Goal: Task Accomplishment & Management: Manage account settings

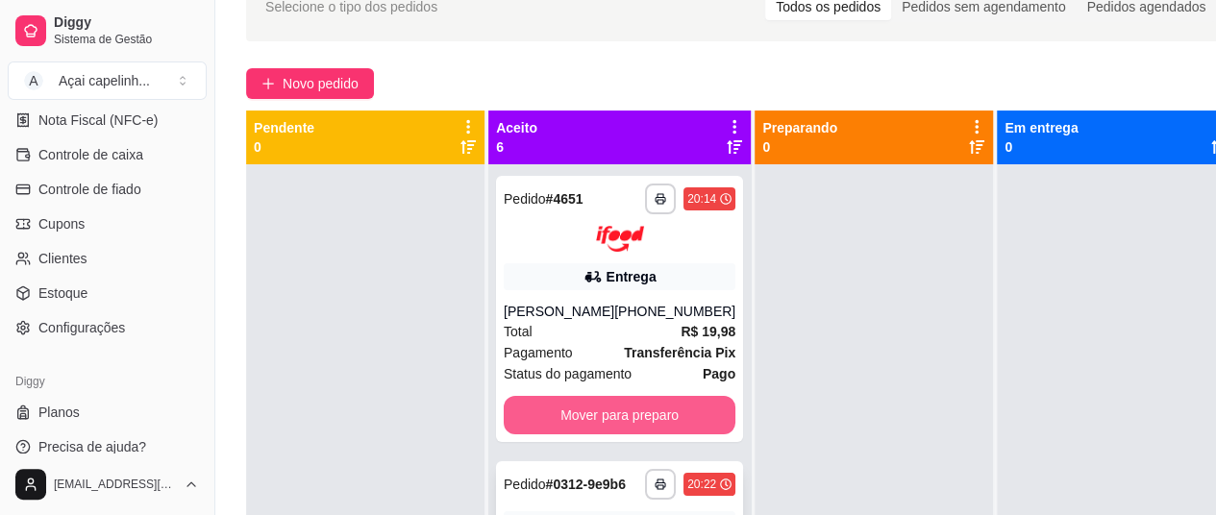
scroll to position [103, 0]
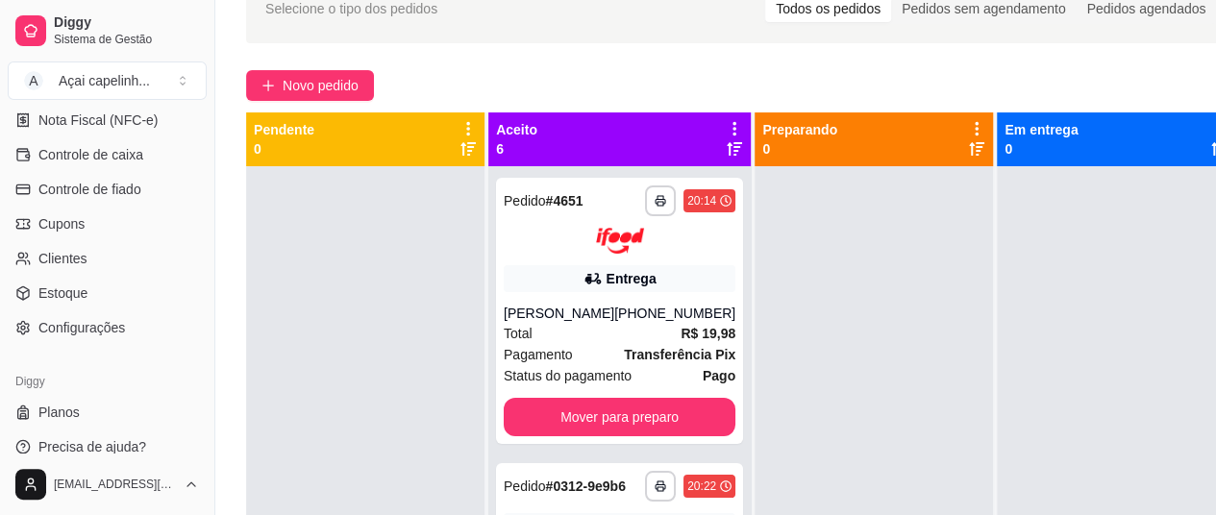
click at [345, 282] on div at bounding box center [365, 423] width 238 height 515
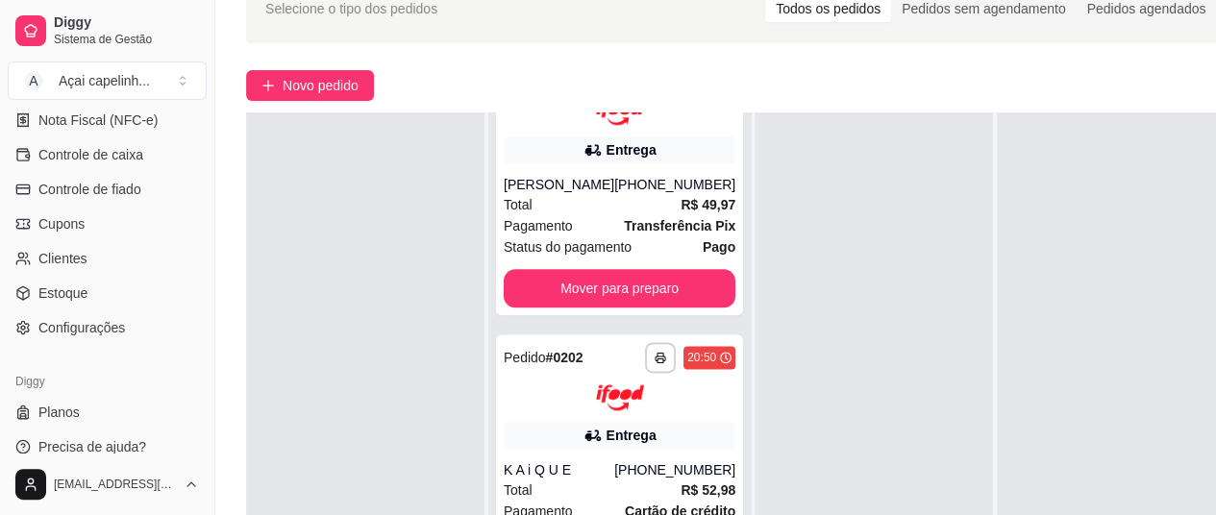
scroll to position [308, 0]
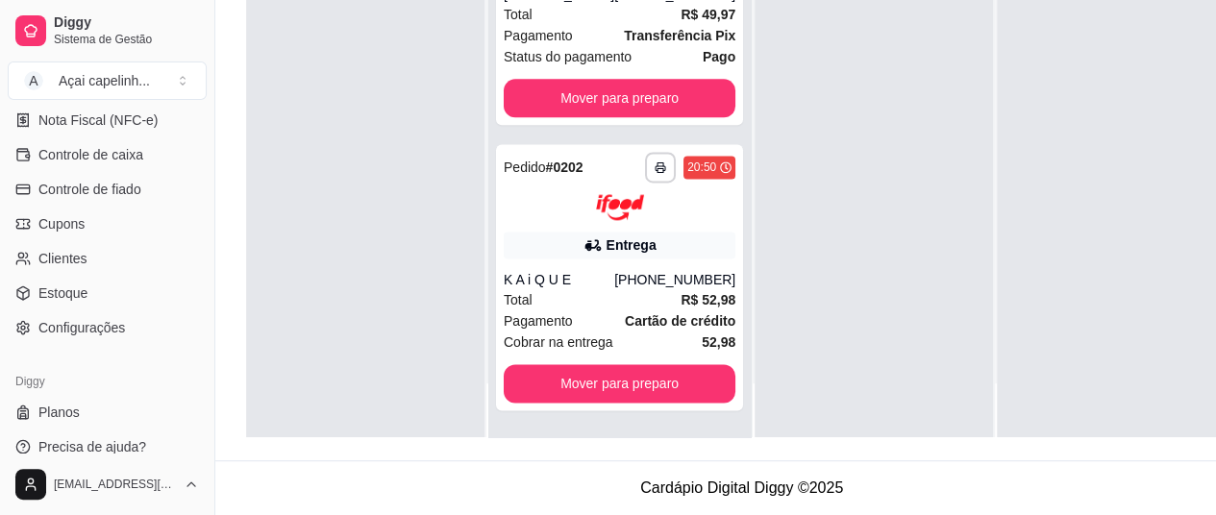
click at [585, 287] on div "K A i Q U E" at bounding box center [559, 279] width 111 height 19
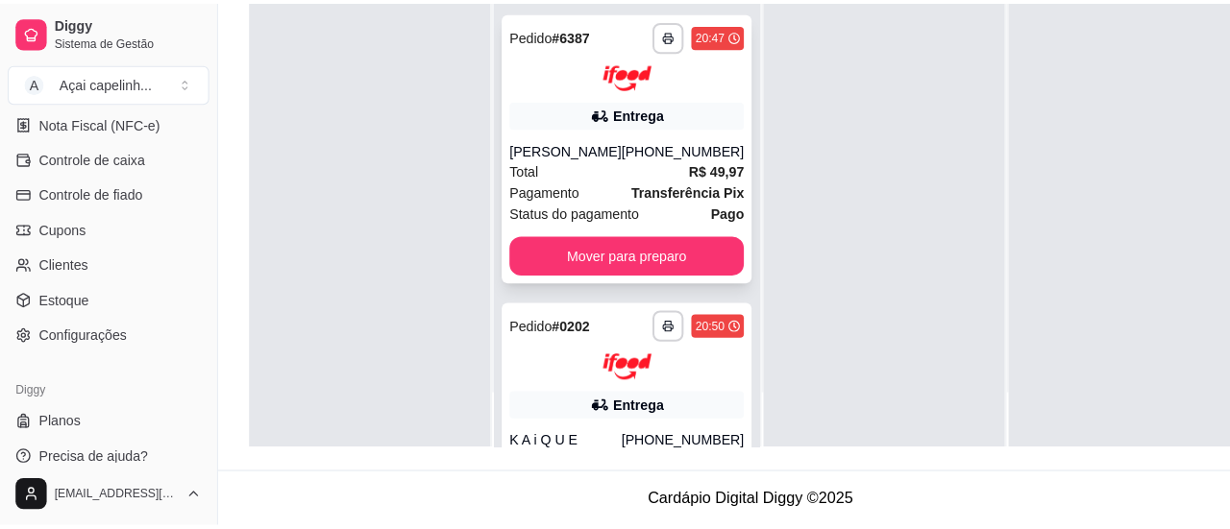
scroll to position [1004, 0]
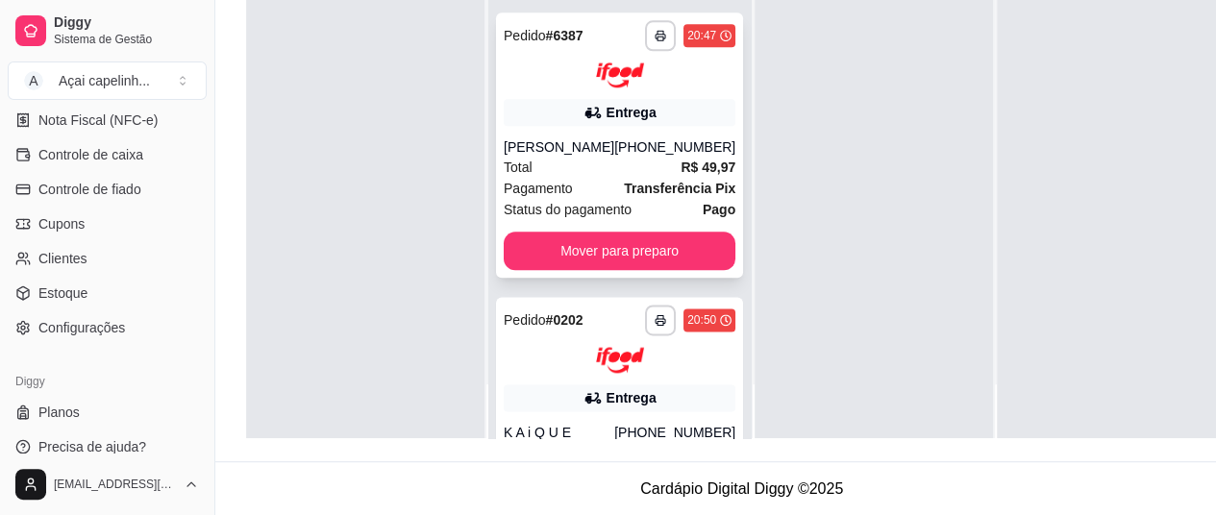
click at [583, 122] on icon at bounding box center [592, 112] width 19 height 19
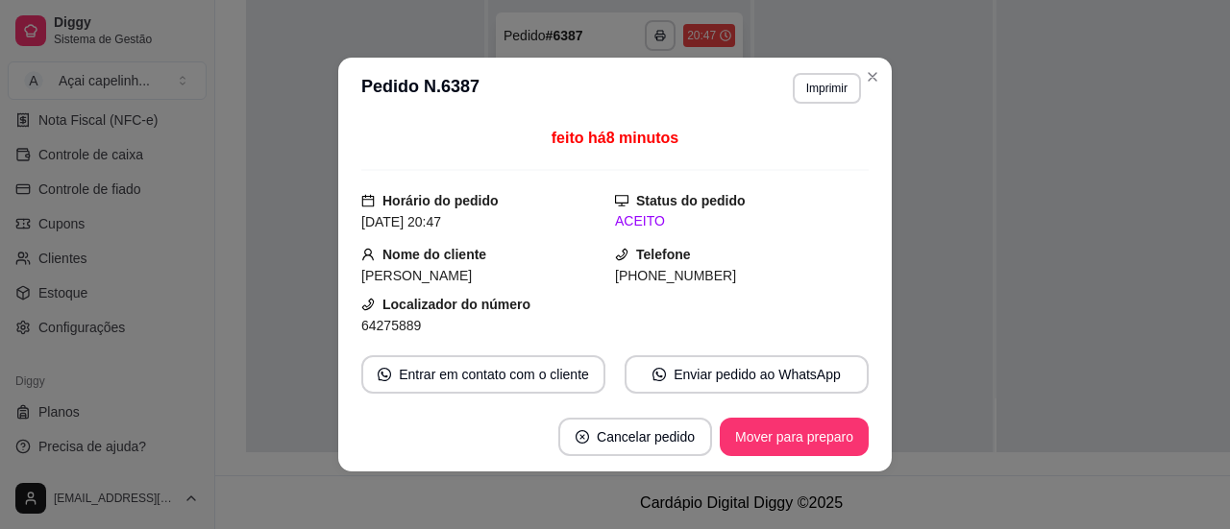
click at [568, 135] on span "feito há 8 minutos" at bounding box center [615, 138] width 127 height 16
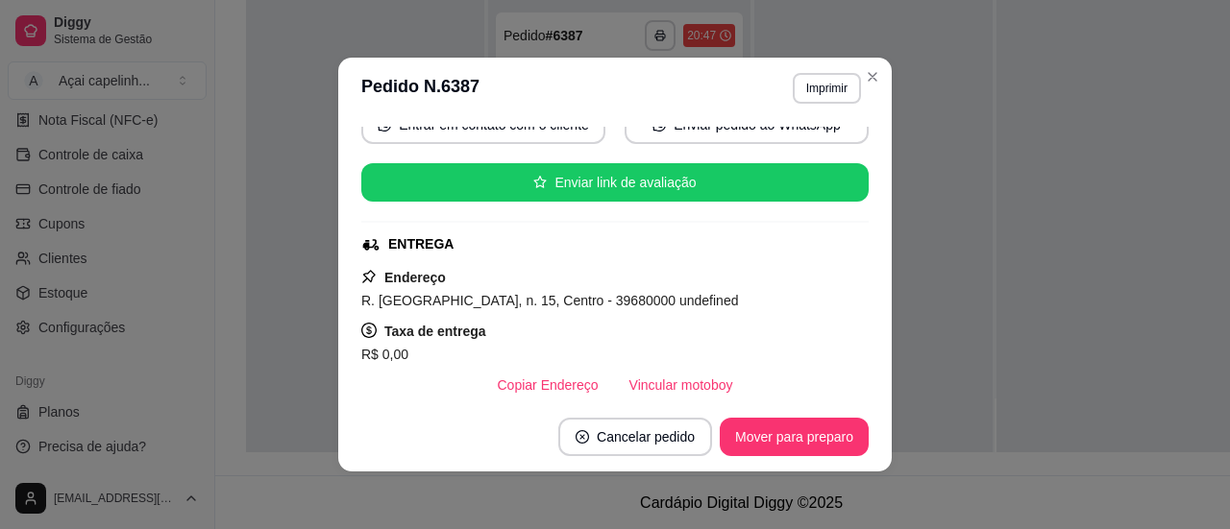
scroll to position [253, 0]
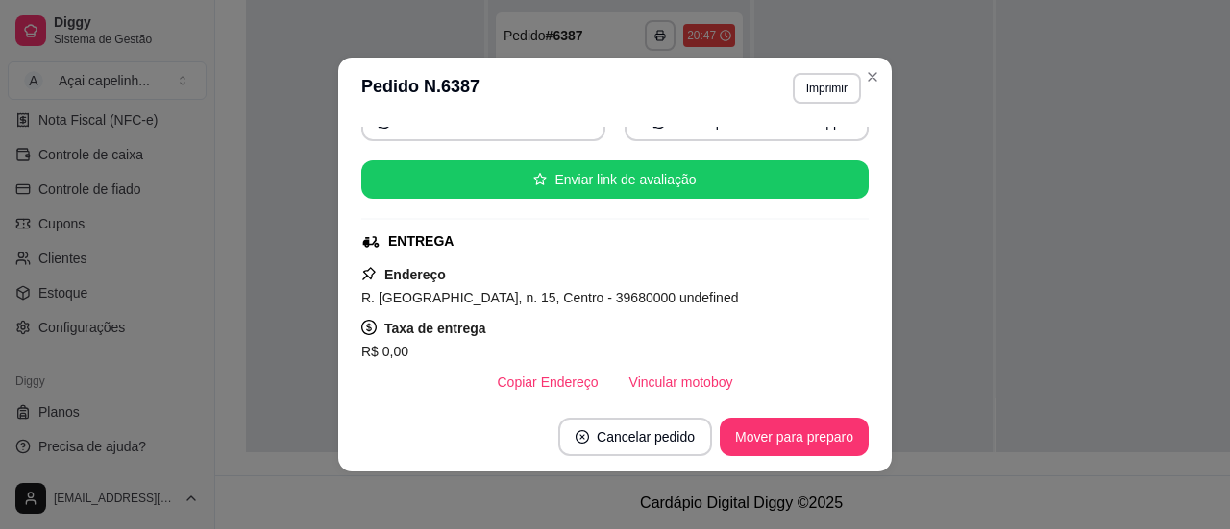
click at [873, 61] on header "**********" at bounding box center [615, 89] width 554 height 62
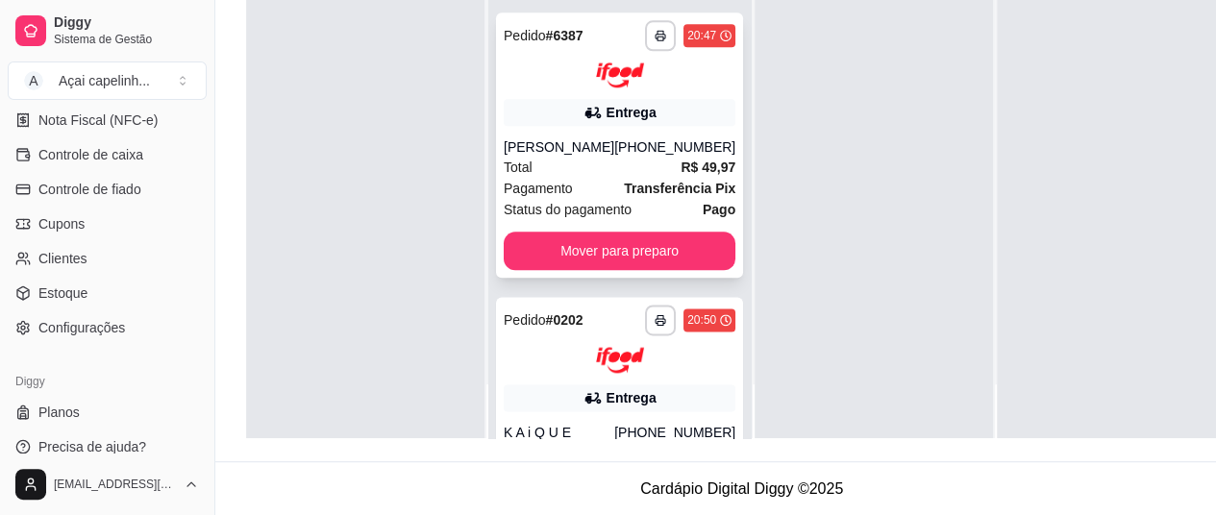
click at [531, 125] on div "Entrega" at bounding box center [620, 112] width 232 height 27
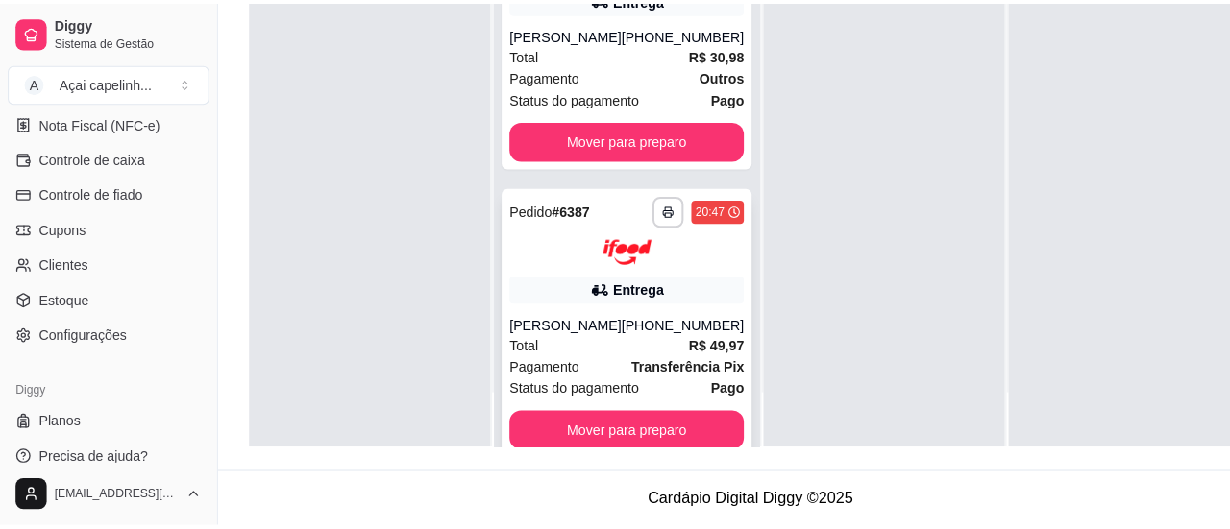
scroll to position [733, 0]
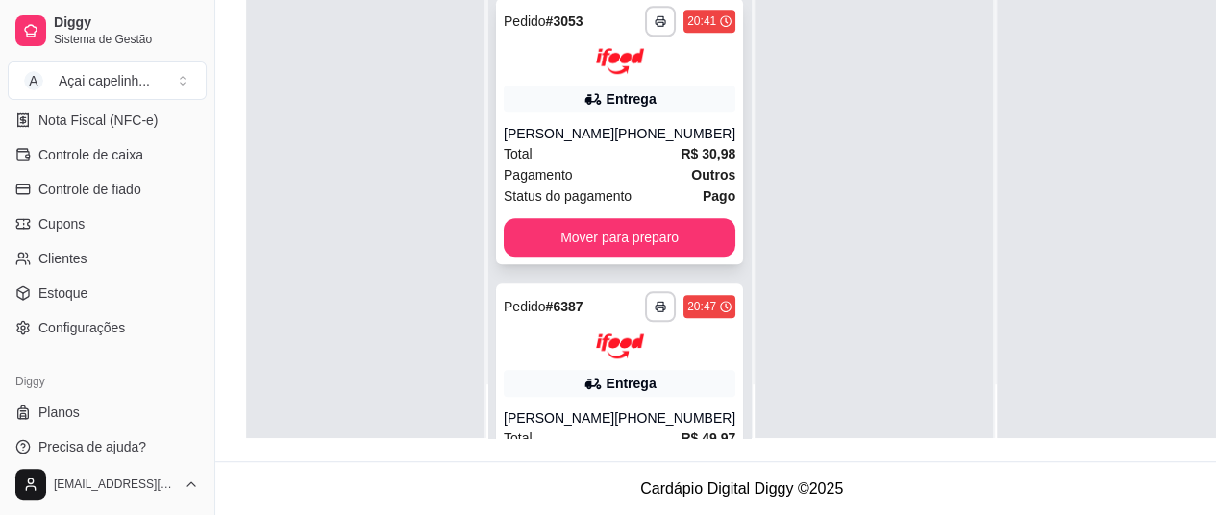
click at [625, 164] on div "Total R$ 30,98" at bounding box center [620, 153] width 232 height 21
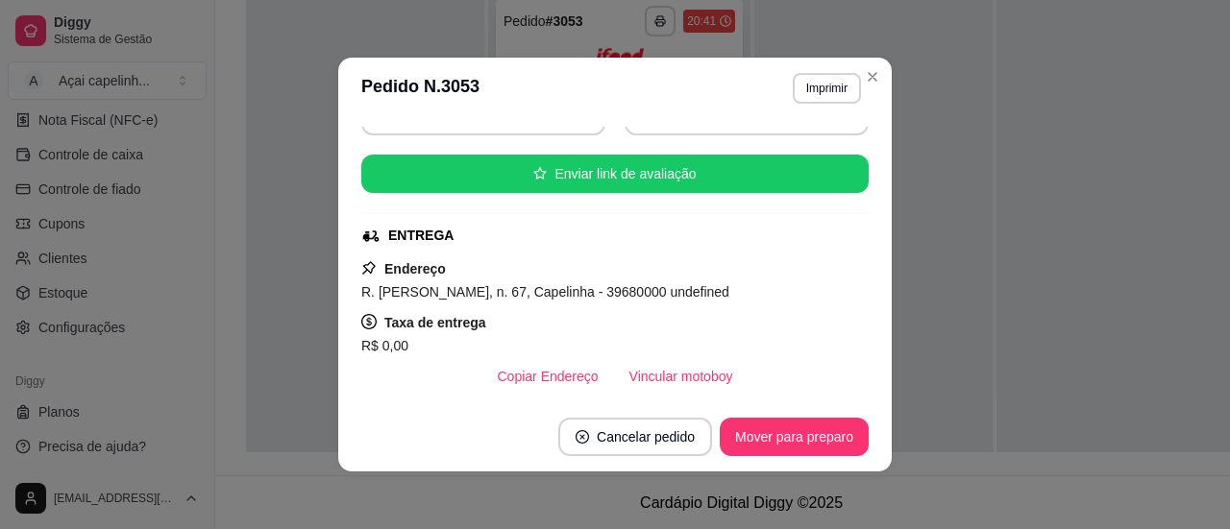
scroll to position [251, 0]
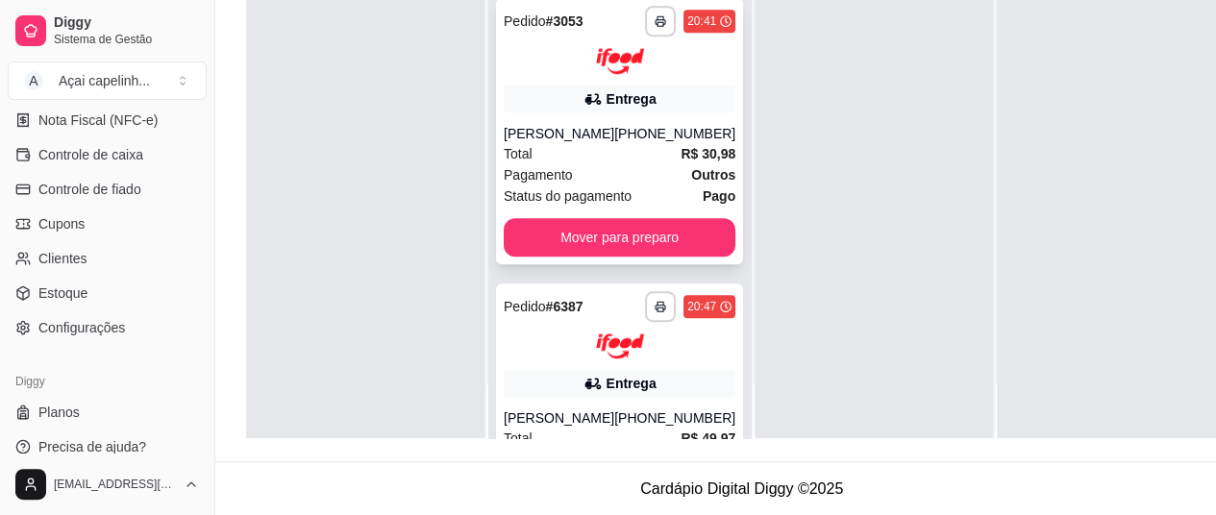
click at [680, 161] on strong "R$ 30,98" at bounding box center [707, 153] width 55 height 15
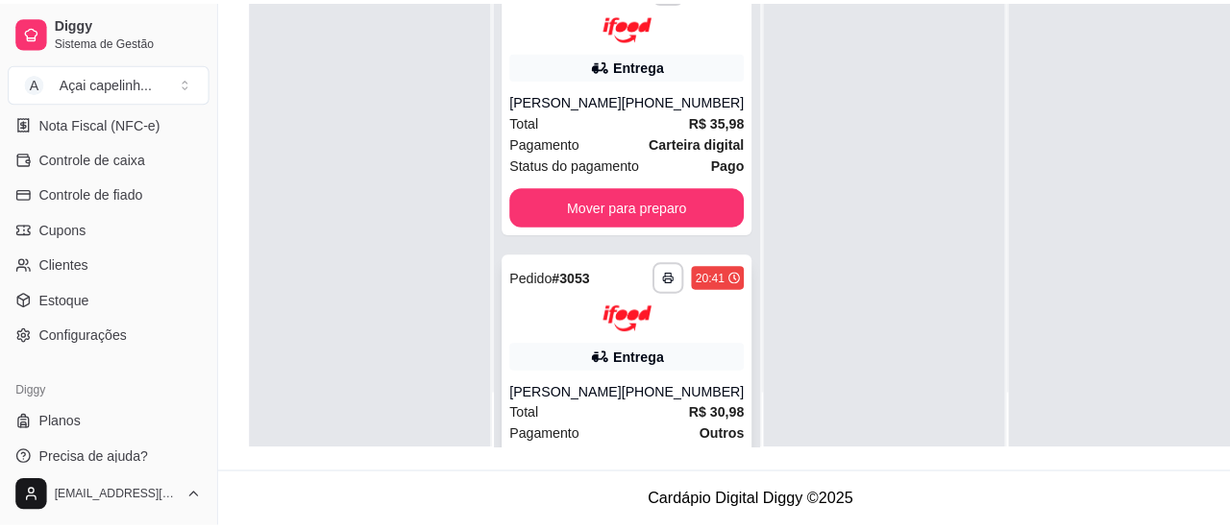
scroll to position [482, 0]
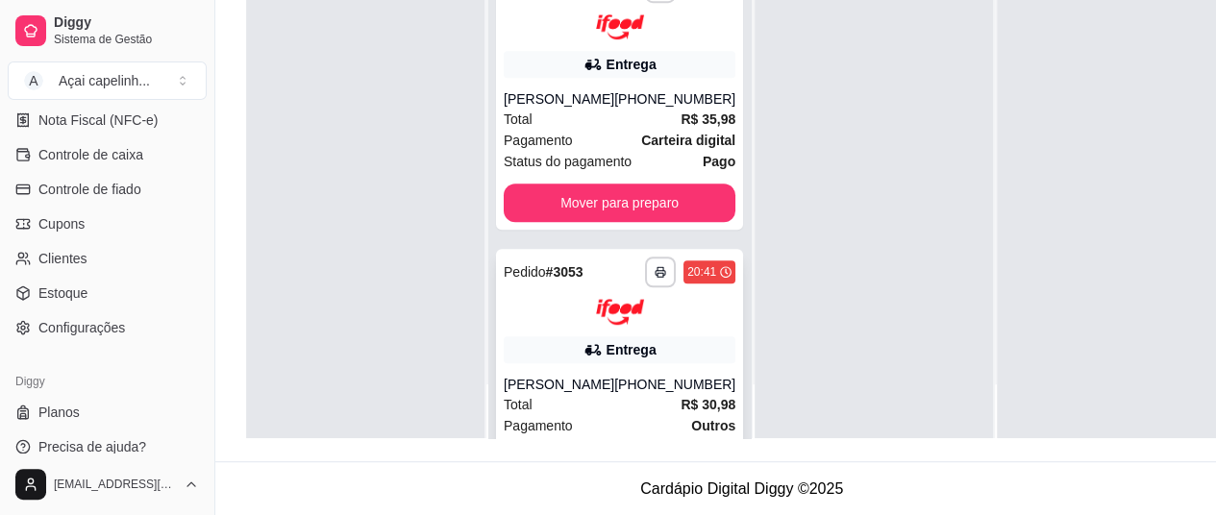
click at [625, 130] on div "Total R$ 35,98" at bounding box center [620, 119] width 232 height 21
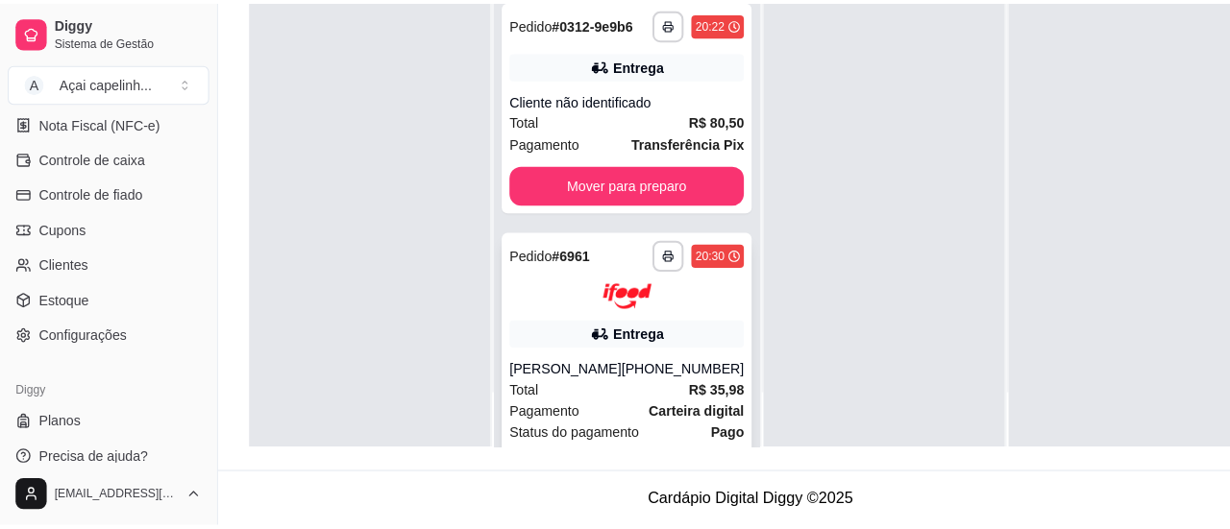
scroll to position [218, 0]
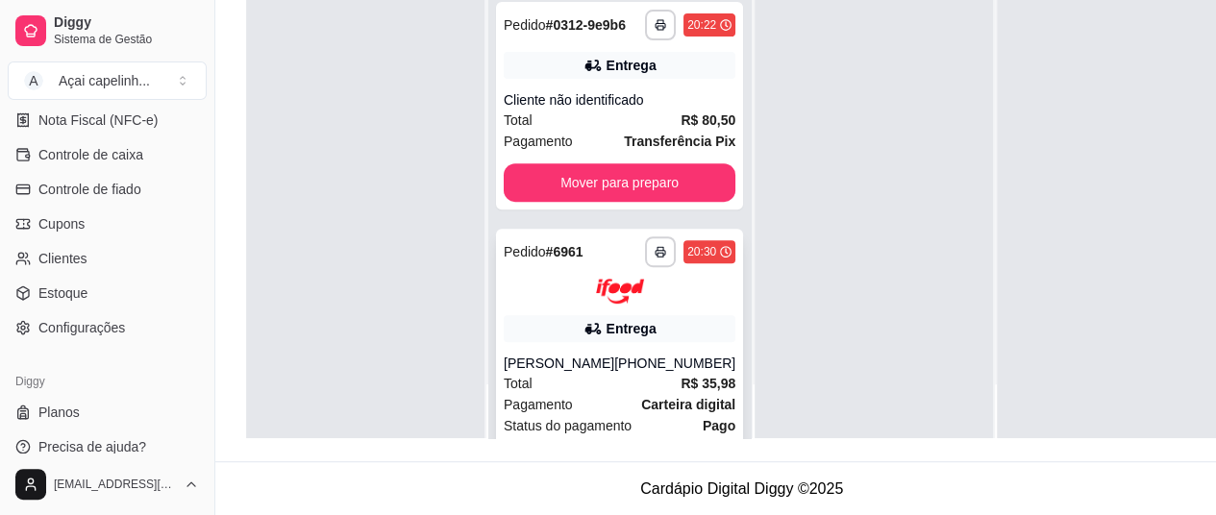
click at [560, 125] on div "Total R$ 80,50" at bounding box center [620, 120] width 232 height 21
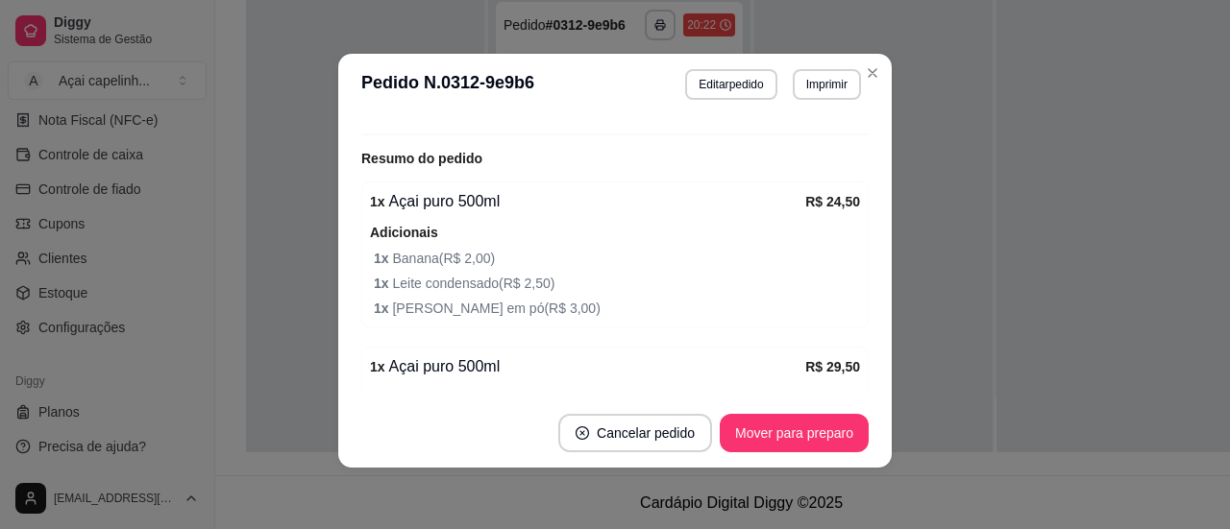
scroll to position [568, 0]
click at [590, 274] on span "1 x Leite condensado ( R$ 2,50 )" at bounding box center [617, 282] width 486 height 21
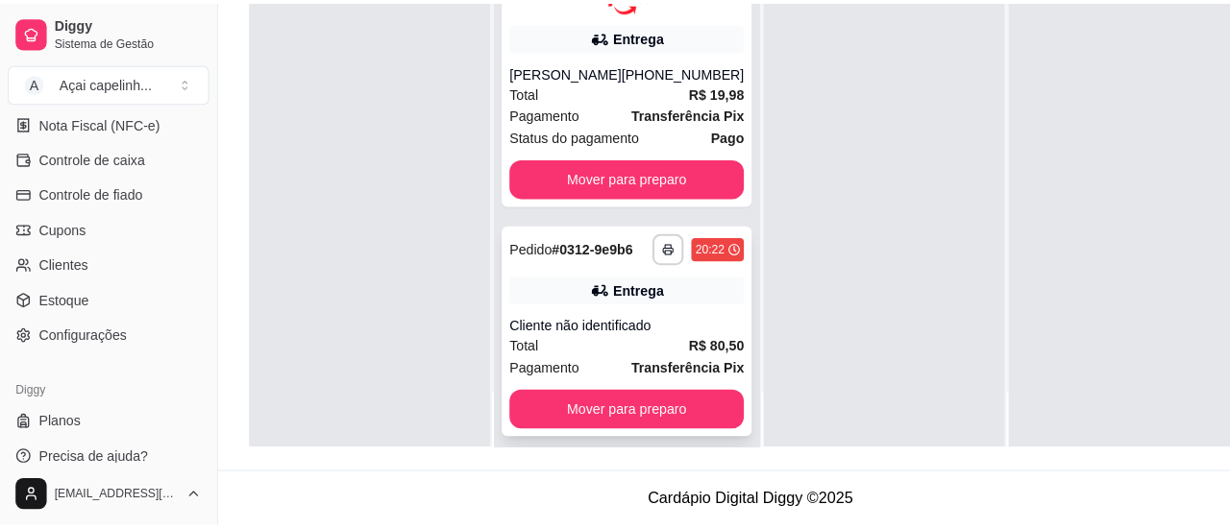
scroll to position [0, 0]
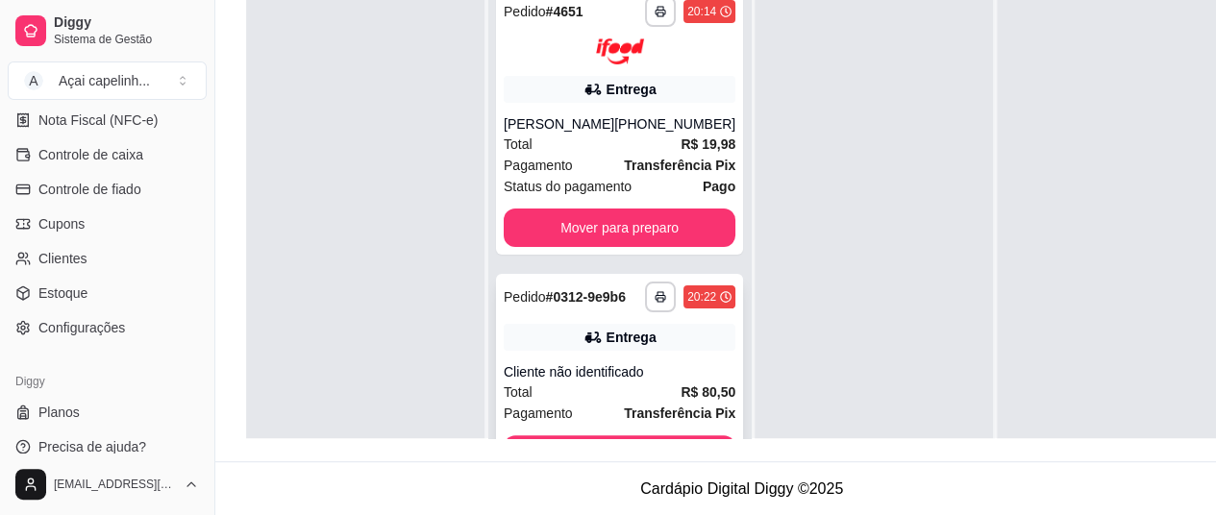
click at [640, 98] on div "Entrega" at bounding box center [620, 89] width 232 height 27
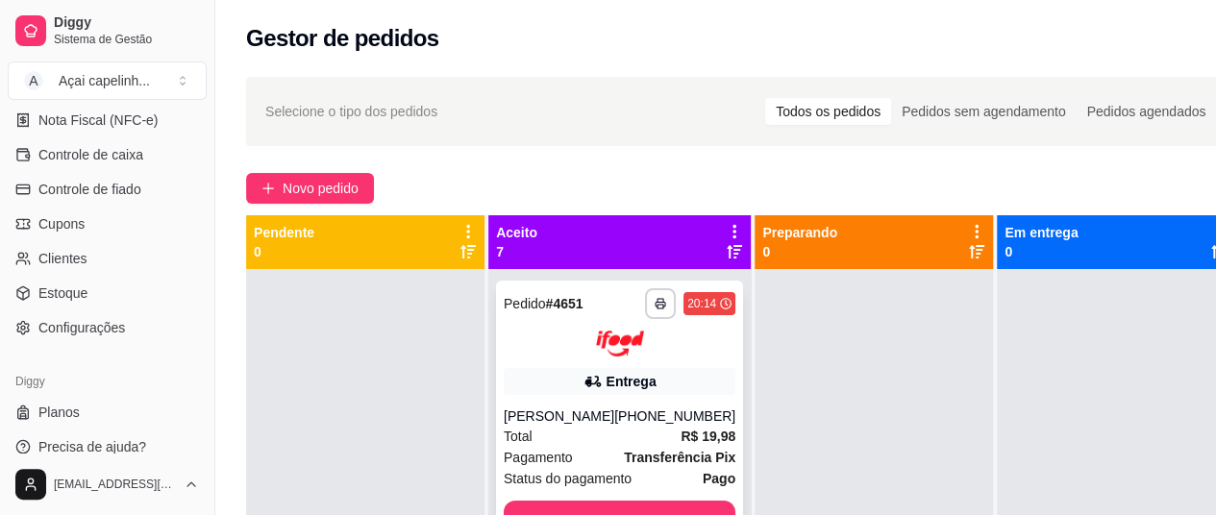
click at [606, 390] on div "Entrega" at bounding box center [631, 381] width 50 height 19
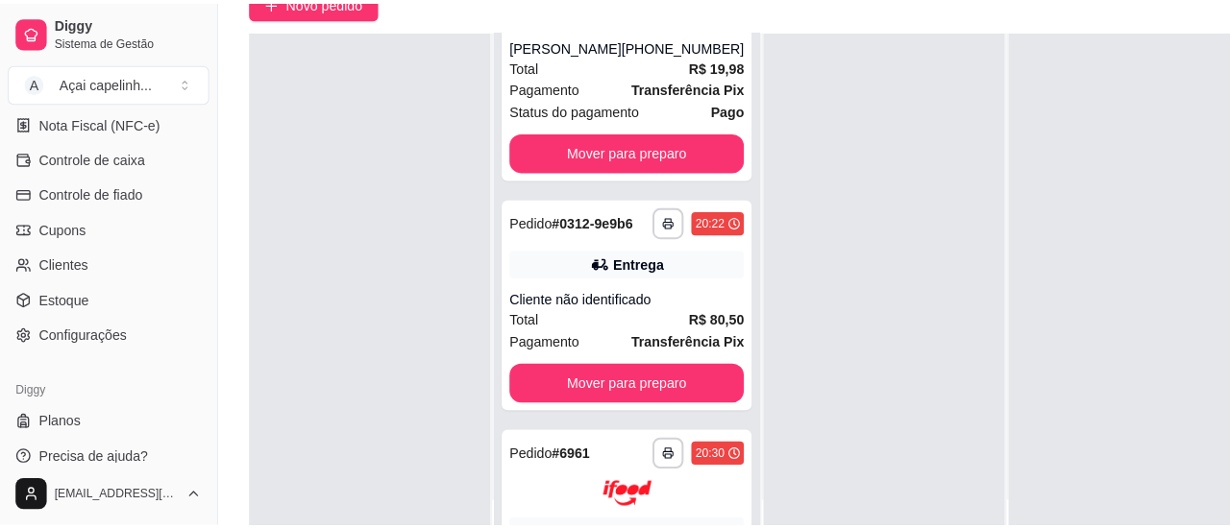
scroll to position [201, 0]
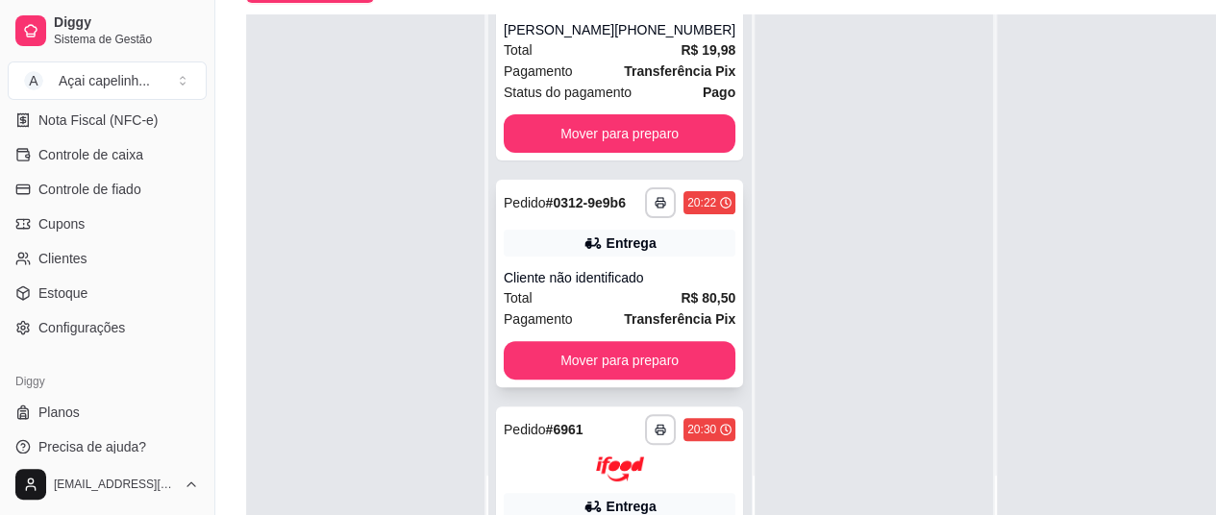
click at [586, 251] on div "Entrega" at bounding box center [620, 243] width 232 height 27
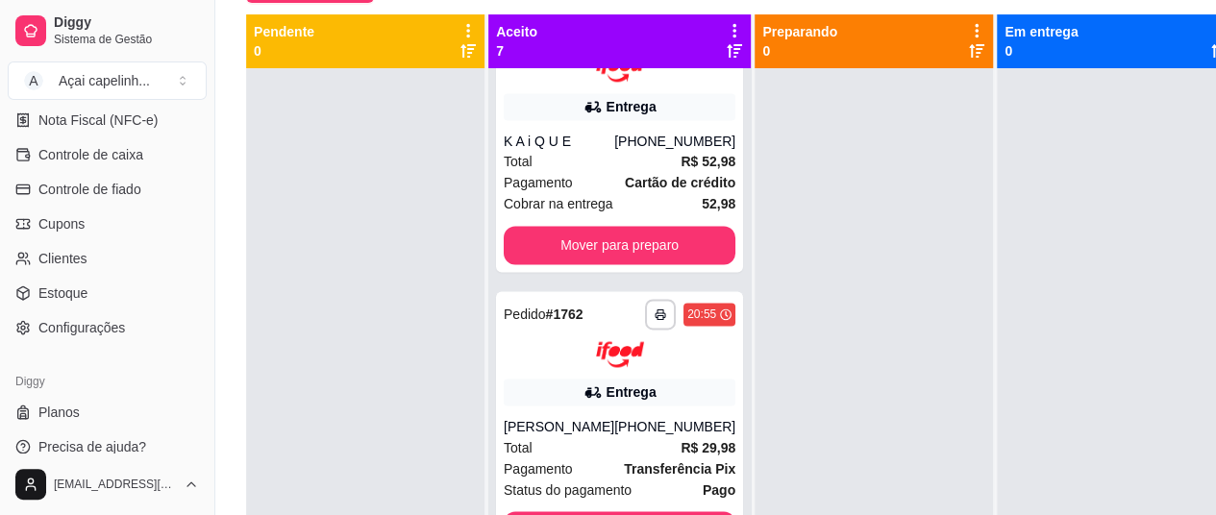
scroll to position [1441, 0]
click at [583, 400] on icon at bounding box center [592, 390] width 19 height 19
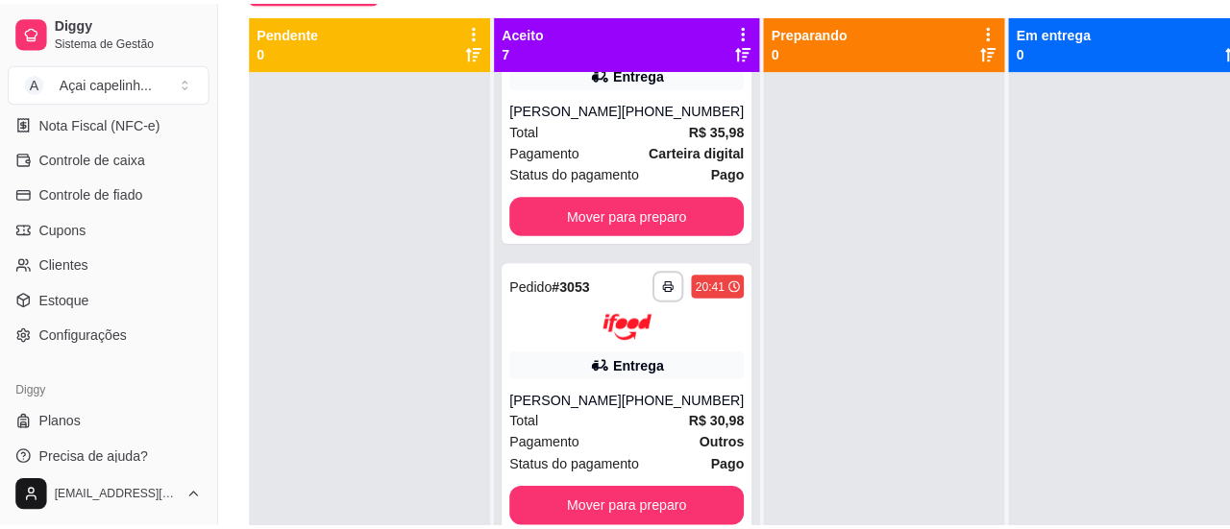
scroll to position [0, 0]
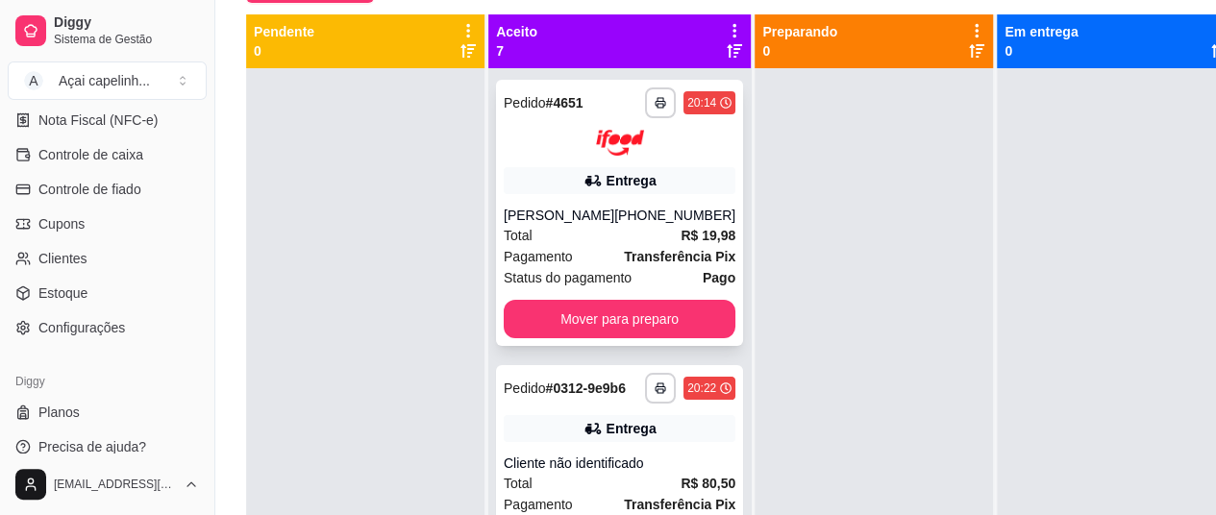
click at [585, 212] on div "[PERSON_NAME]" at bounding box center [559, 215] width 111 height 19
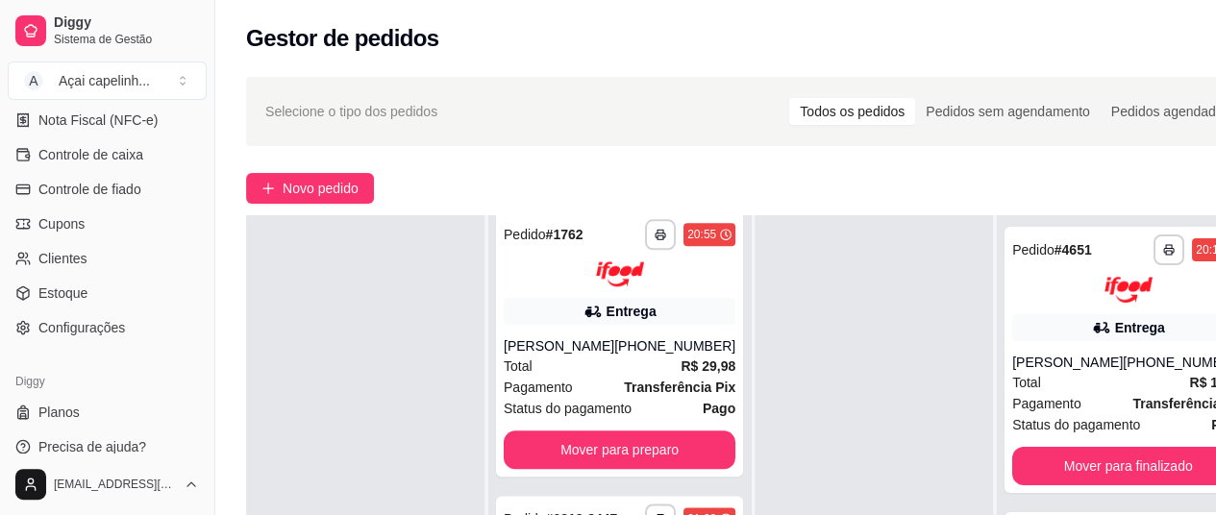
scroll to position [308, 0]
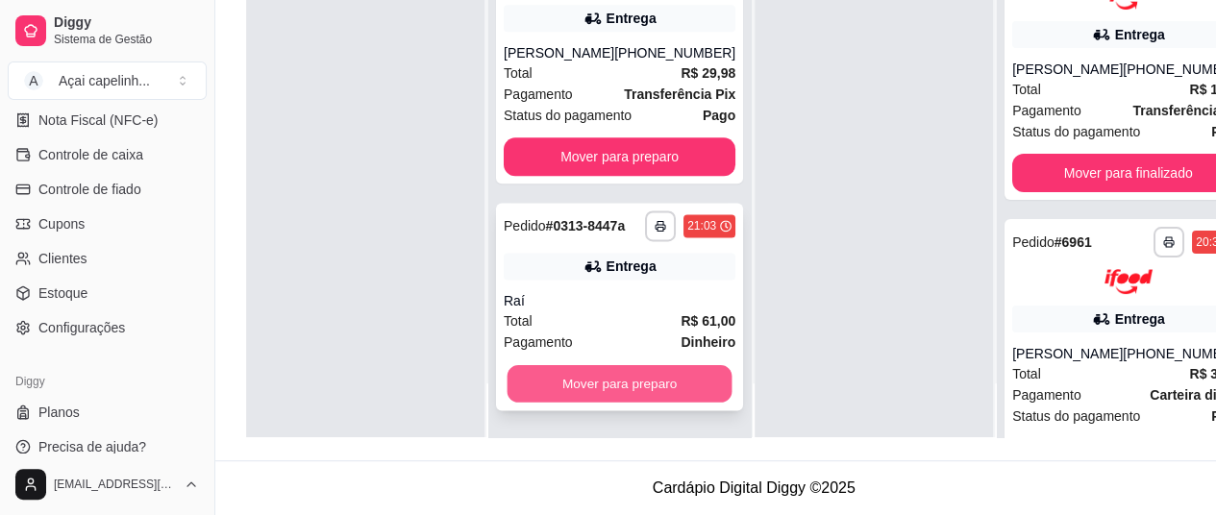
click at [592, 385] on button "Mover para preparo" at bounding box center [619, 383] width 225 height 37
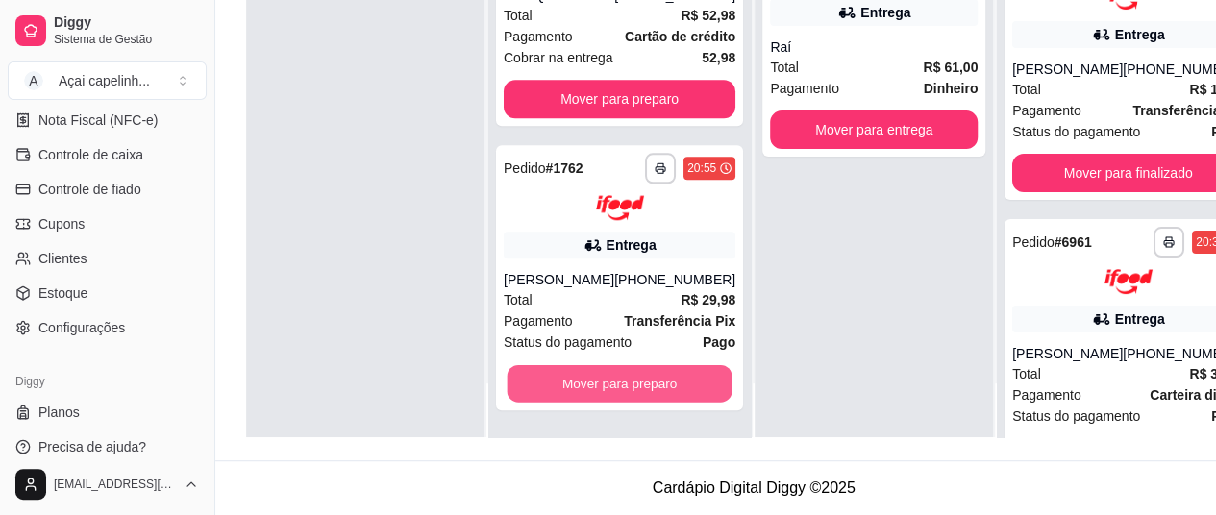
click at [592, 385] on button "Mover para preparo" at bounding box center [619, 383] width 225 height 37
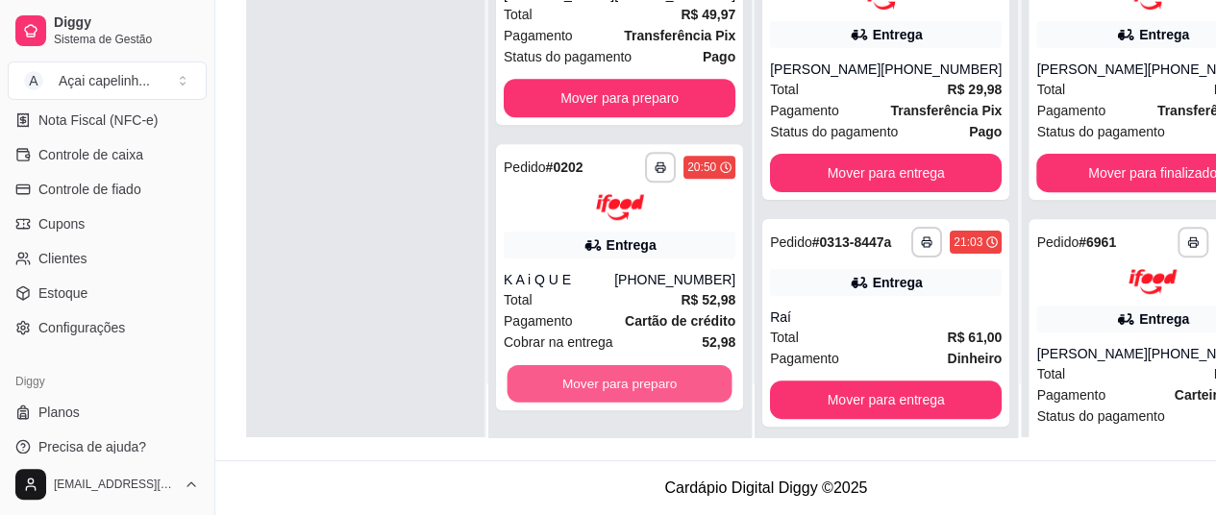
click at [592, 385] on button "Mover para preparo" at bounding box center [619, 382] width 225 height 37
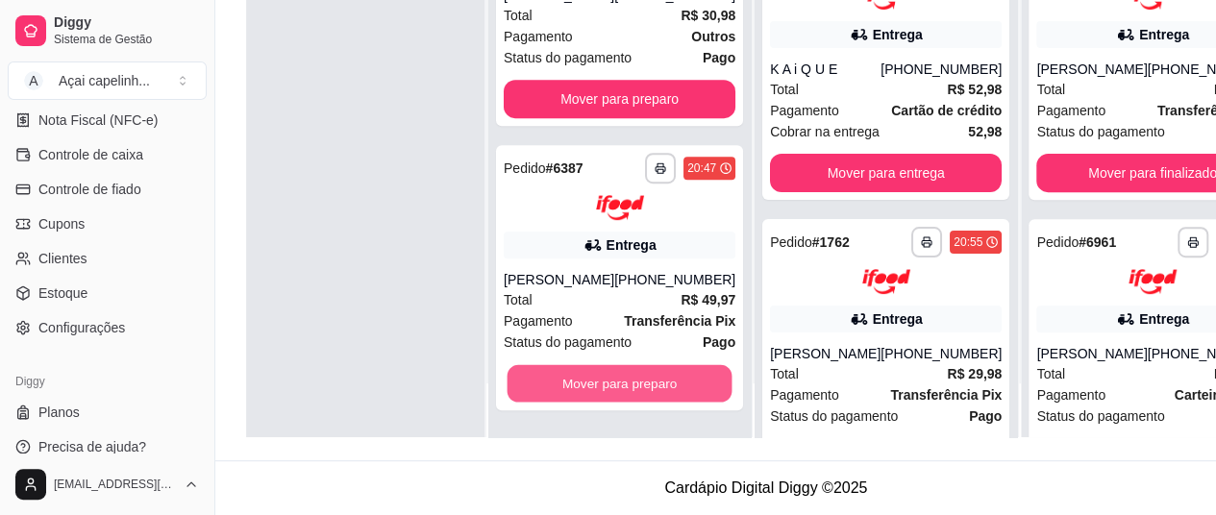
click at [592, 385] on button "Mover para preparo" at bounding box center [619, 383] width 225 height 37
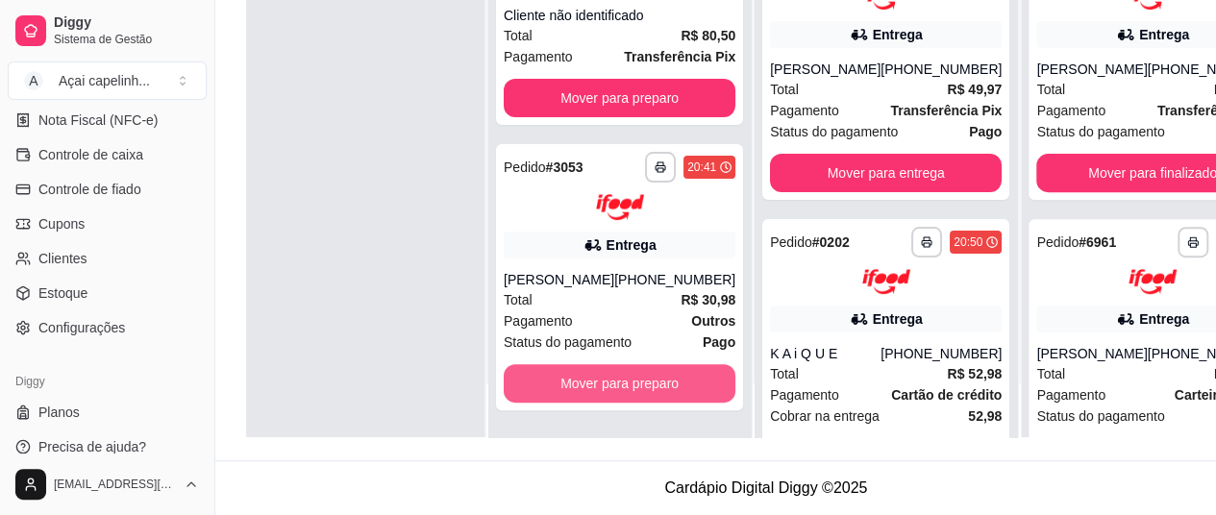
scroll to position [16, 0]
click at [592, 385] on button "Mover para preparo" at bounding box center [620, 383] width 232 height 38
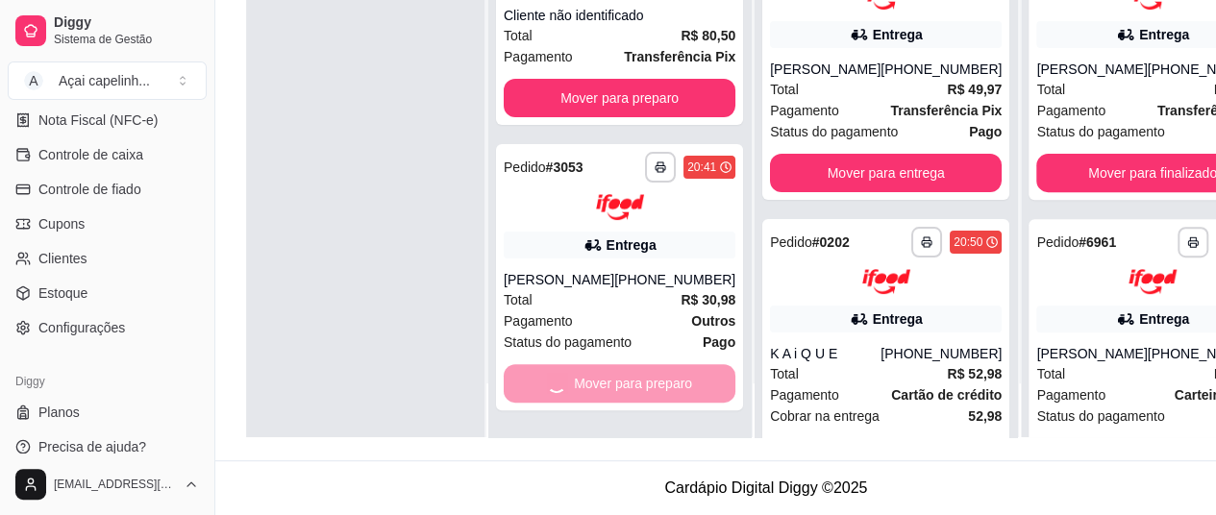
scroll to position [0, 0]
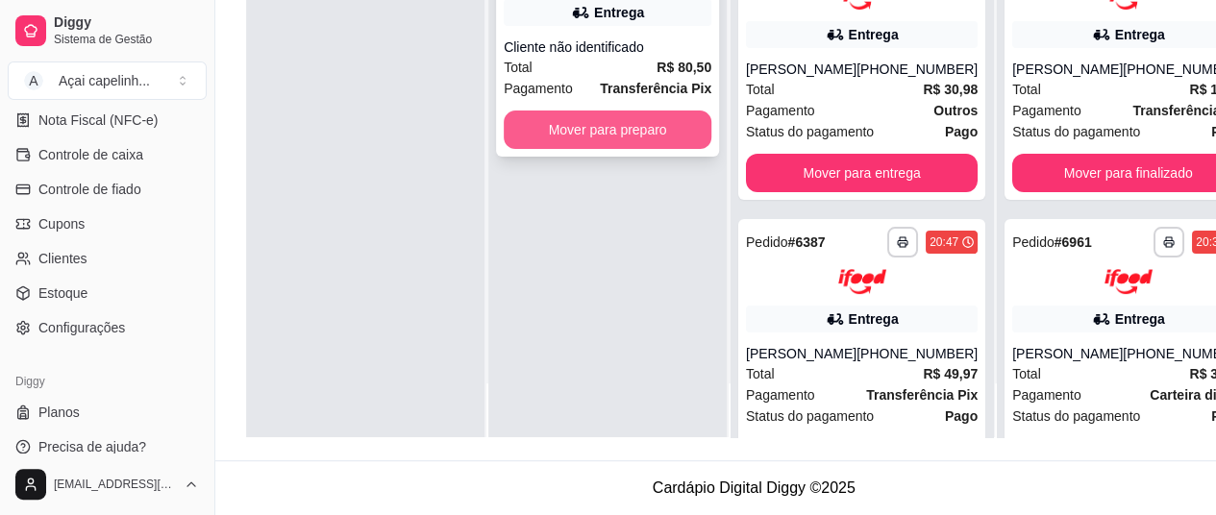
click at [653, 111] on button "Mover para preparo" at bounding box center [608, 130] width 208 height 38
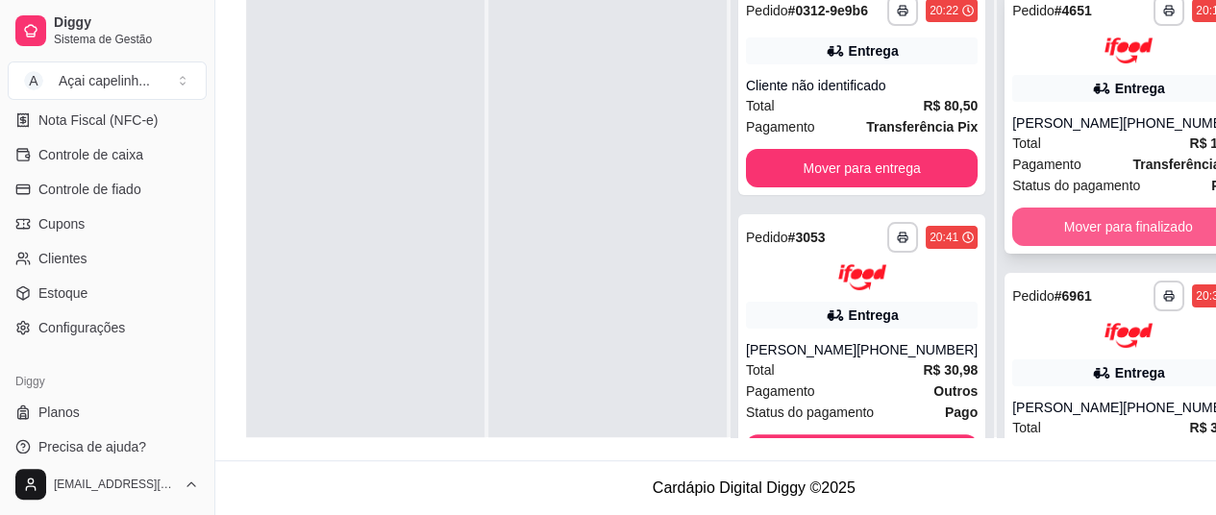
click at [1105, 208] on button "Mover para finalizado" at bounding box center [1128, 227] width 232 height 38
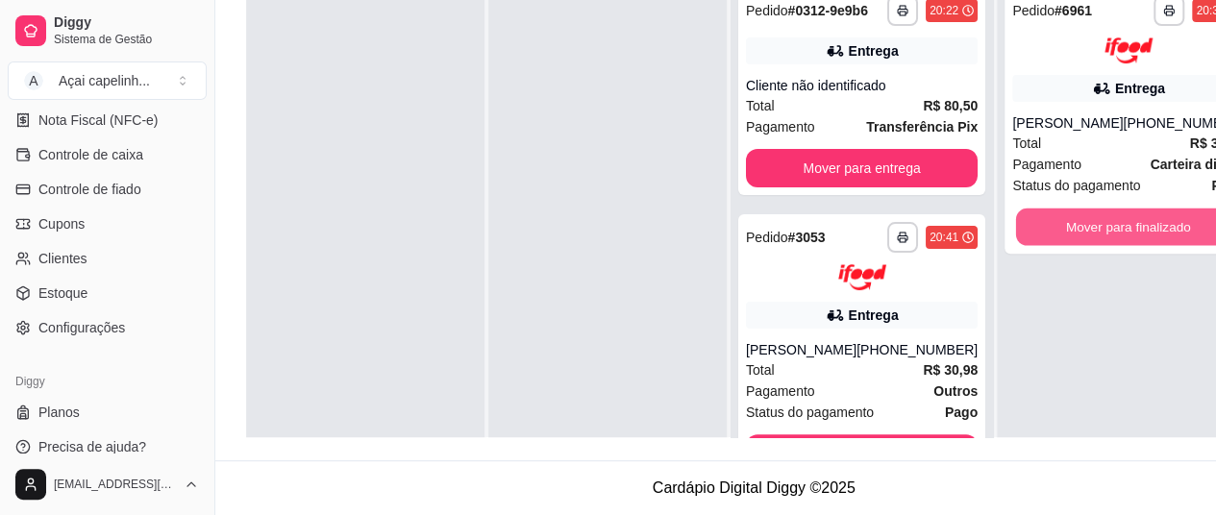
click at [1105, 208] on button "Mover para finalizado" at bounding box center [1128, 226] width 225 height 37
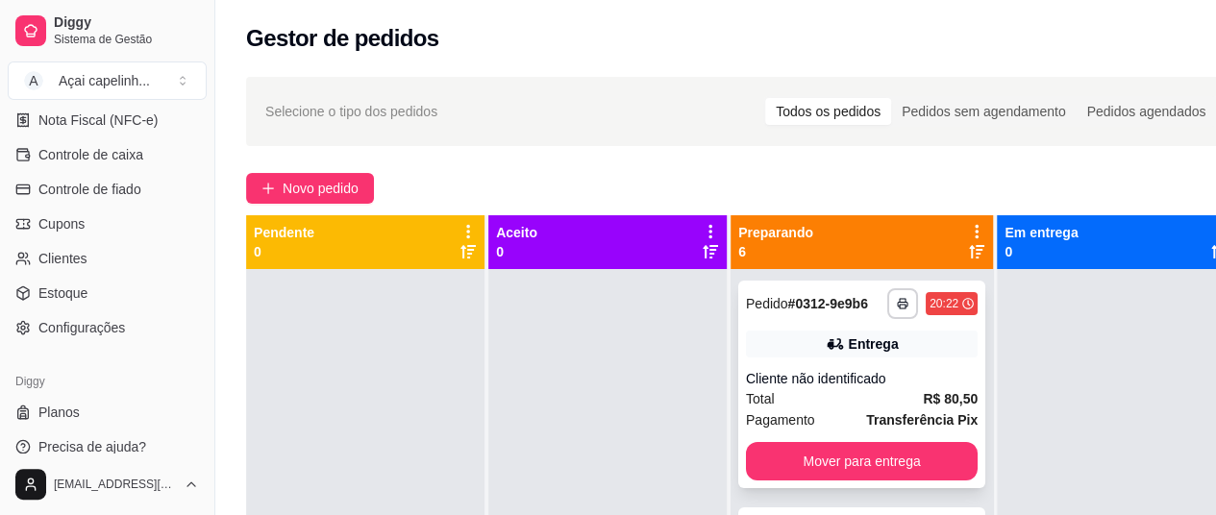
click at [853, 374] on div "**********" at bounding box center [861, 385] width 247 height 208
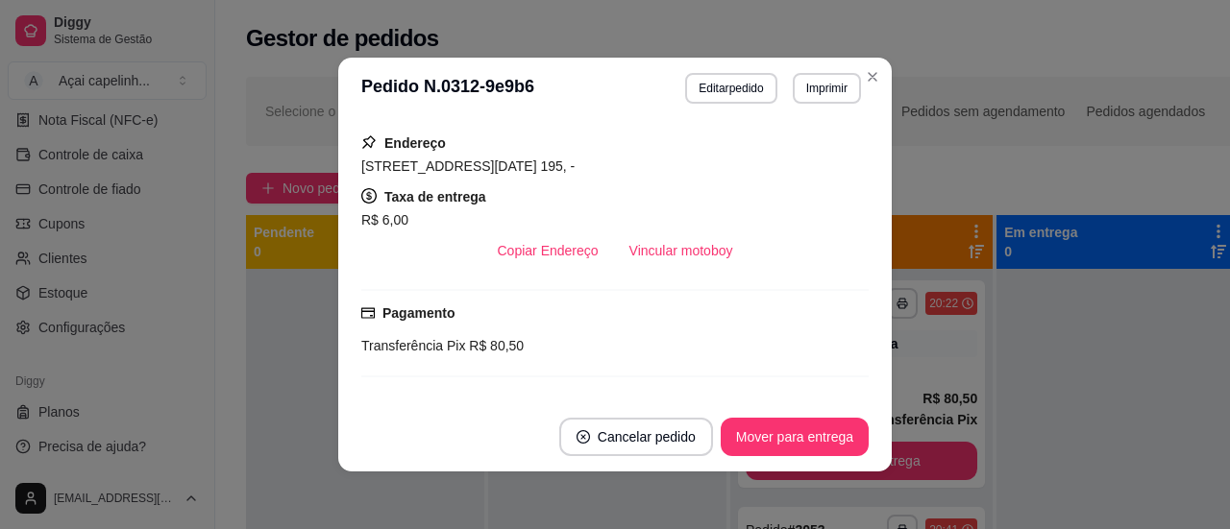
scroll to position [333, 0]
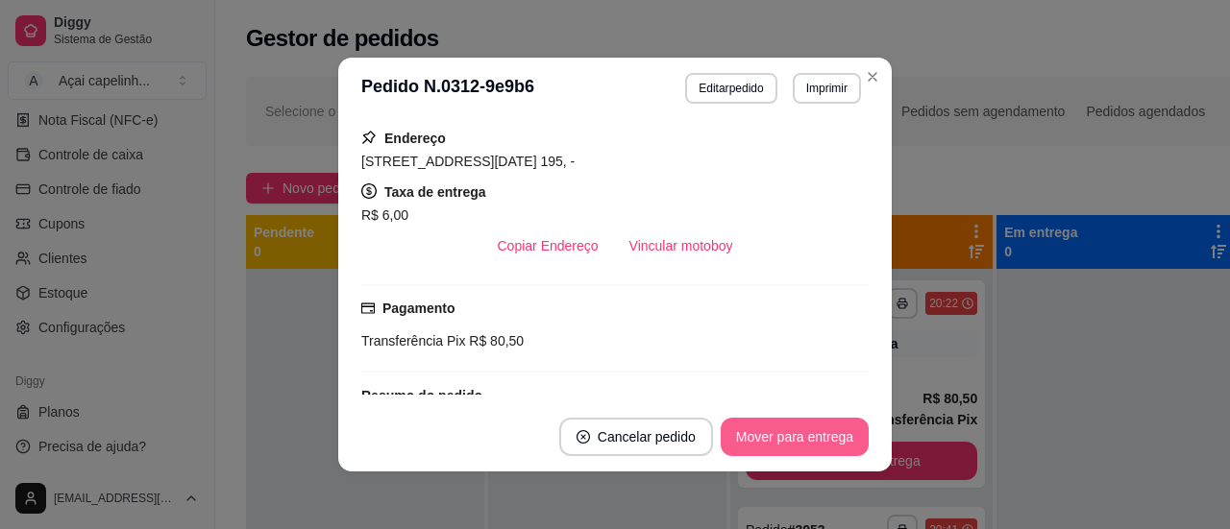
click at [772, 435] on button "Mover para entrega" at bounding box center [795, 437] width 148 height 38
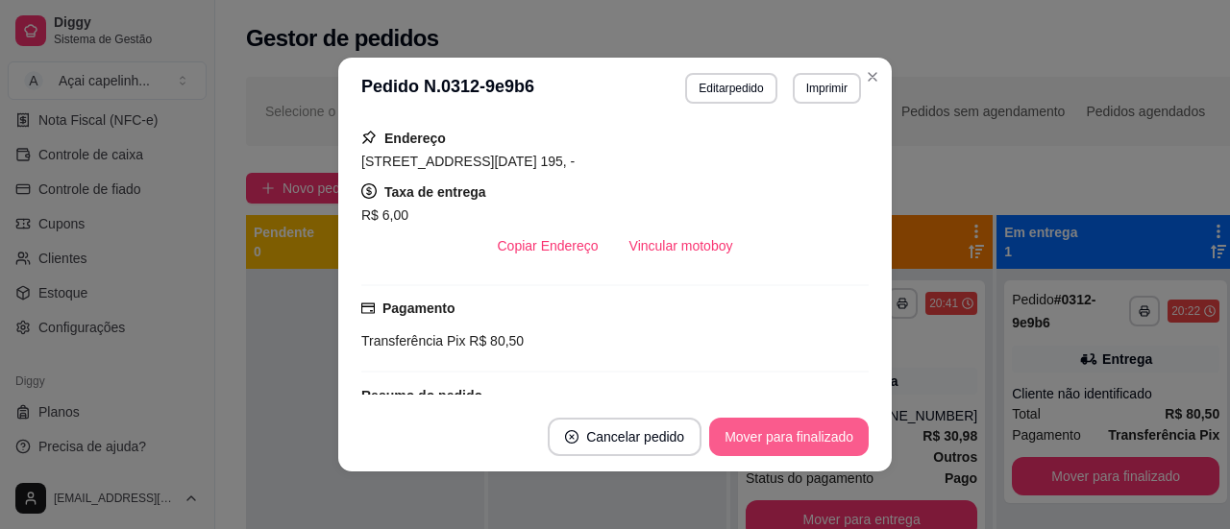
click at [772, 435] on button "Mover para finalizado" at bounding box center [789, 437] width 160 height 38
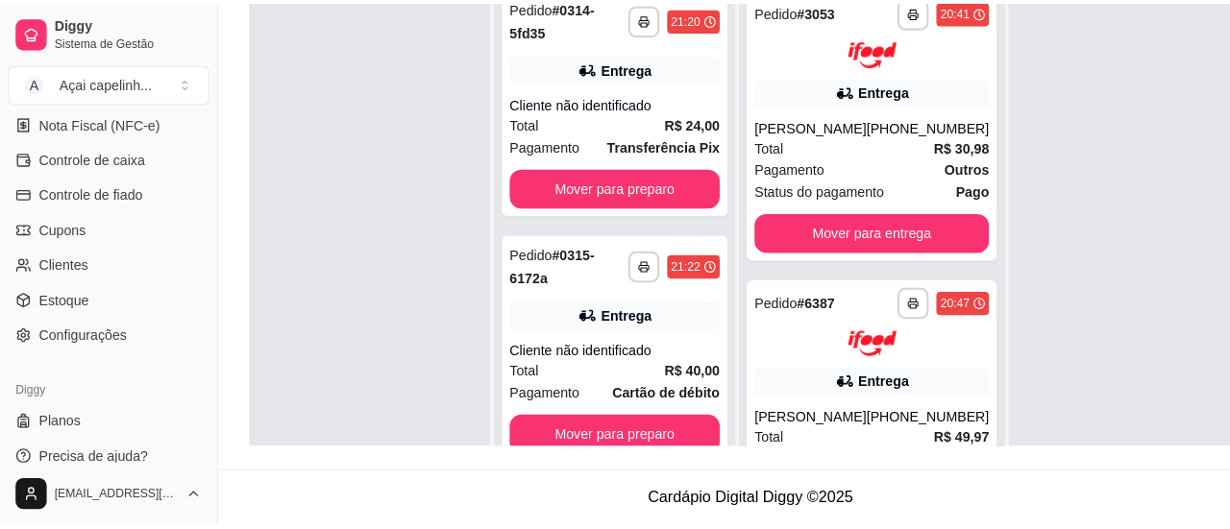
scroll to position [0, 0]
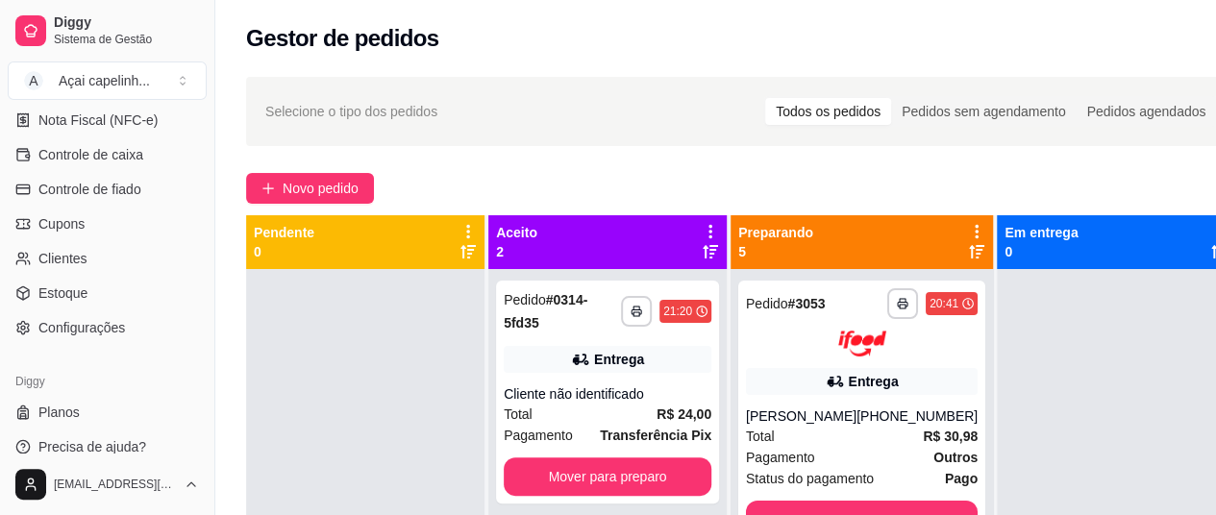
click at [778, 322] on div "**********" at bounding box center [862, 322] width 232 height 68
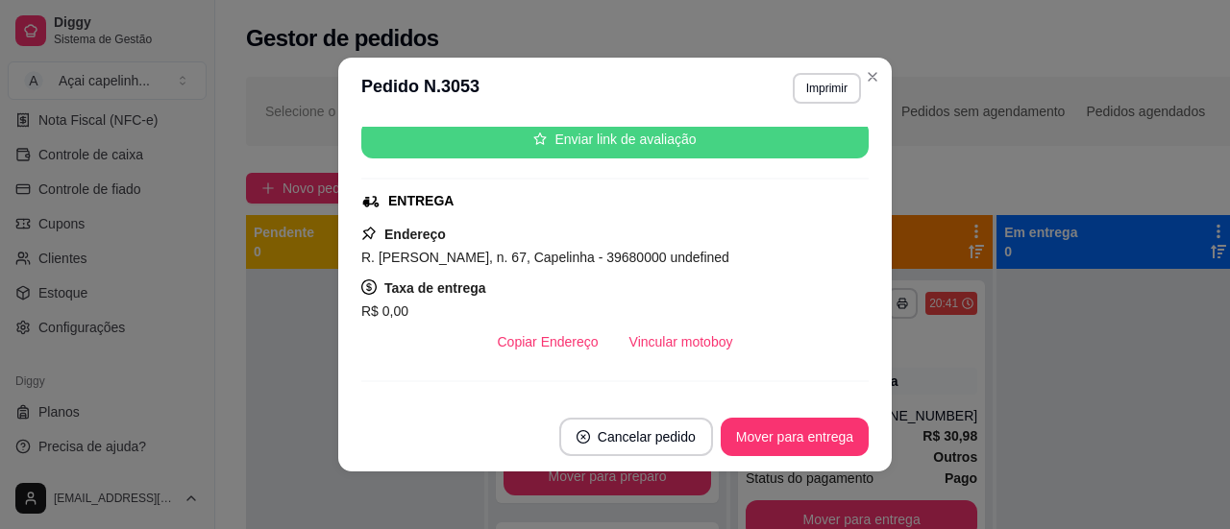
scroll to position [296, 0]
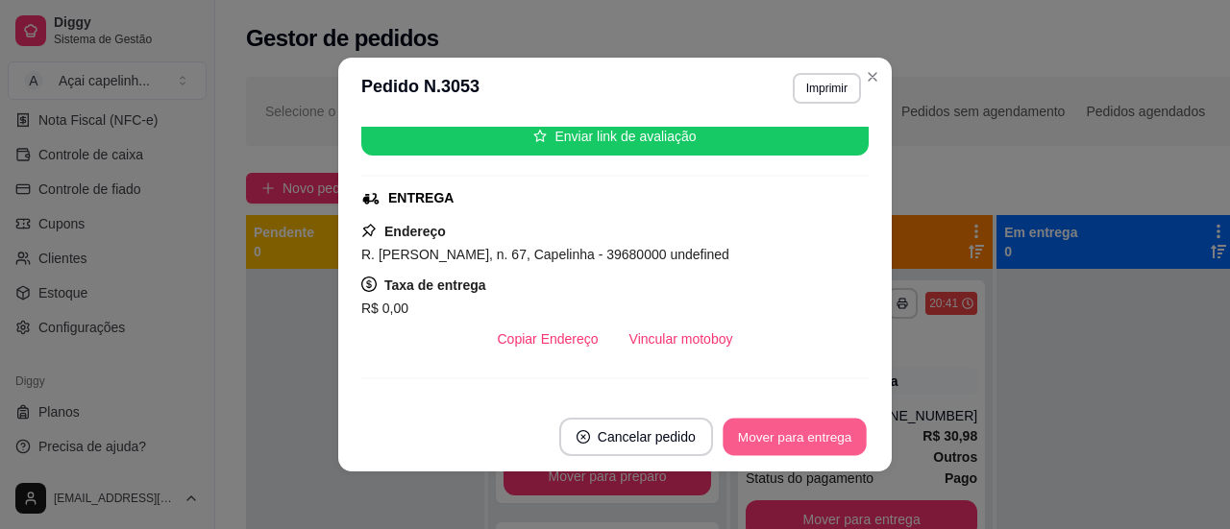
click at [803, 443] on button "Mover para entrega" at bounding box center [795, 437] width 144 height 37
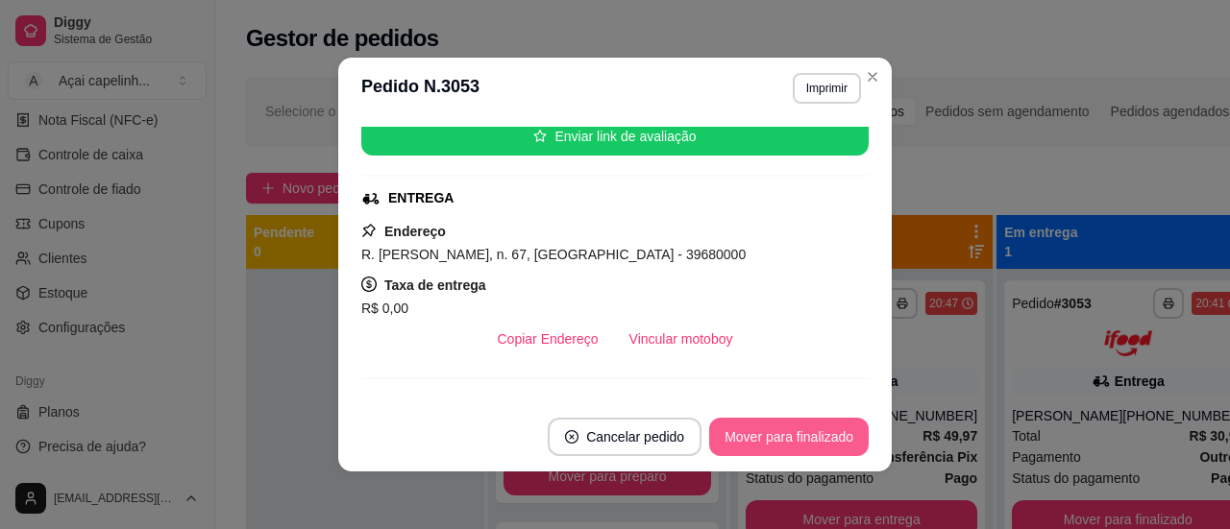
click at [803, 443] on button "Mover para finalizado" at bounding box center [789, 437] width 160 height 38
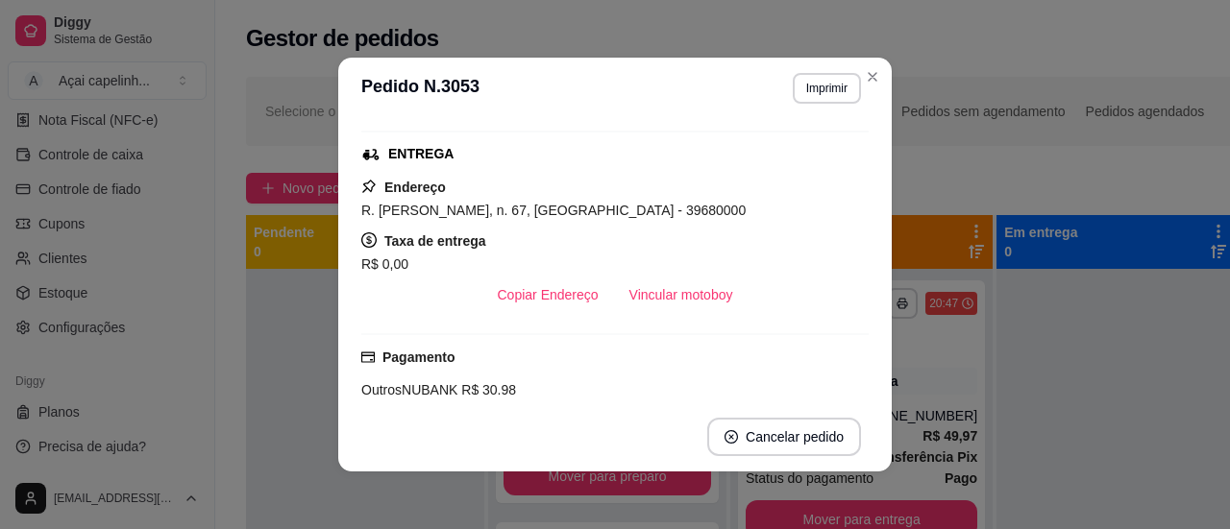
scroll to position [252, 0]
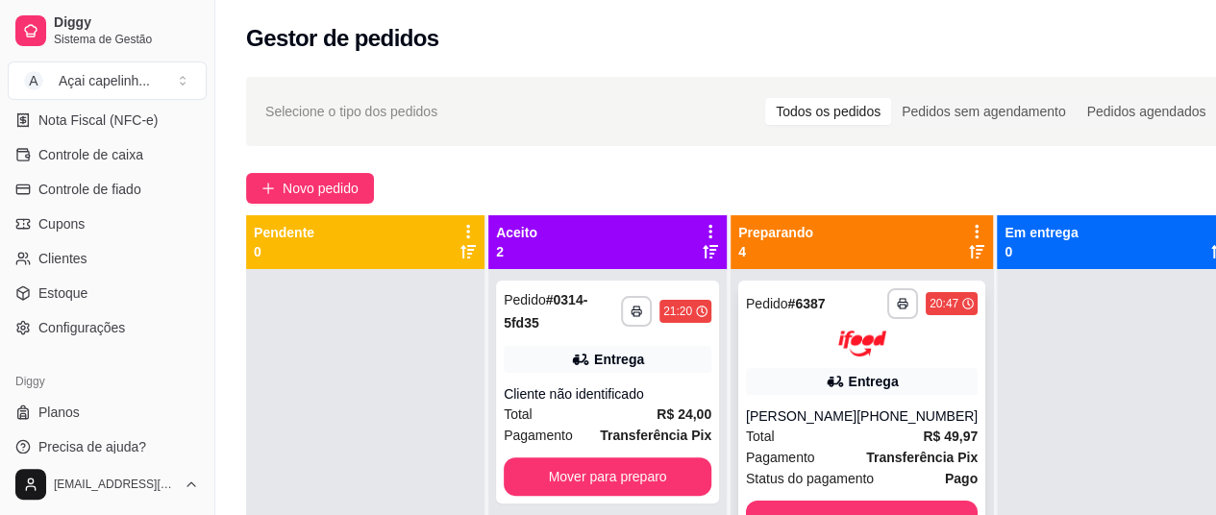
click at [825, 376] on icon at bounding box center [834, 381] width 19 height 19
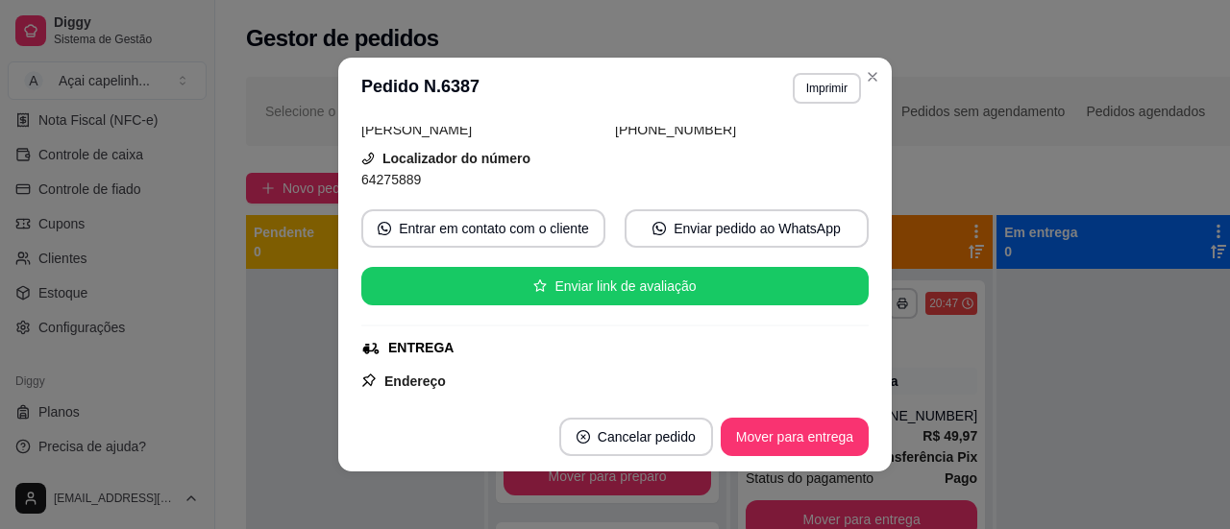
scroll to position [4, 0]
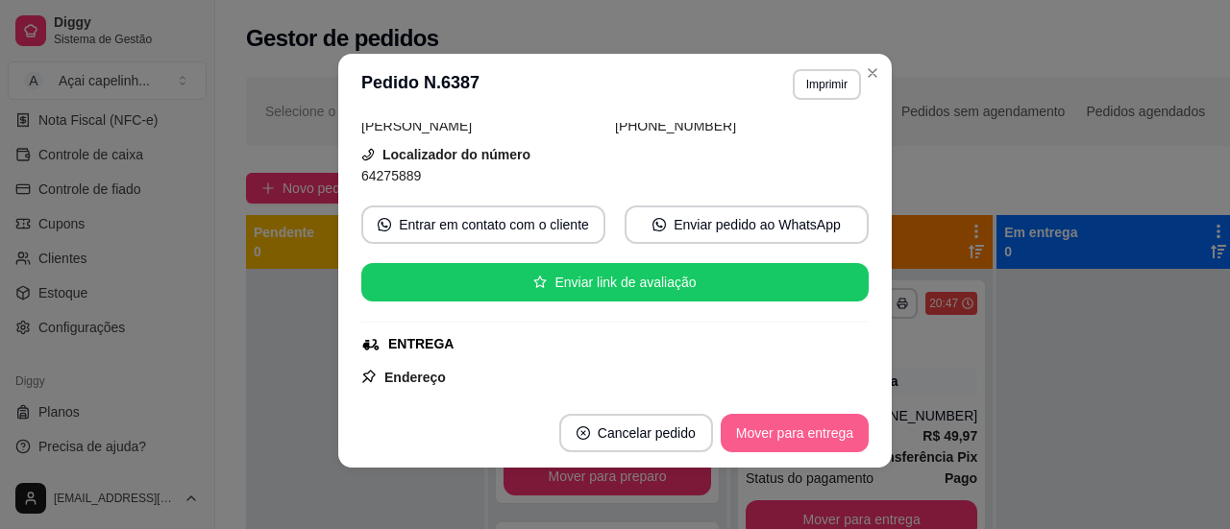
click at [784, 433] on button "Mover para entrega" at bounding box center [795, 433] width 148 height 38
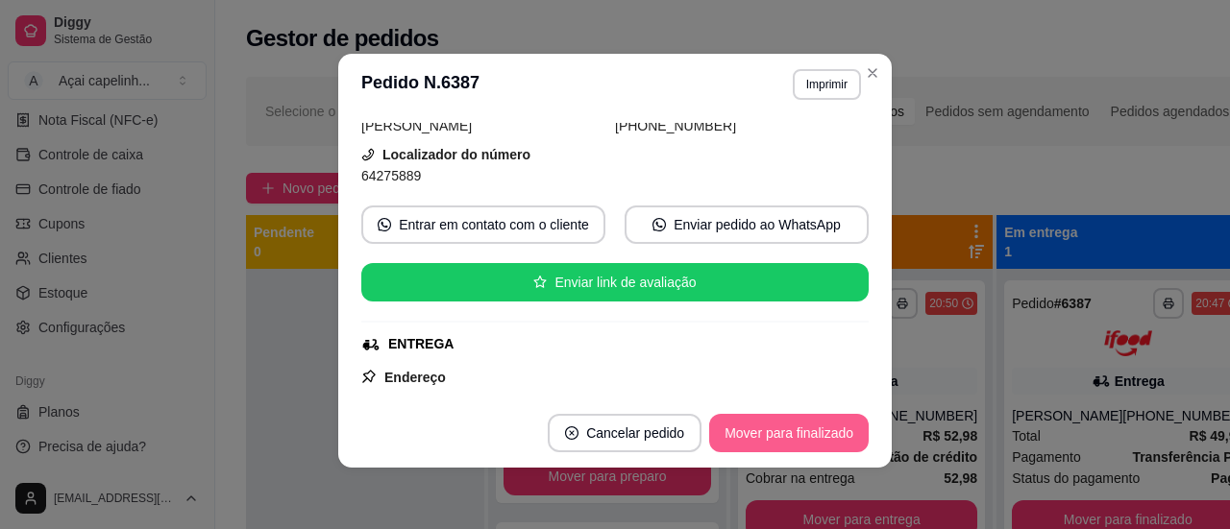
click at [836, 433] on button "Mover para finalizado" at bounding box center [789, 433] width 160 height 38
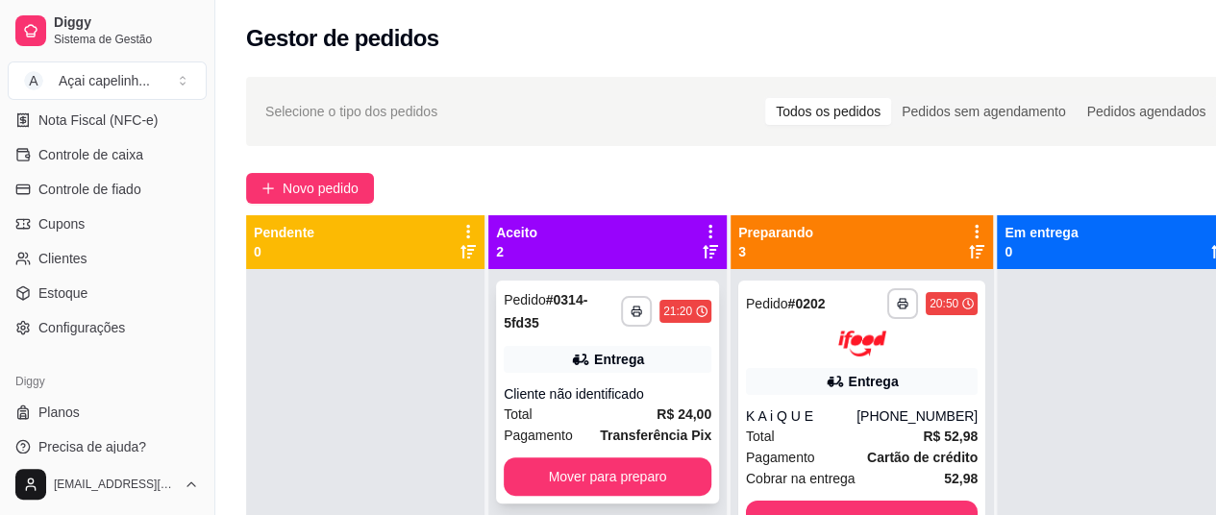
scroll to position [54, 0]
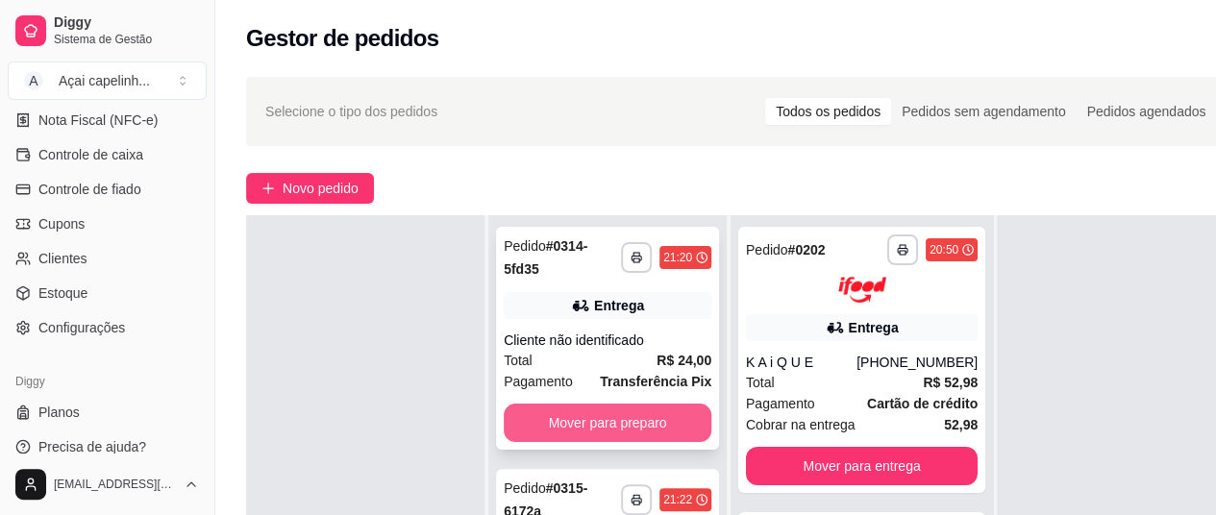
click at [554, 412] on button "Mover para preparo" at bounding box center [608, 423] width 208 height 38
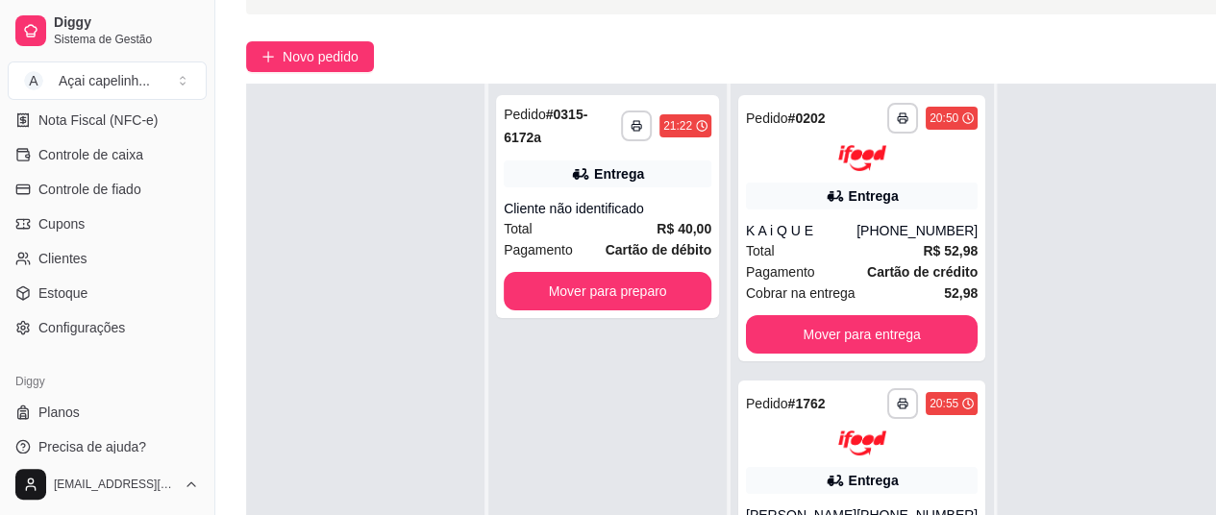
scroll to position [133, 0]
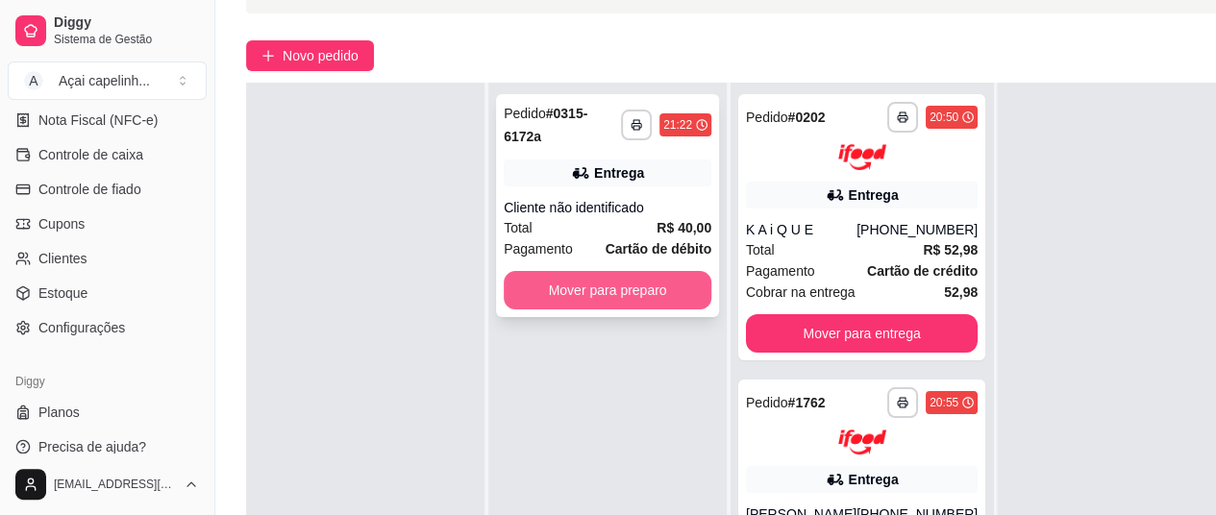
click at [613, 279] on button "Mover para preparo" at bounding box center [608, 290] width 208 height 38
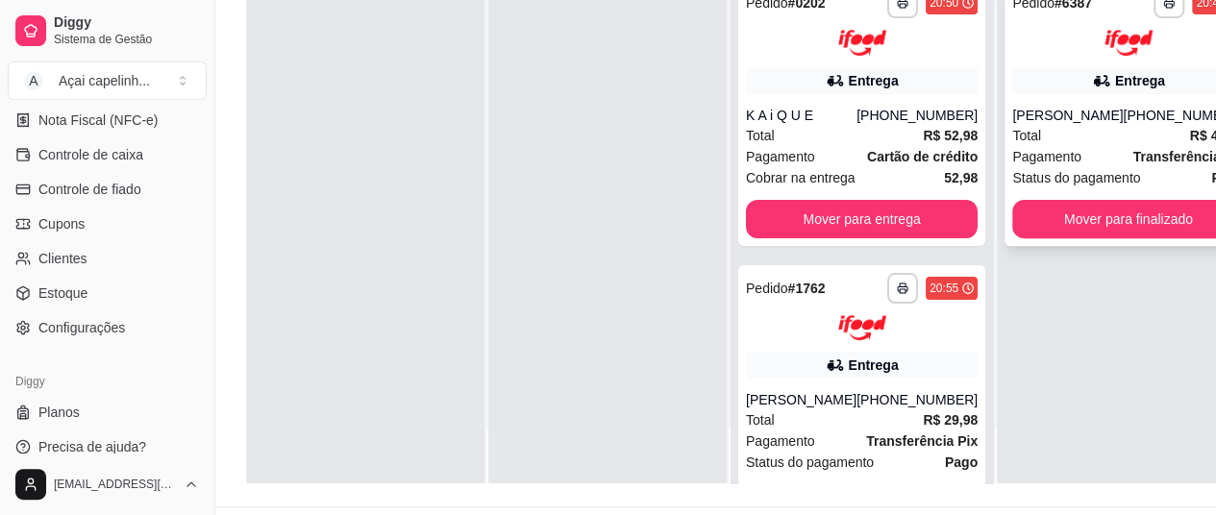
scroll to position [249, 0]
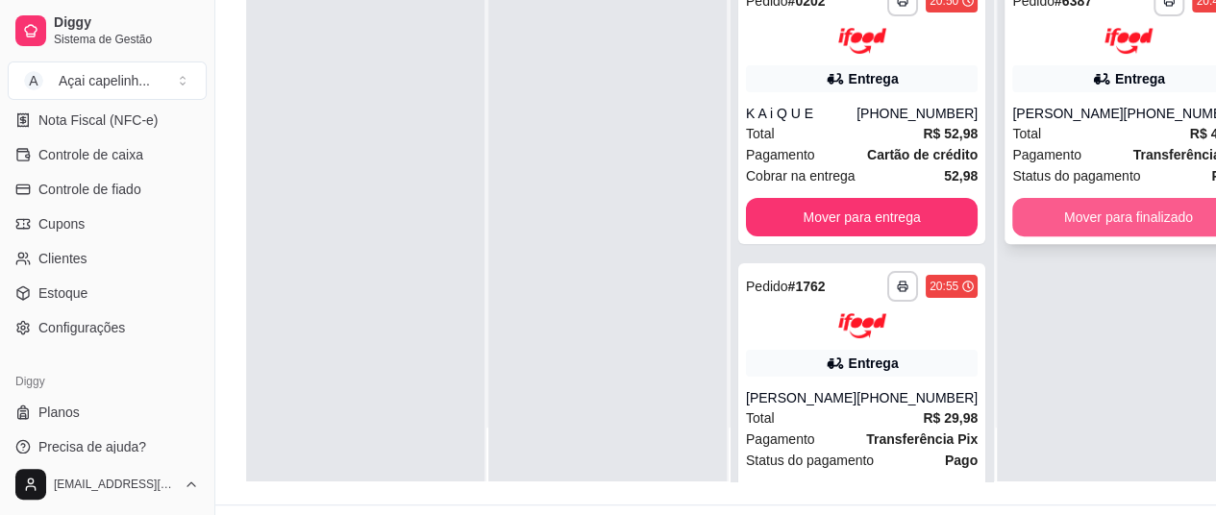
click at [1124, 211] on button "Mover para finalizado" at bounding box center [1128, 217] width 232 height 38
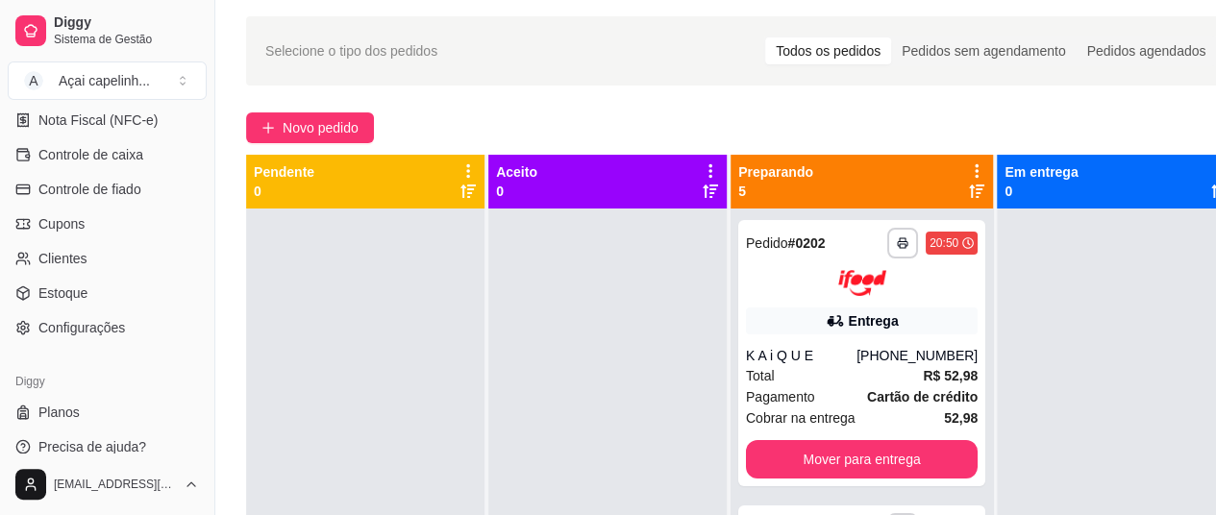
scroll to position [60, 0]
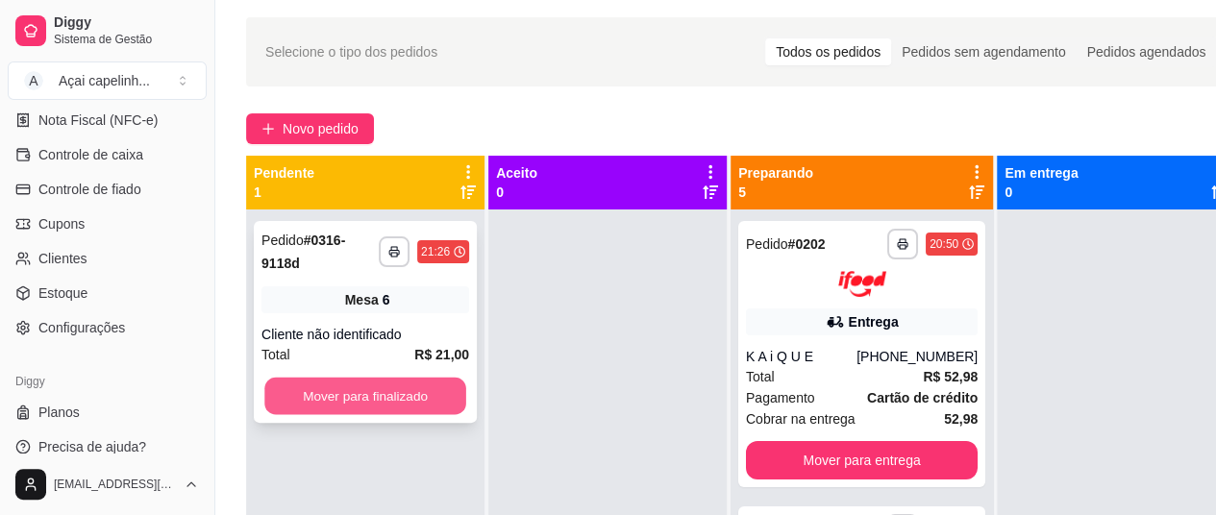
click at [400, 386] on button "Mover para finalizado" at bounding box center [365, 396] width 202 height 37
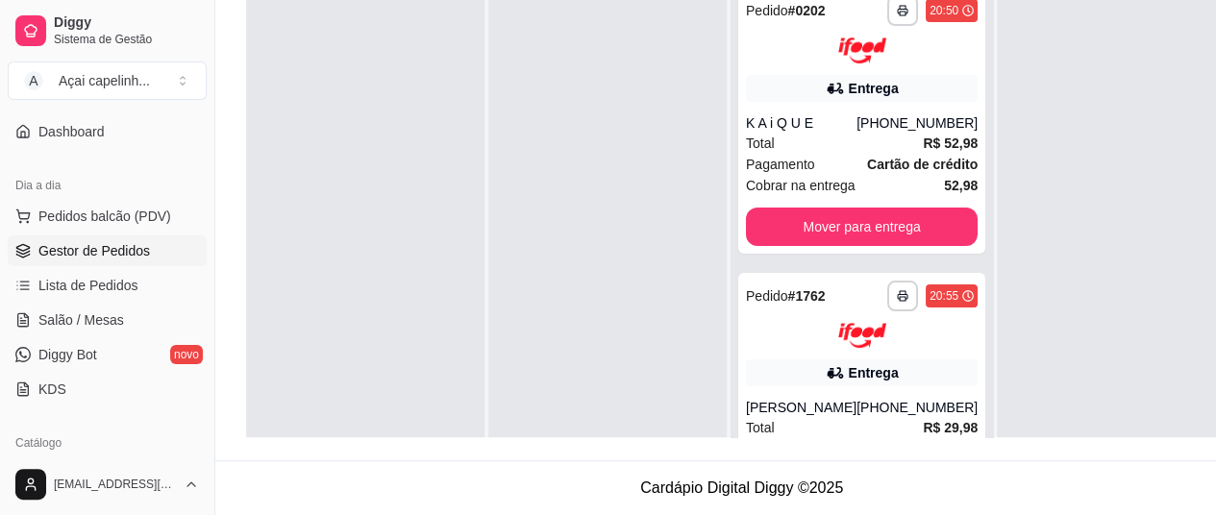
scroll to position [160, 0]
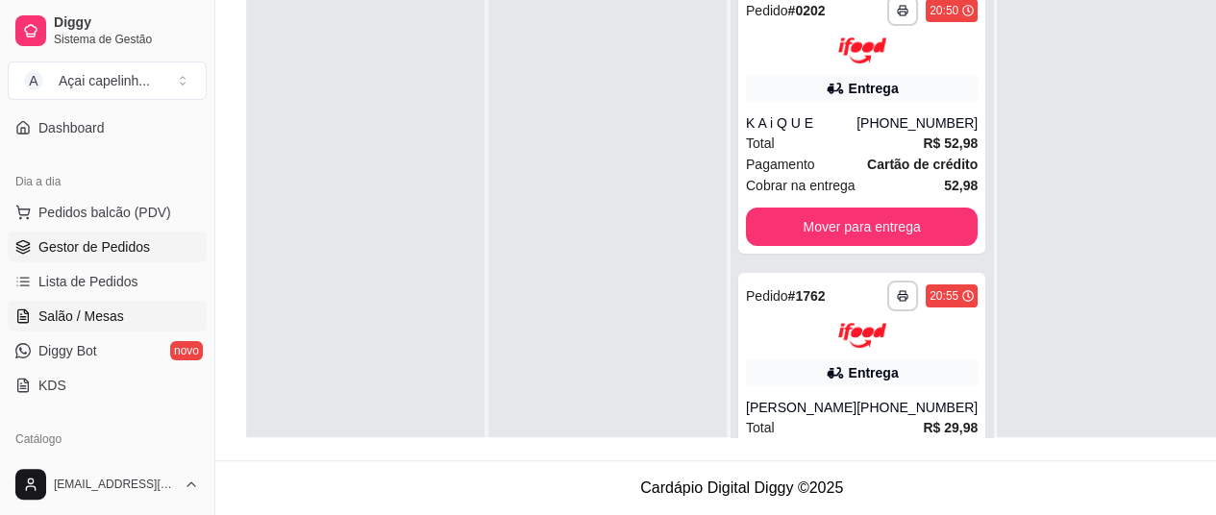
click at [136, 310] on link "Salão / Mesas" at bounding box center [107, 316] width 199 height 31
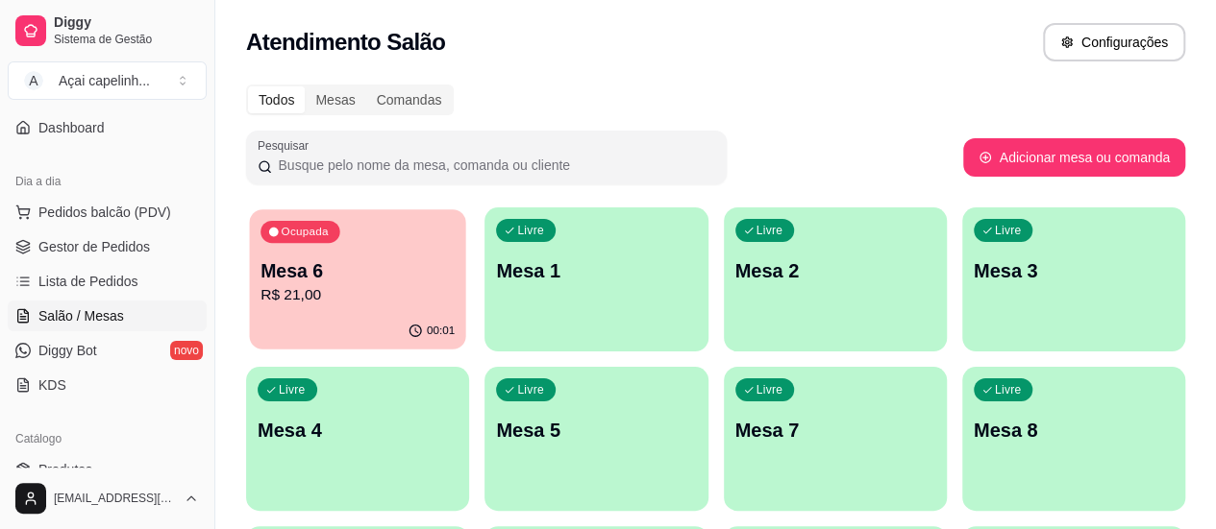
click at [298, 300] on p "R$ 21,00" at bounding box center [357, 295] width 194 height 22
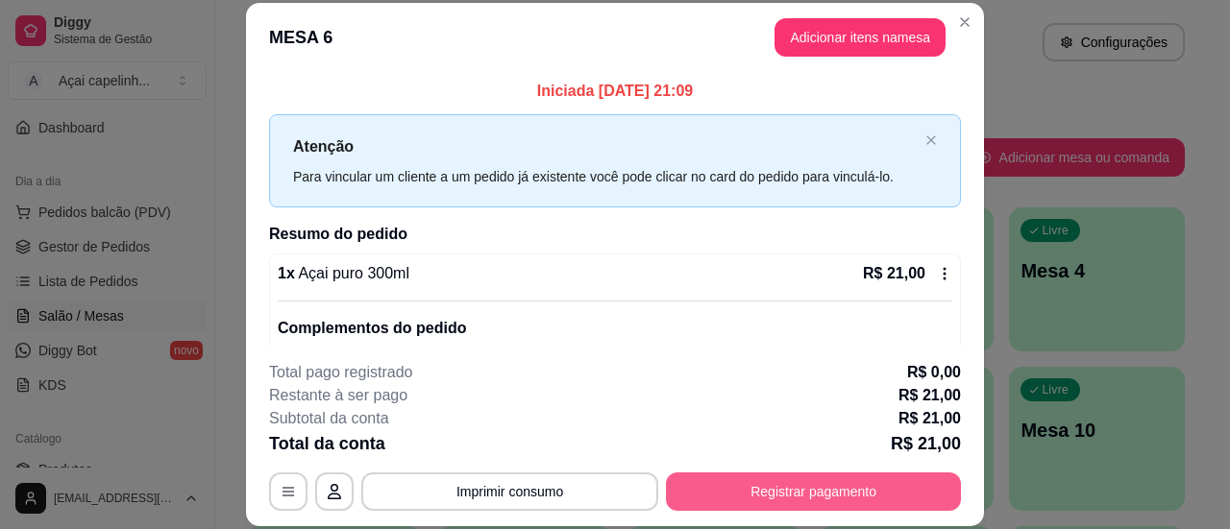
click at [823, 493] on button "Registrar pagamento" at bounding box center [813, 492] width 295 height 38
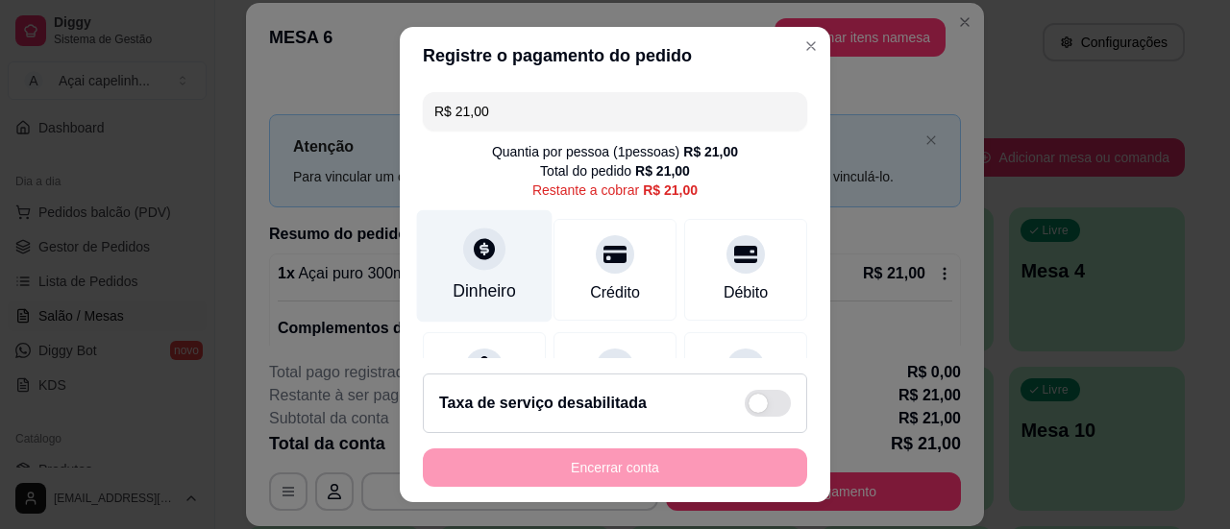
click at [471, 311] on div "Dinheiro" at bounding box center [484, 265] width 135 height 112
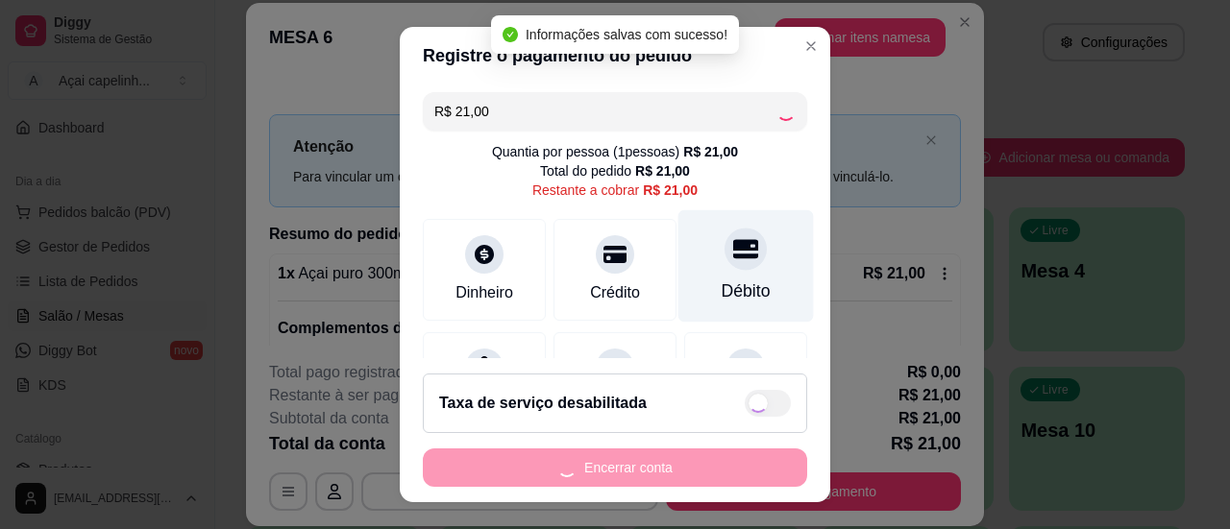
type input "R$ 0,00"
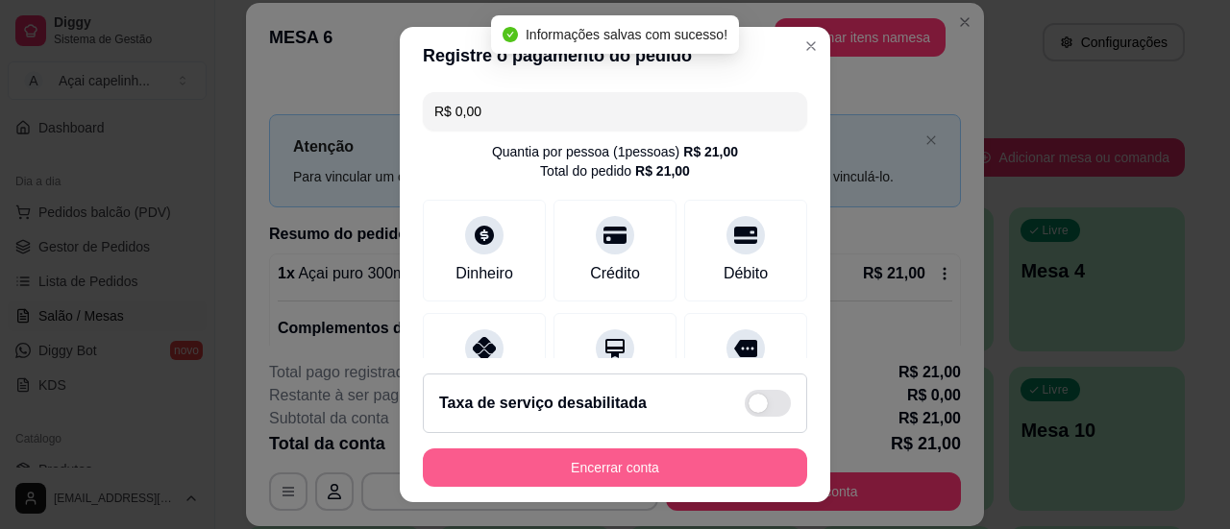
click at [538, 449] on div "Encerrar conta" at bounding box center [615, 468] width 384 height 38
click at [538, 449] on button "Encerrar conta" at bounding box center [615, 468] width 384 height 38
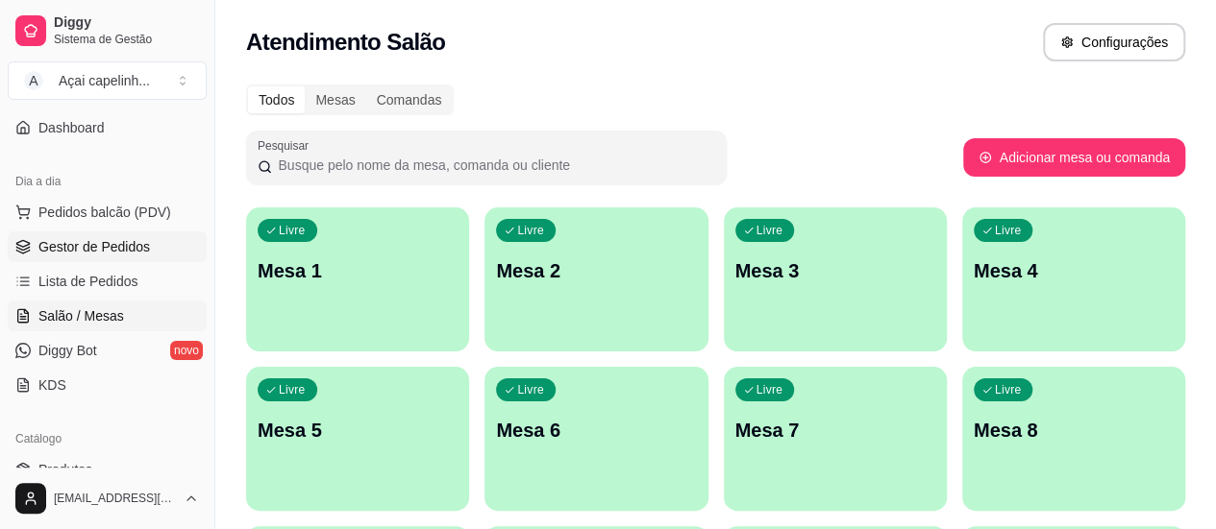
click at [77, 237] on span "Gestor de Pedidos" at bounding box center [93, 246] width 111 height 19
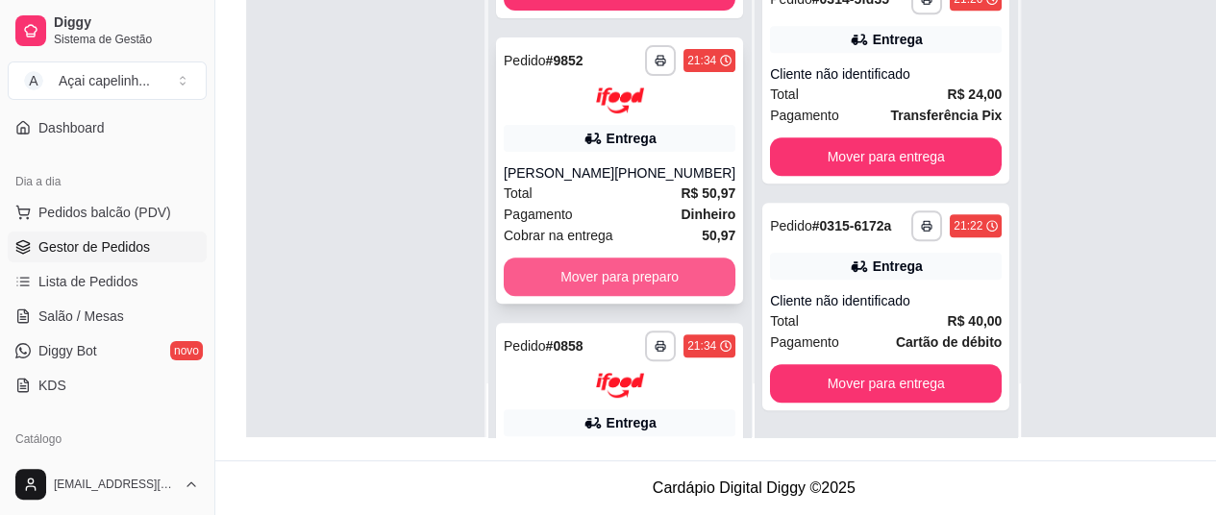
scroll to position [321, 0]
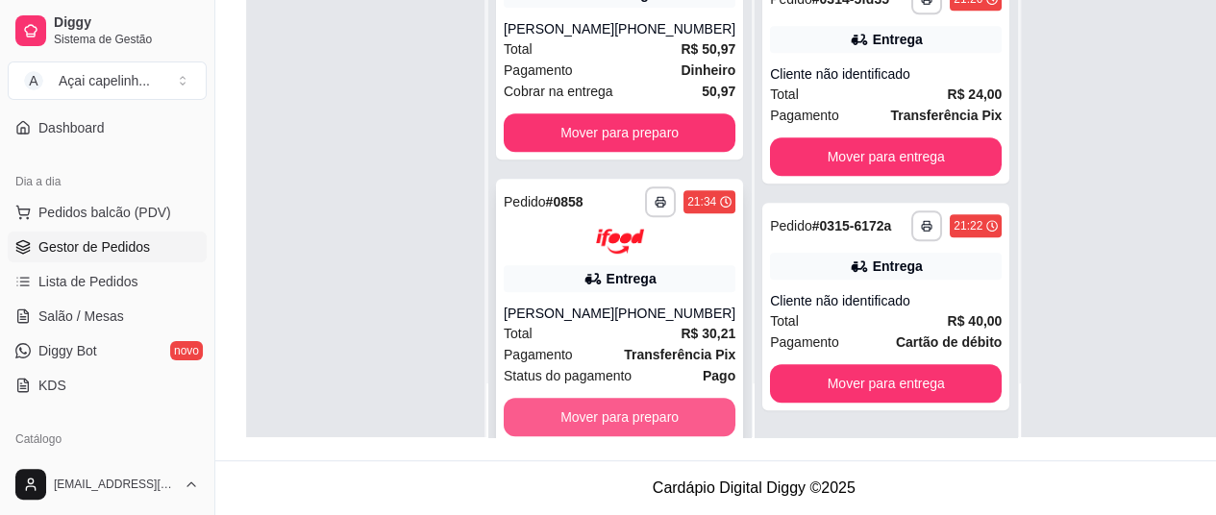
click at [551, 398] on button "Mover para preparo" at bounding box center [620, 417] width 232 height 38
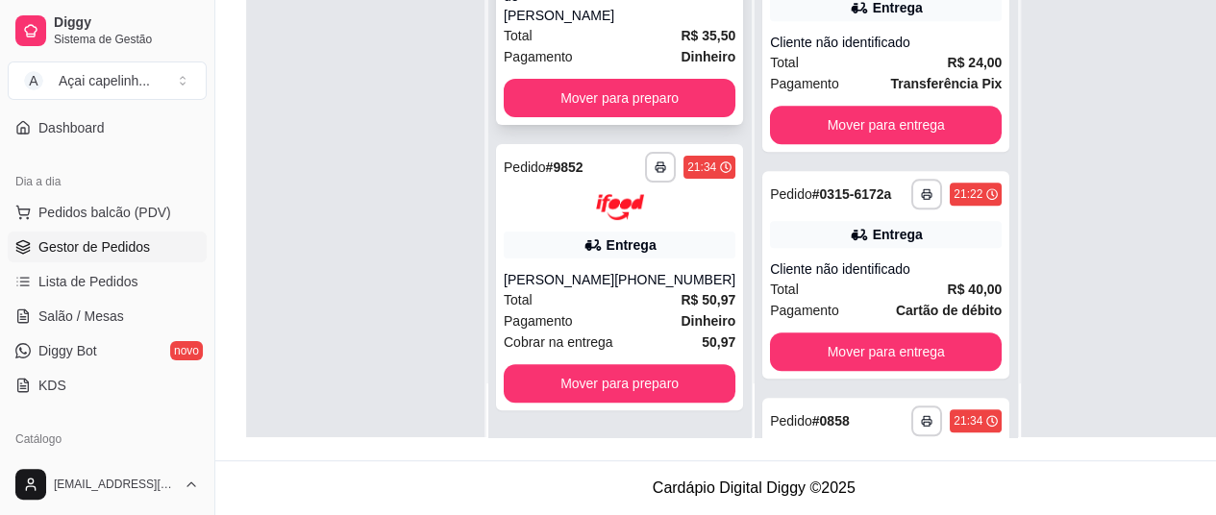
scroll to position [36, 0]
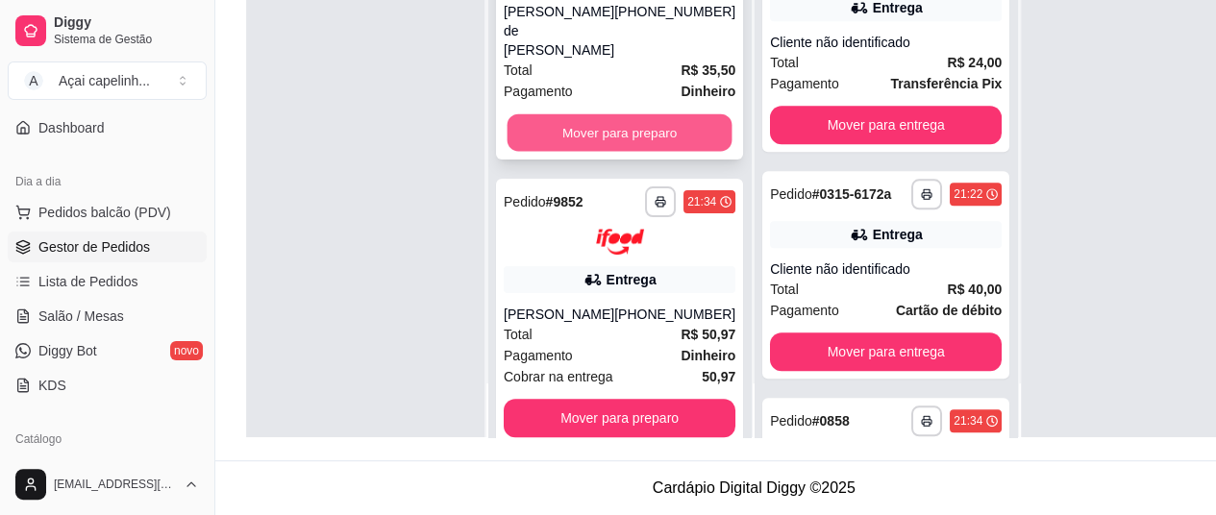
click at [587, 114] on button "Mover para preparo" at bounding box center [619, 132] width 225 height 37
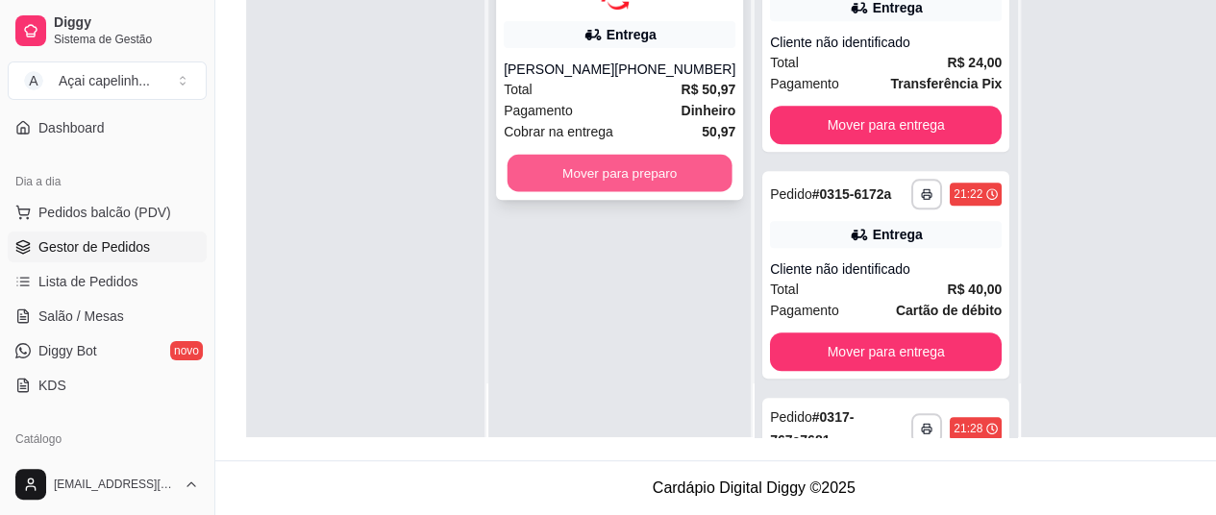
click at [573, 156] on button "Mover para preparo" at bounding box center [619, 172] width 225 height 37
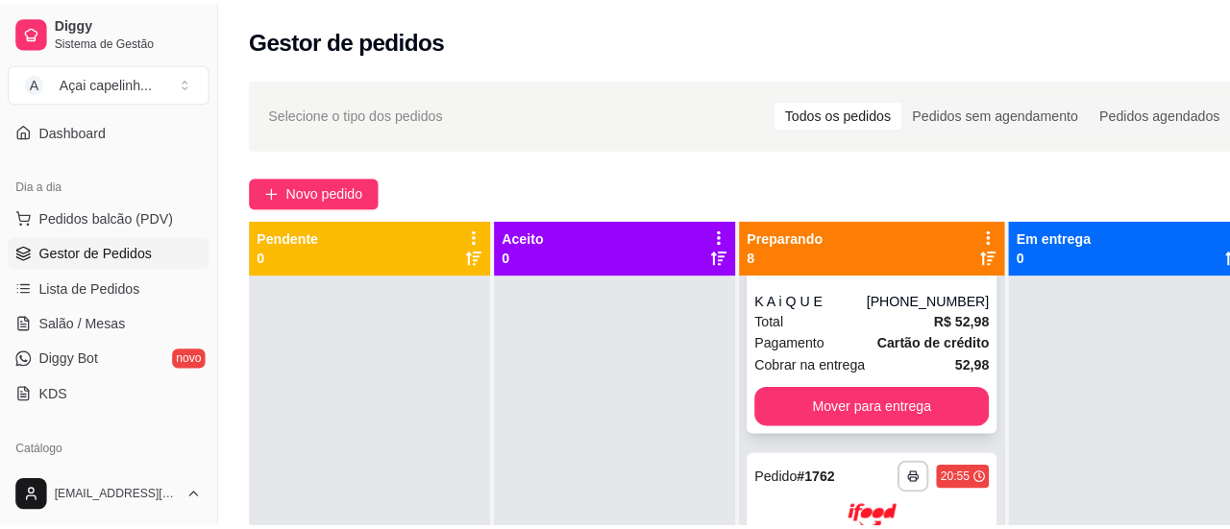
scroll to position [97, 0]
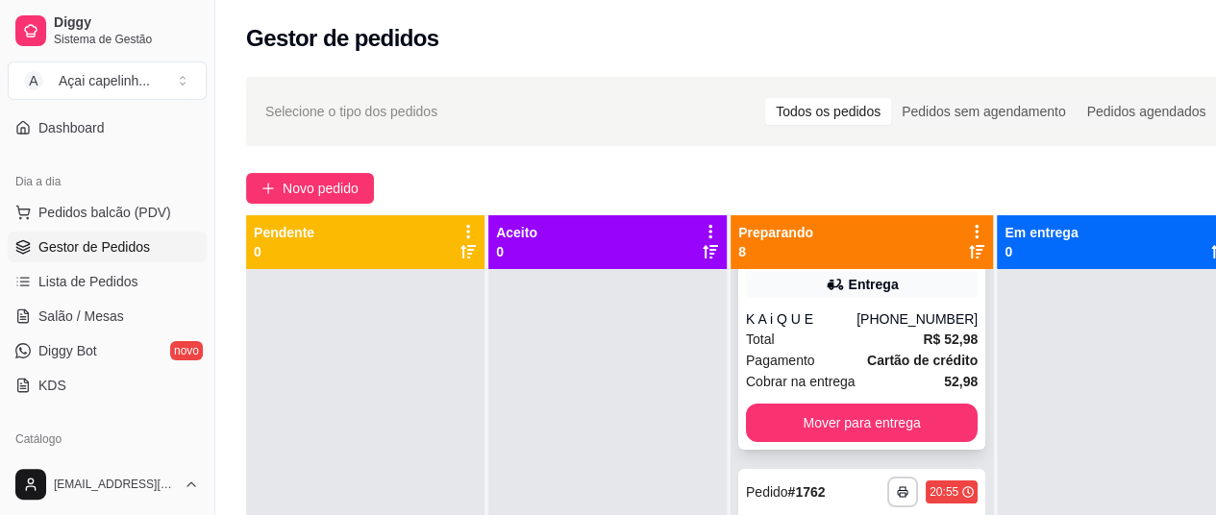
click at [858, 293] on div "Entrega" at bounding box center [874, 284] width 50 height 19
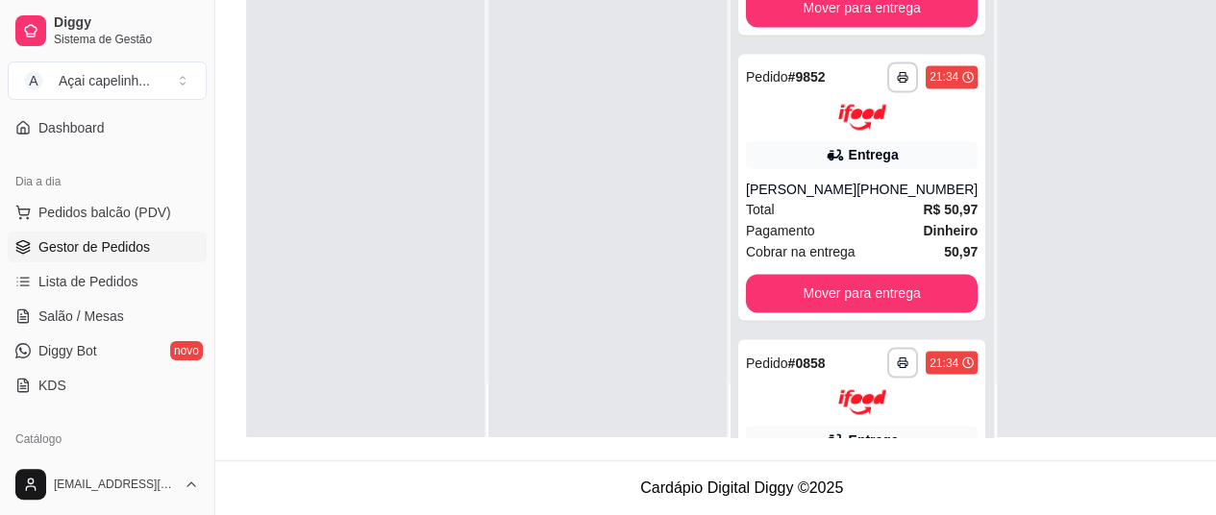
scroll to position [1617, 0]
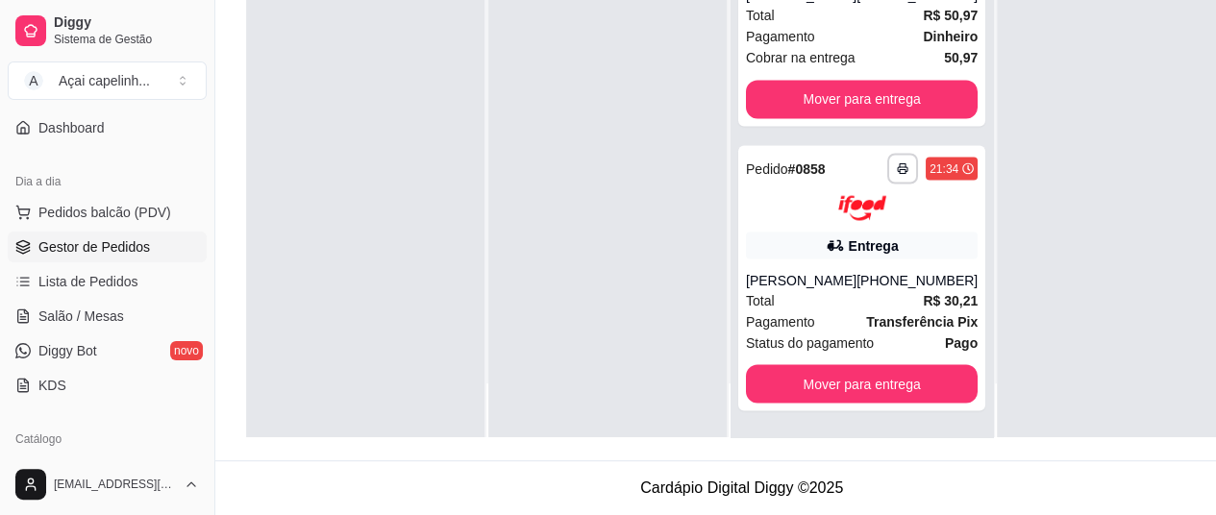
click at [866, 326] on strong "Transferência Pix" at bounding box center [921, 320] width 111 height 15
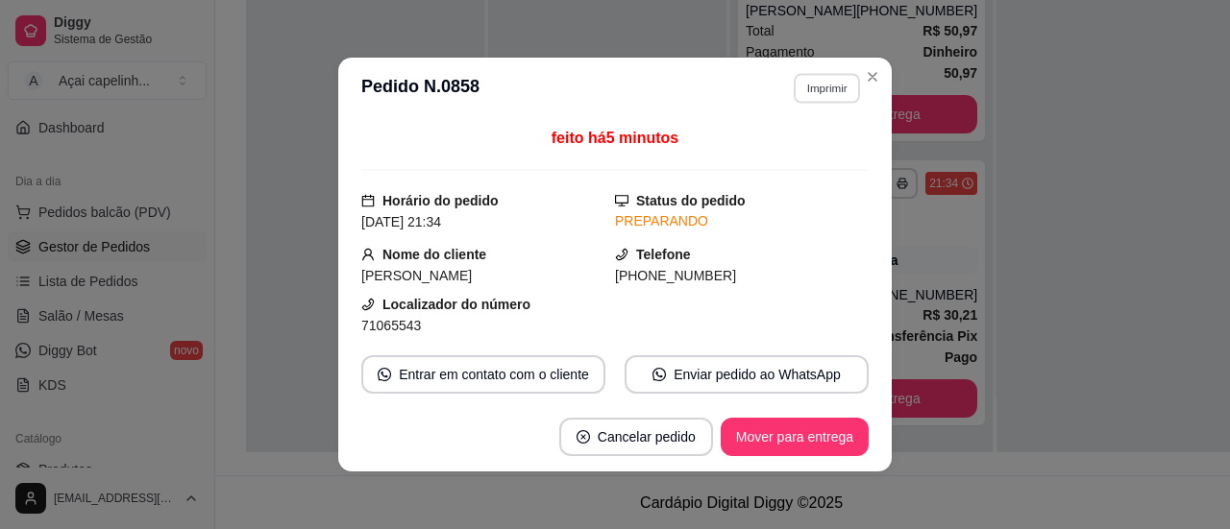
click at [804, 99] on button "Imprimir" at bounding box center [827, 88] width 66 height 30
click at [777, 160] on button "IMPRESSORA" at bounding box center [785, 156] width 135 height 30
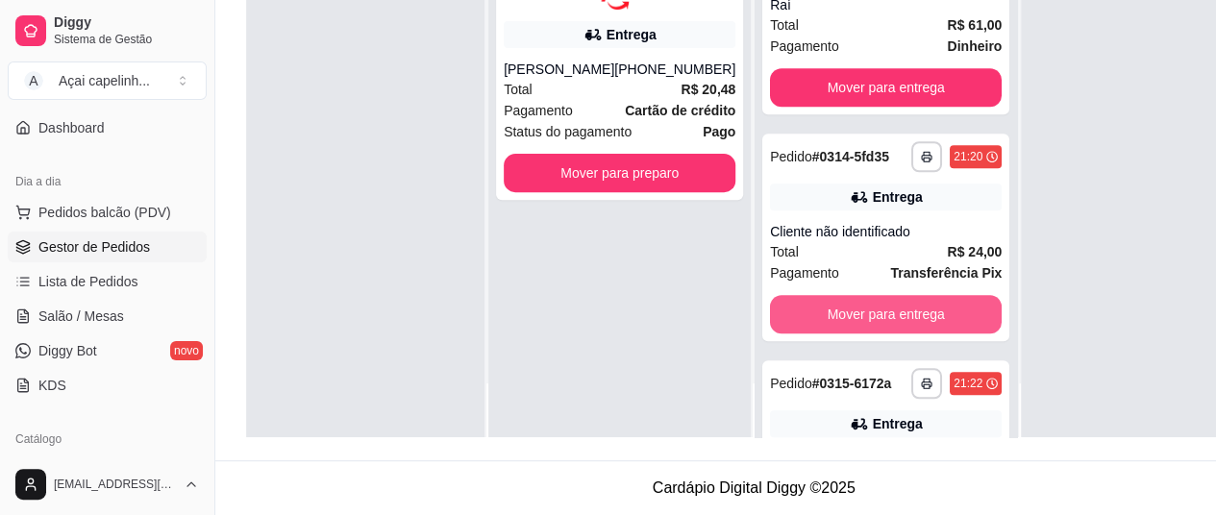
scroll to position [596, 0]
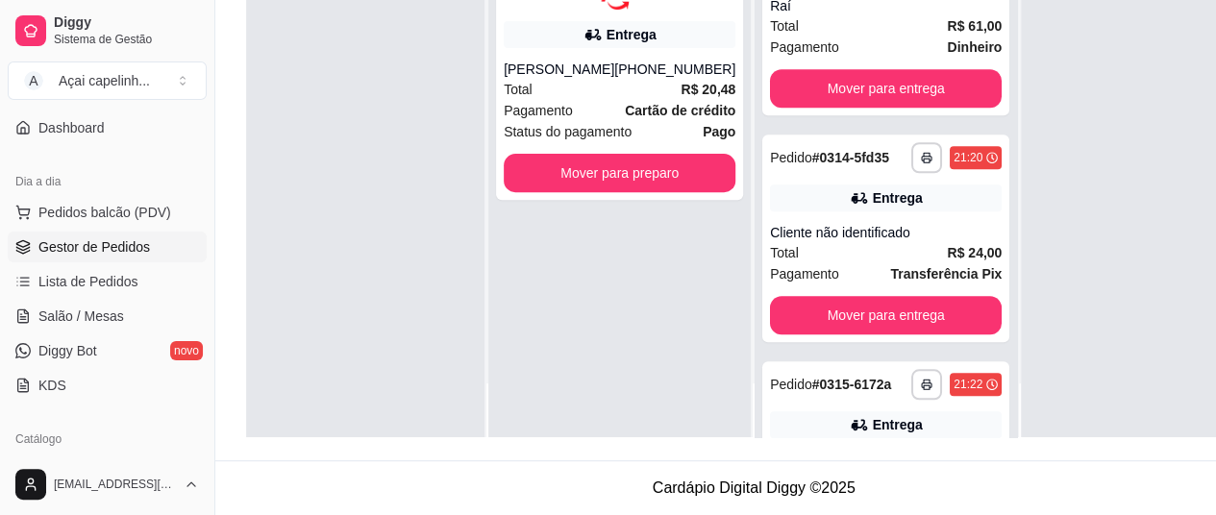
click at [816, 263] on div "Total R$ 24,00" at bounding box center [886, 252] width 232 height 21
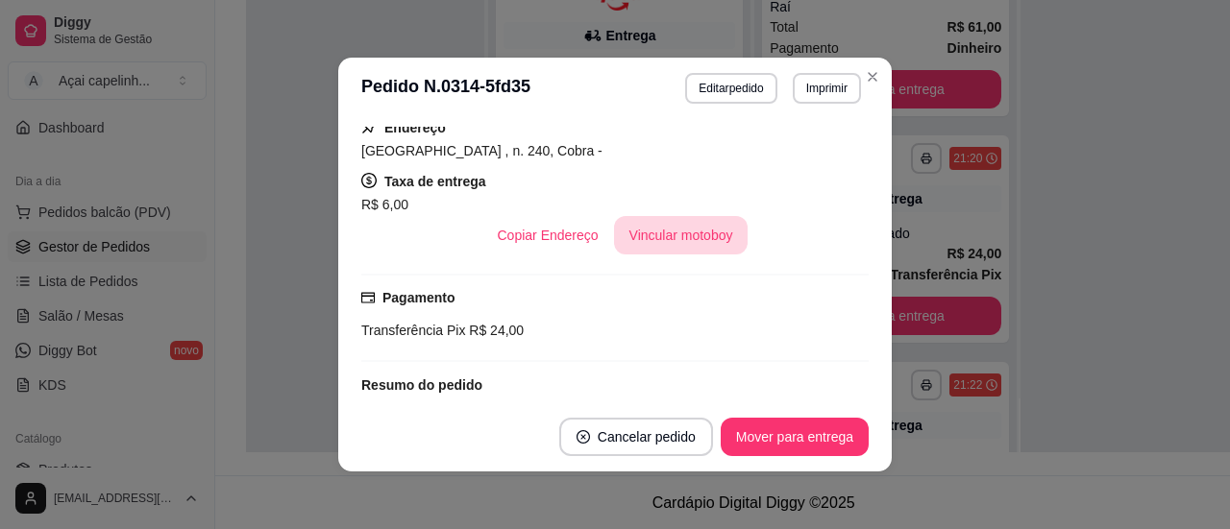
scroll to position [348, 0]
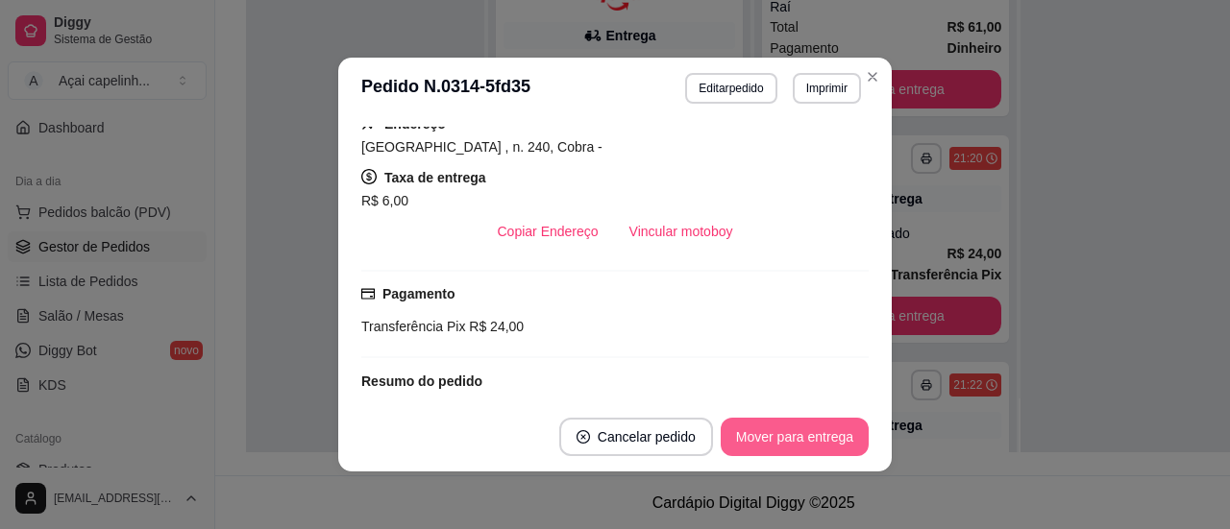
click at [771, 436] on button "Mover para entrega" at bounding box center [795, 437] width 148 height 38
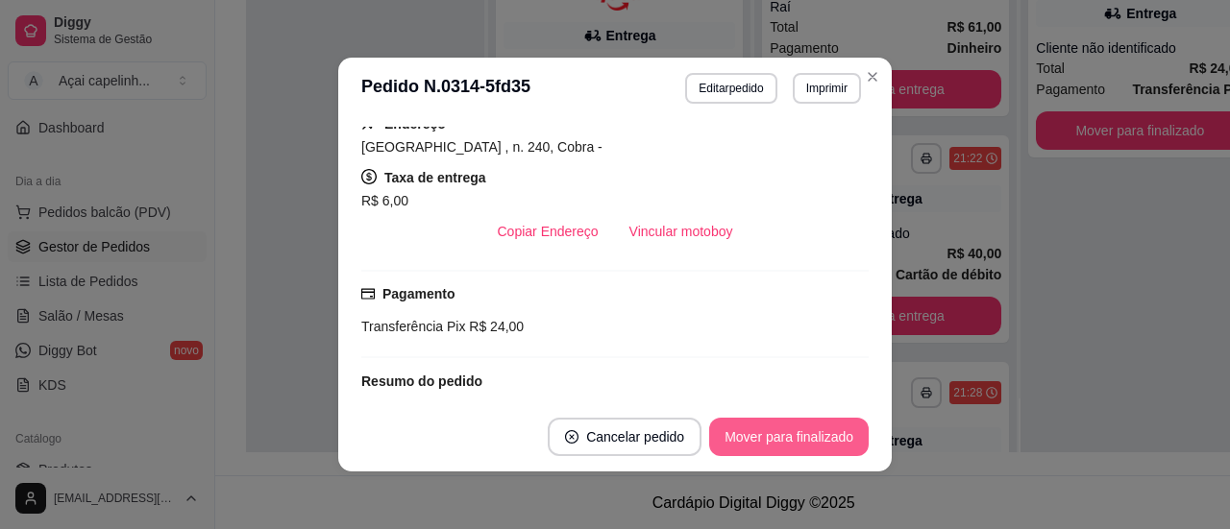
click at [775, 437] on button "Mover para finalizado" at bounding box center [789, 437] width 160 height 38
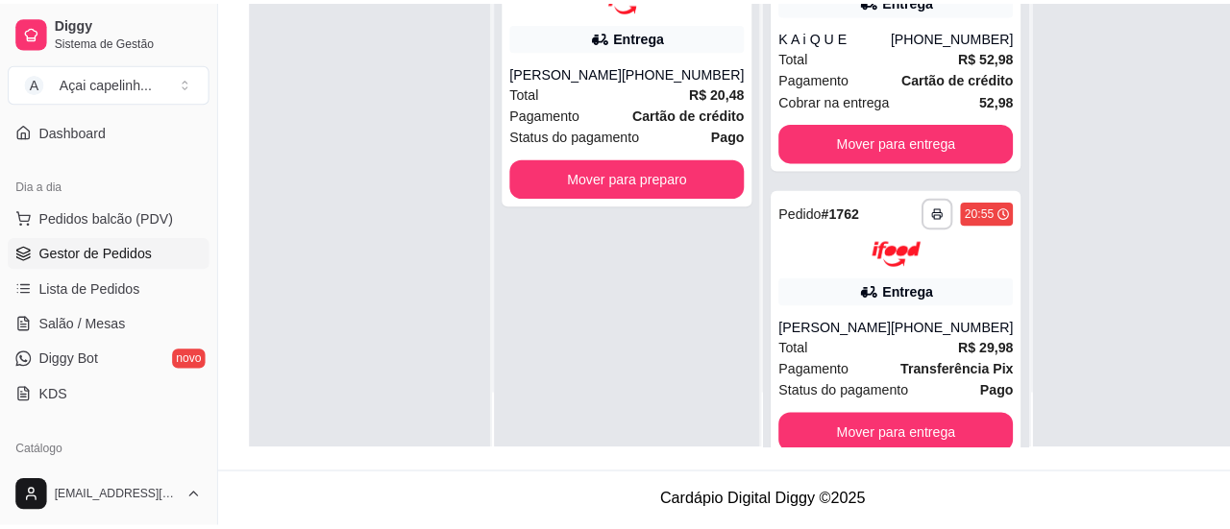
scroll to position [0, 0]
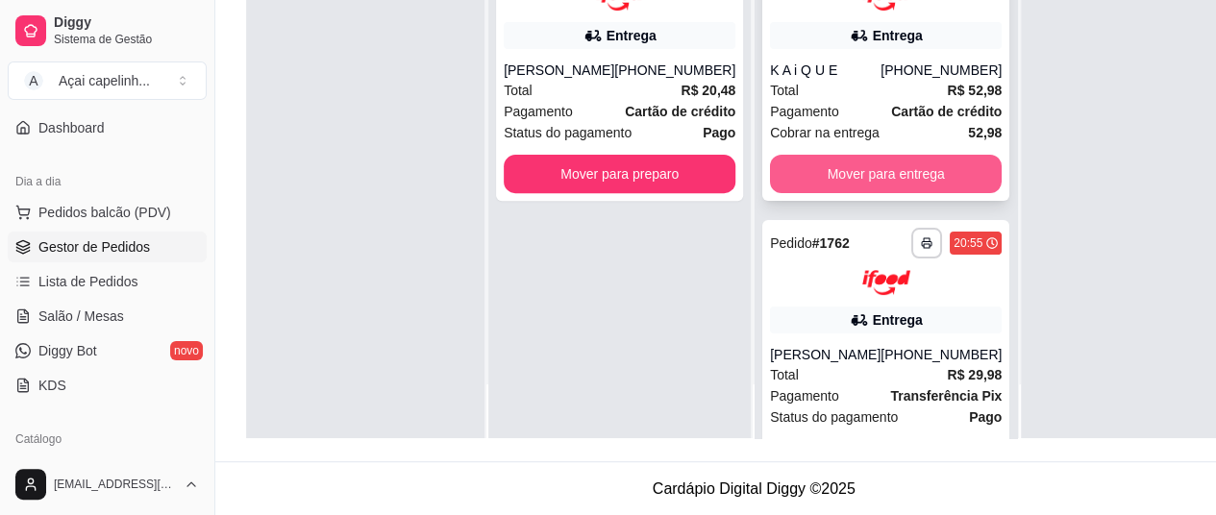
click at [842, 174] on button "Mover para entrega" at bounding box center [886, 174] width 232 height 38
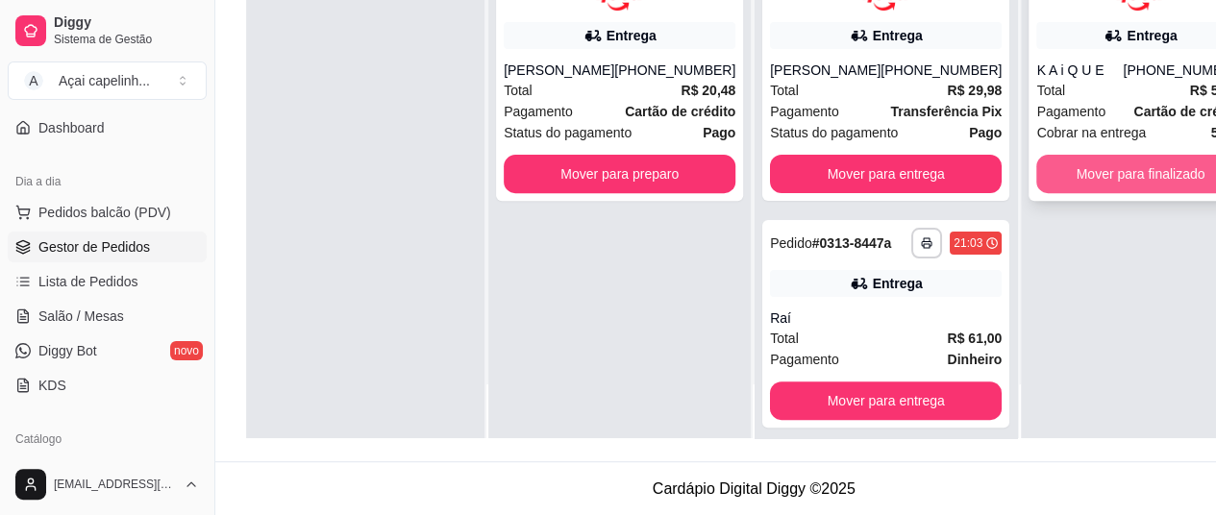
click at [1136, 175] on button "Mover para finalizado" at bounding box center [1140, 174] width 208 height 38
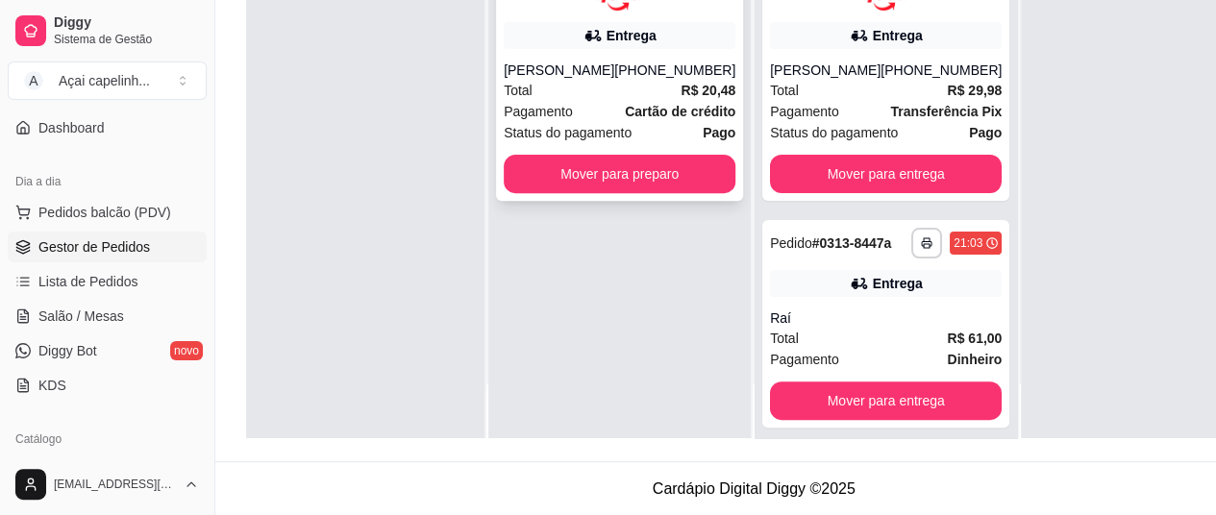
click at [577, 80] on div "[PERSON_NAME]" at bounding box center [559, 70] width 111 height 19
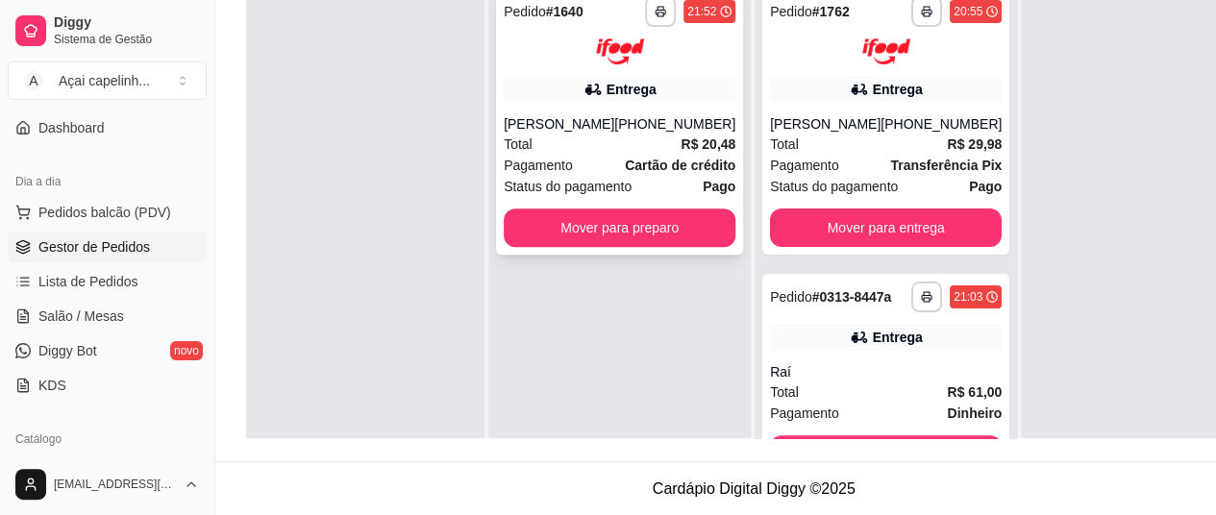
scroll to position [1, 0]
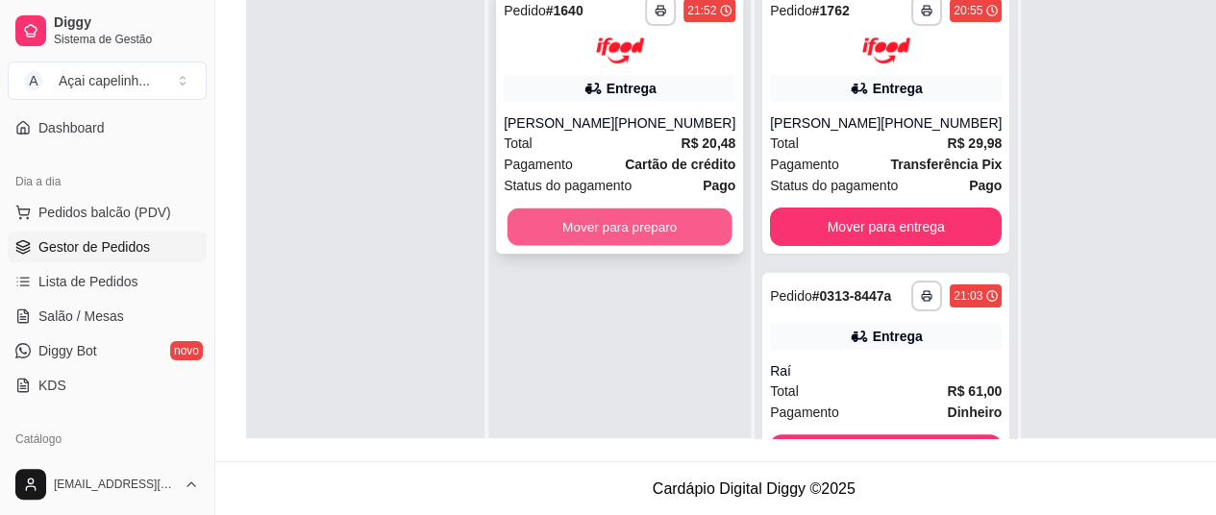
click at [590, 245] on button "Mover para preparo" at bounding box center [619, 226] width 225 height 37
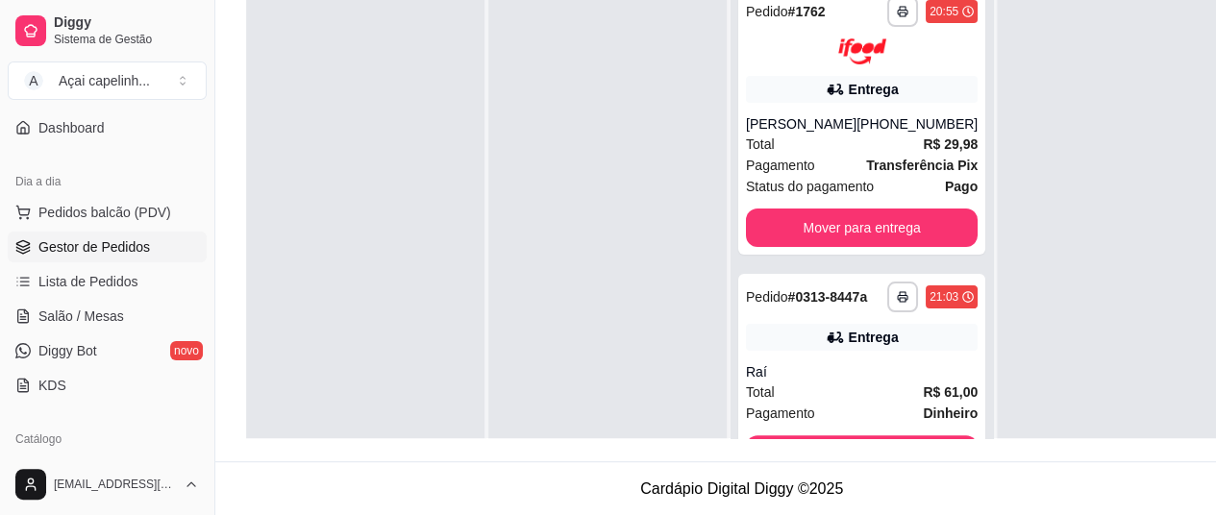
scroll to position [0, 0]
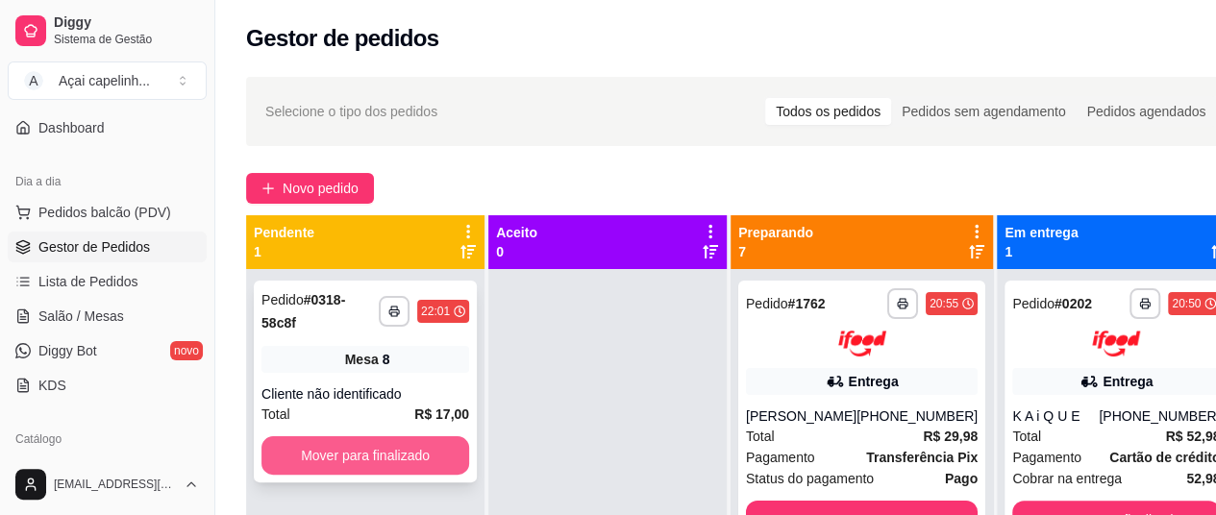
click at [403, 460] on button "Mover para finalizado" at bounding box center [365, 455] width 208 height 38
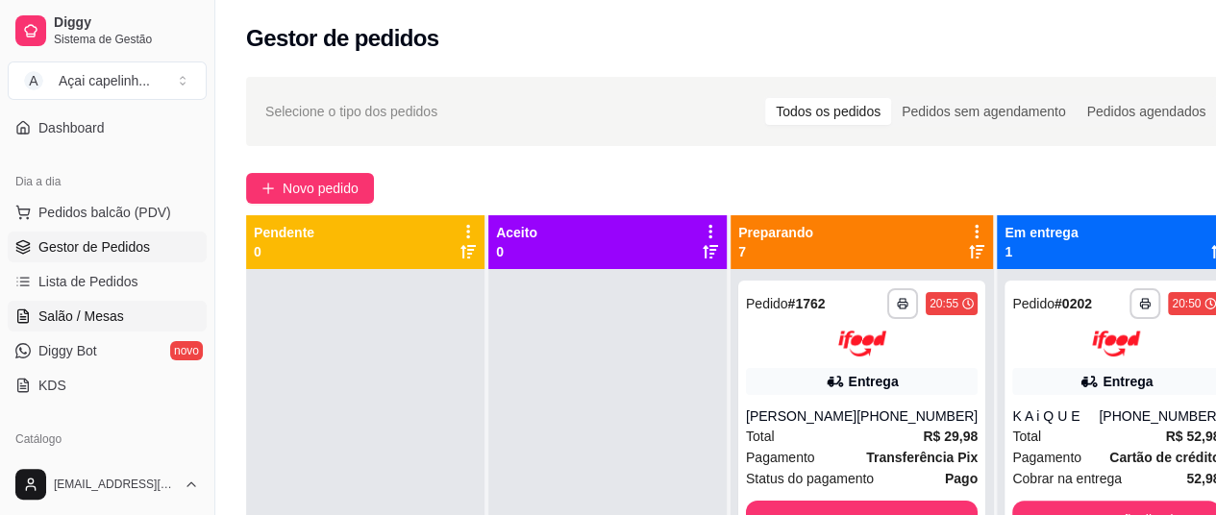
click at [71, 321] on span "Salão / Mesas" at bounding box center [81, 316] width 86 height 19
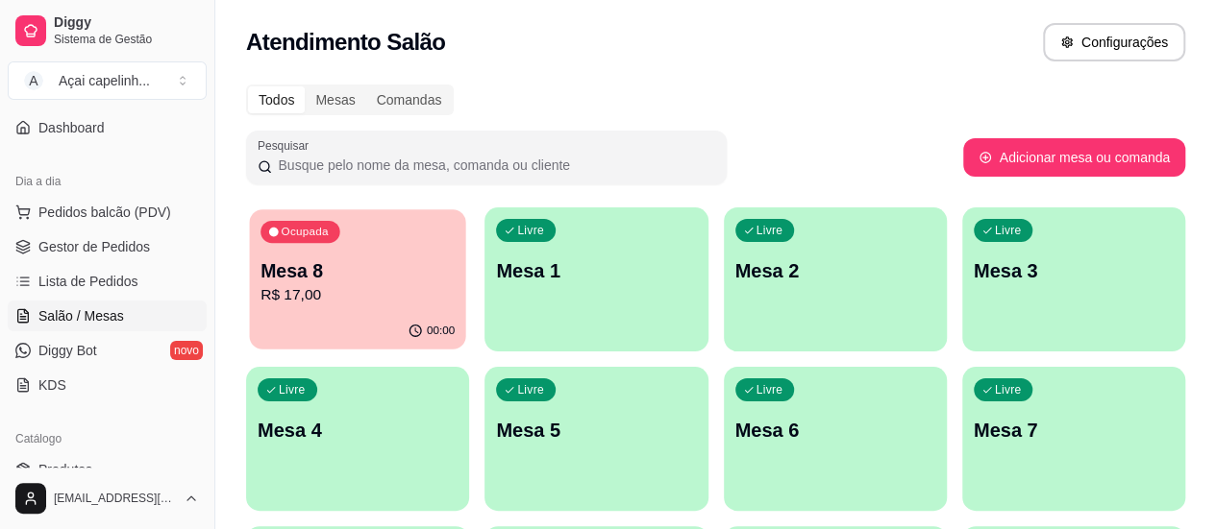
click at [297, 282] on p "Mesa 8" at bounding box center [357, 271] width 194 height 26
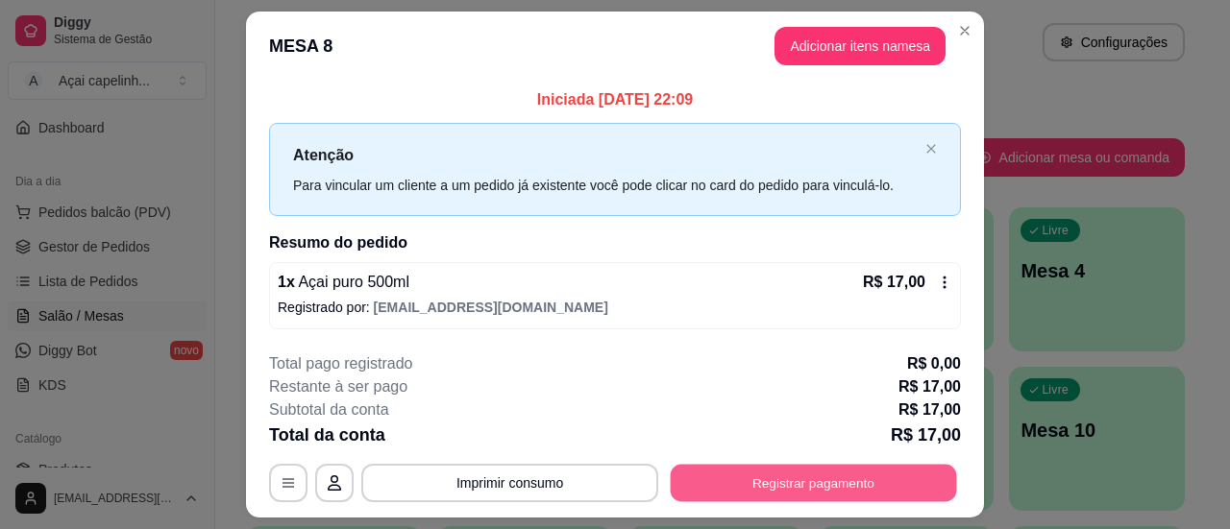
click at [763, 483] on button "Registrar pagamento" at bounding box center [814, 483] width 286 height 37
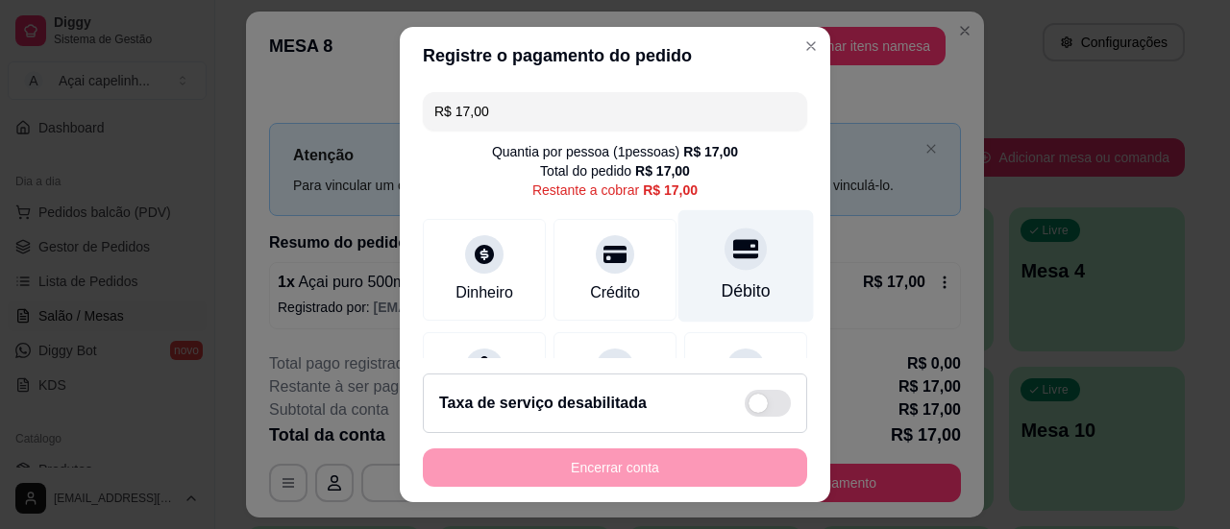
click at [725, 266] on div "Débito" at bounding box center [745, 265] width 135 height 112
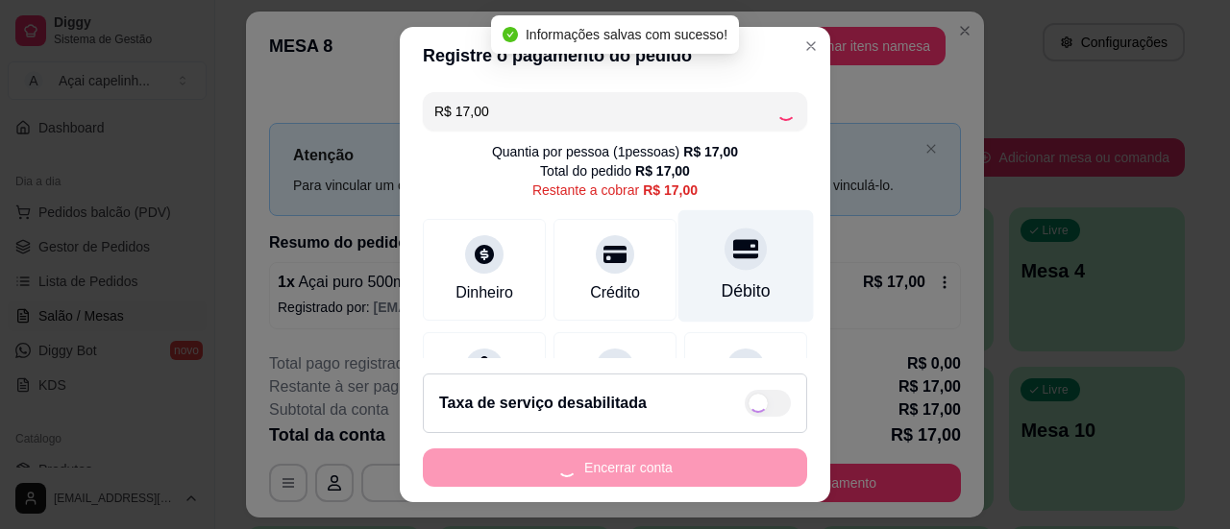
type input "R$ 0,00"
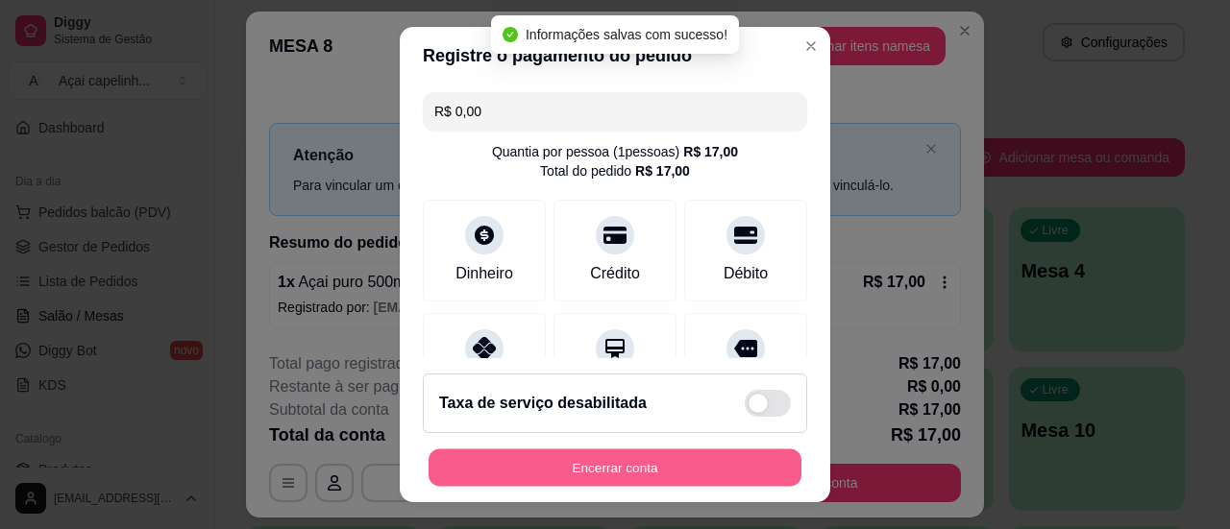
click at [582, 481] on button "Encerrar conta" at bounding box center [615, 468] width 373 height 37
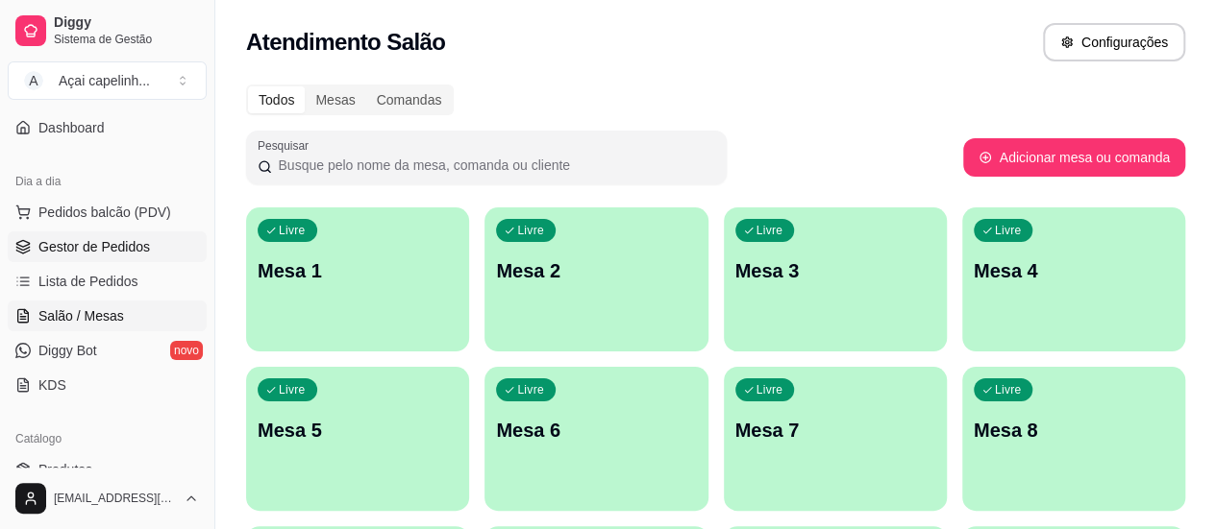
click at [102, 243] on span "Gestor de Pedidos" at bounding box center [93, 246] width 111 height 19
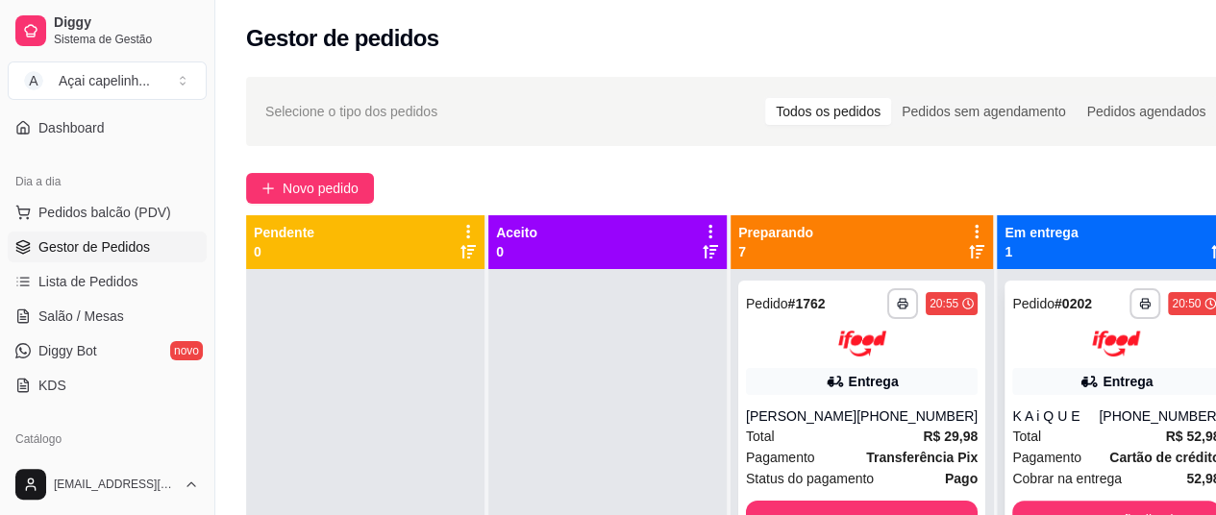
scroll to position [68, 0]
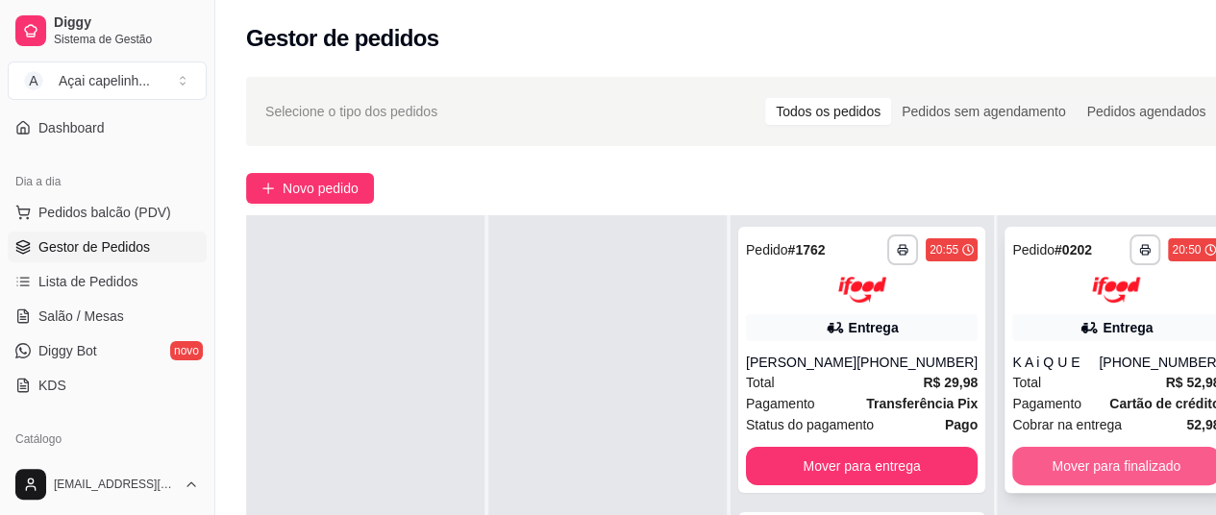
click at [1019, 450] on button "Mover para finalizado" at bounding box center [1116, 466] width 208 height 38
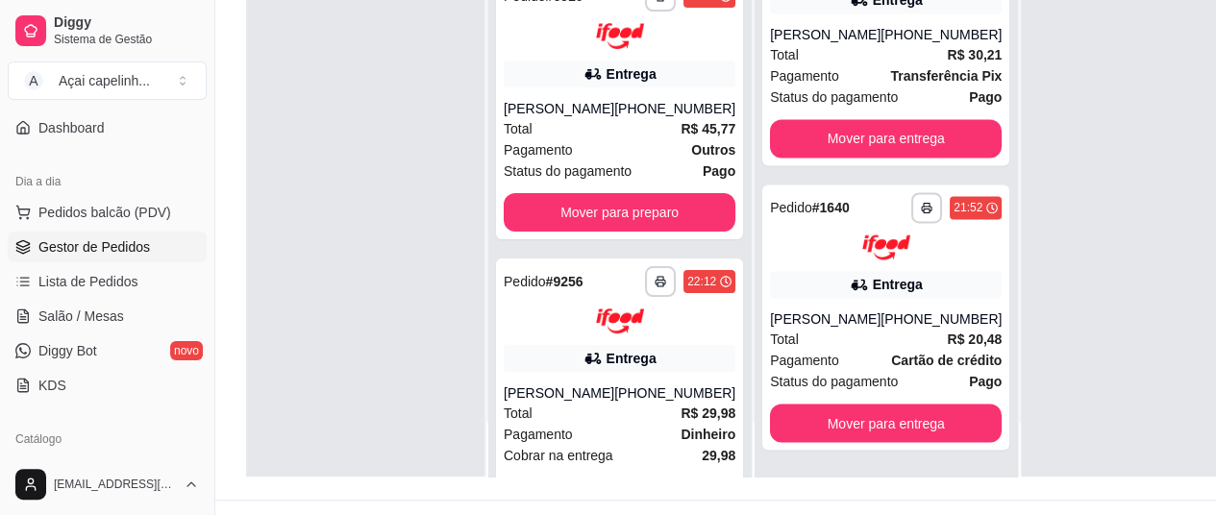
scroll to position [308, 0]
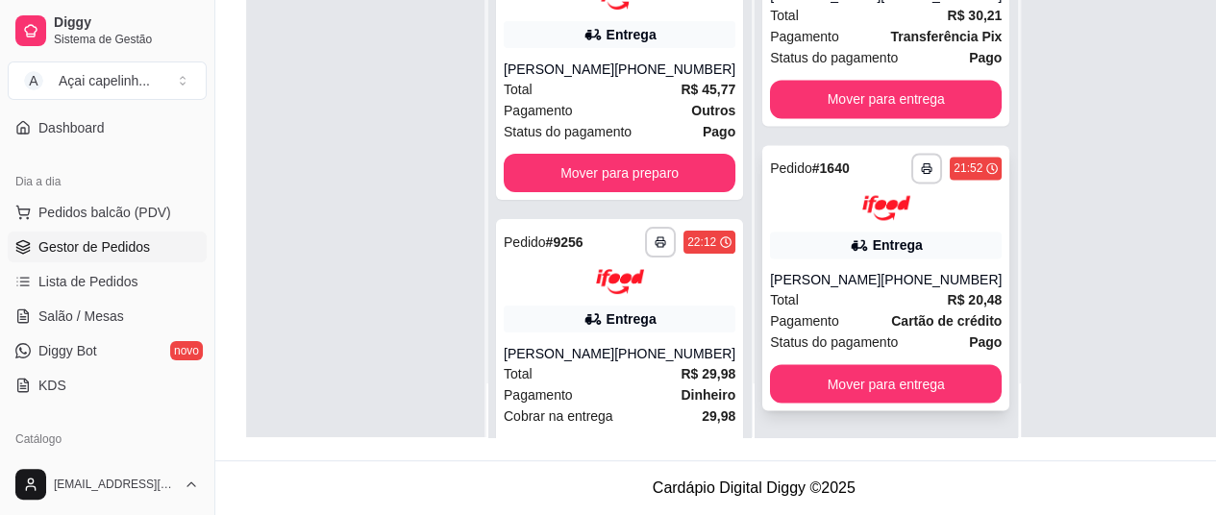
click at [873, 235] on div "Entrega" at bounding box center [898, 244] width 50 height 19
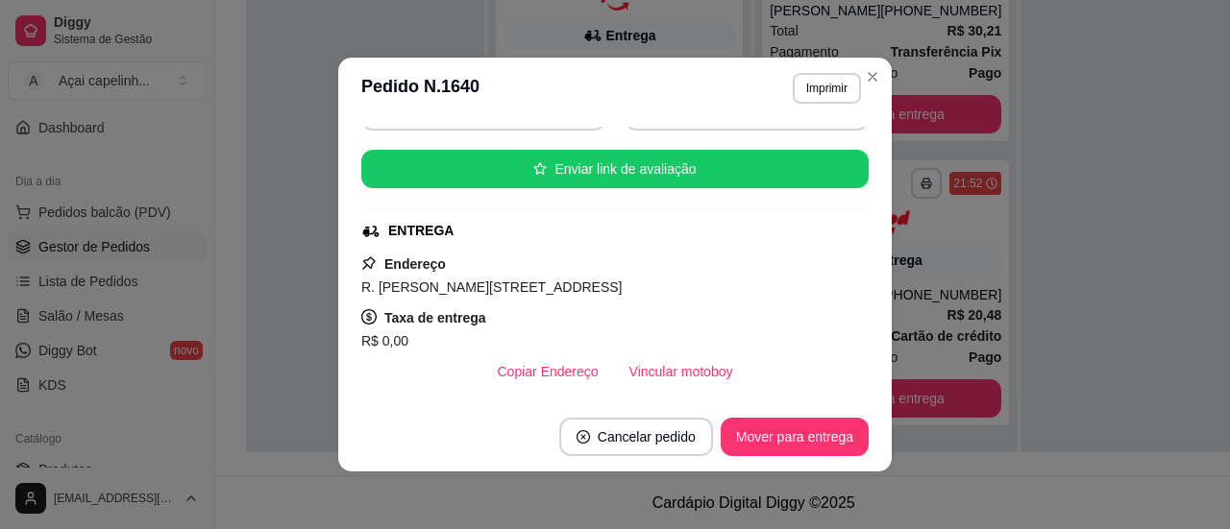
scroll to position [261, 0]
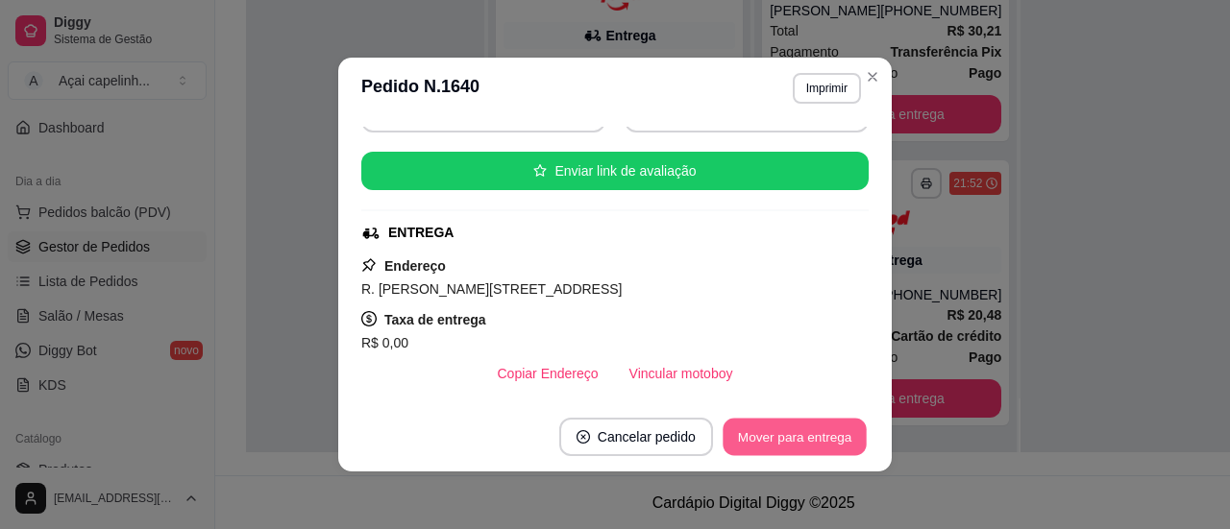
click at [788, 447] on button "Mover para entrega" at bounding box center [795, 437] width 144 height 37
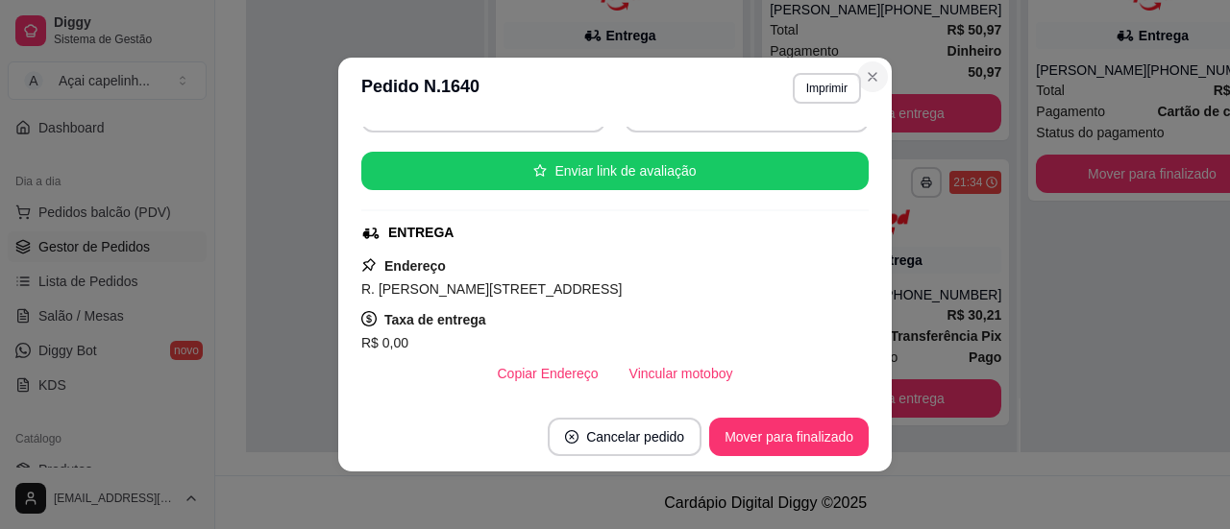
scroll to position [1090, 0]
click at [774, 437] on button "Mover para finalizado" at bounding box center [789, 437] width 155 height 37
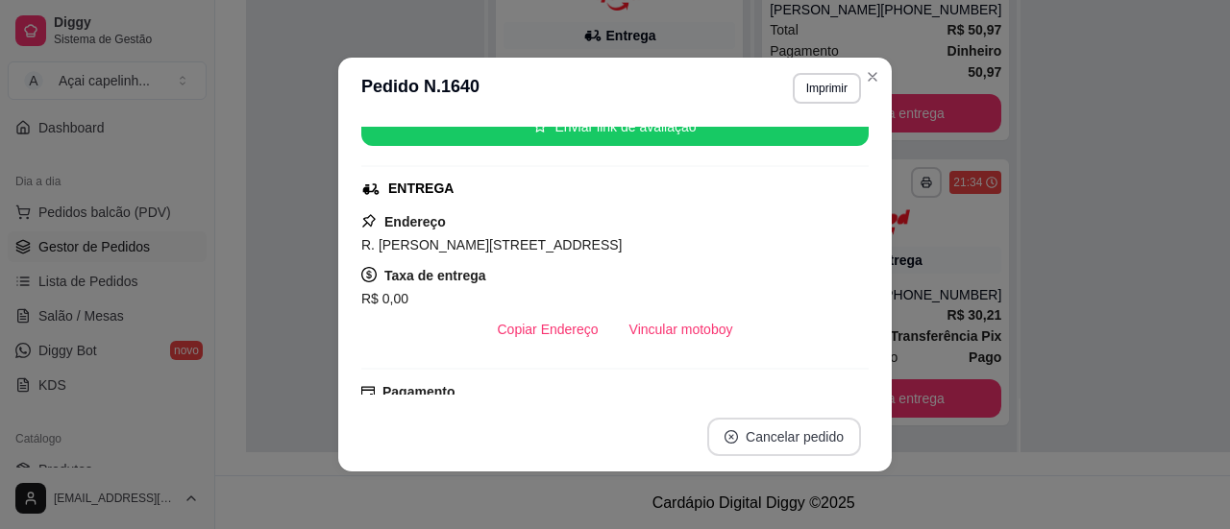
scroll to position [218, 0]
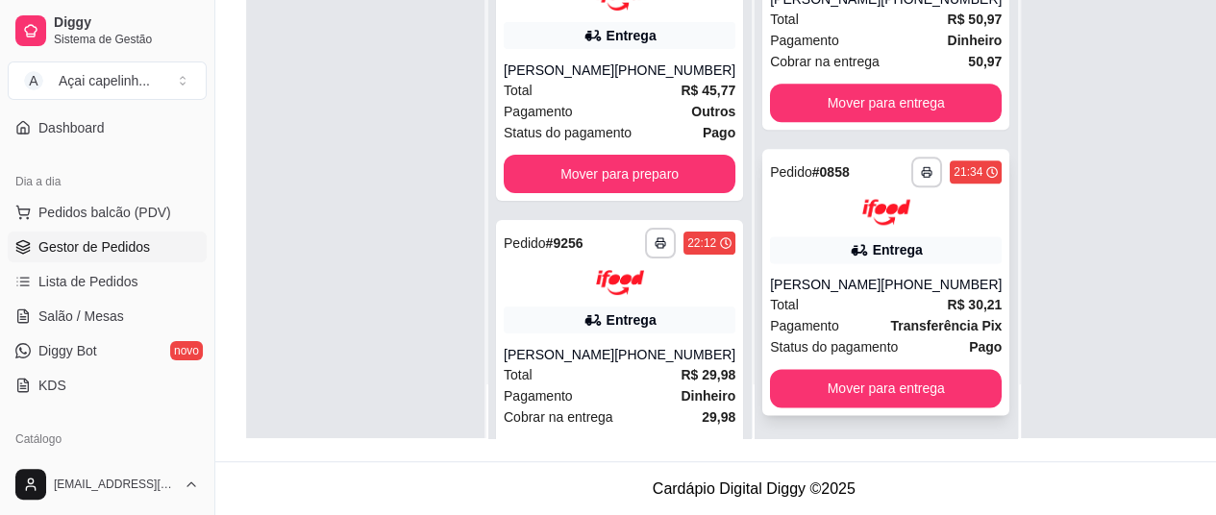
click at [833, 275] on div "**********" at bounding box center [885, 282] width 247 height 266
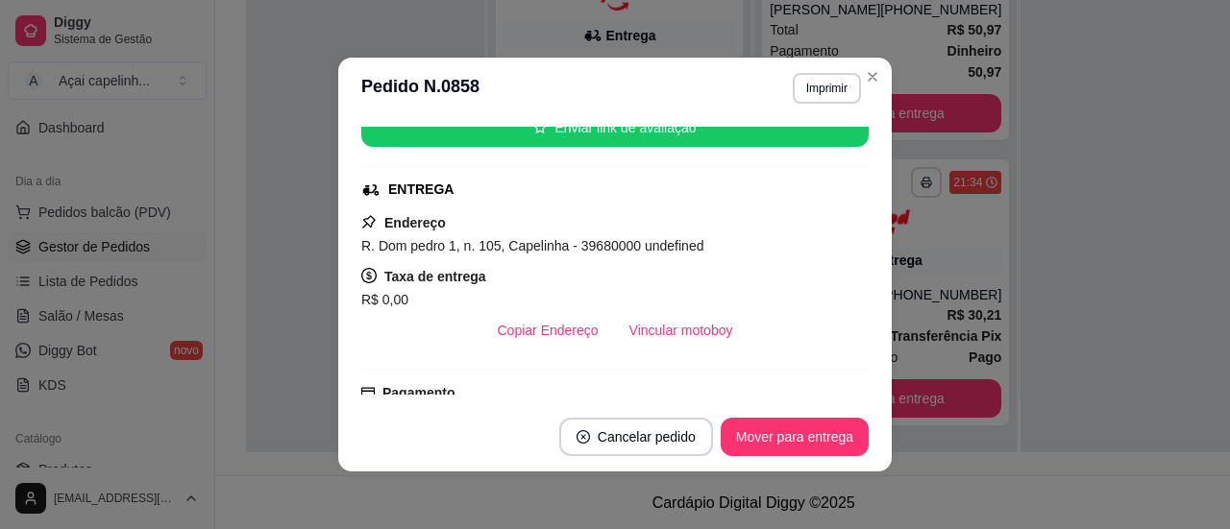
scroll to position [306, 0]
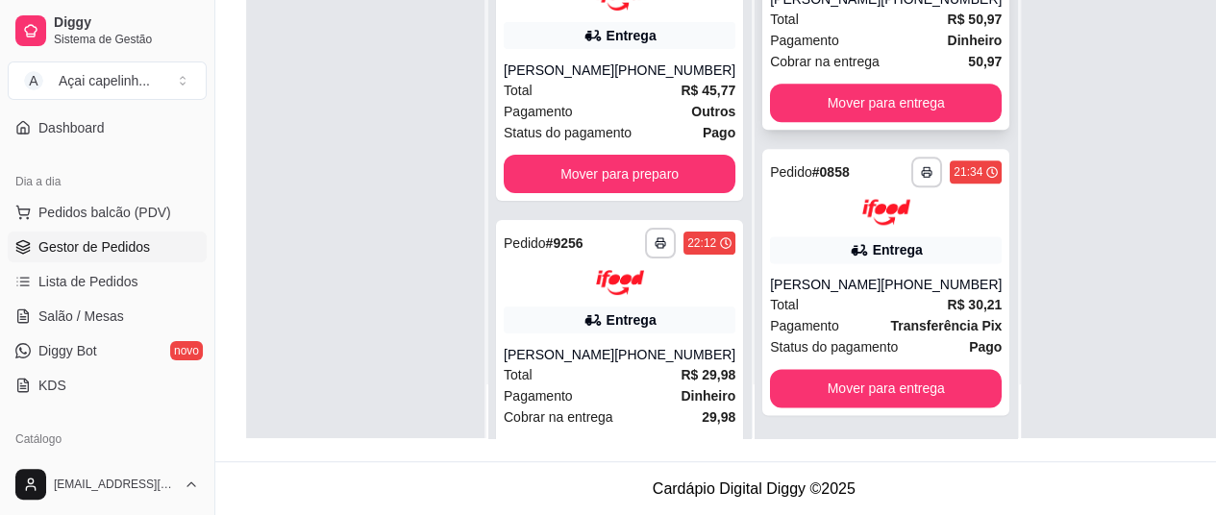
click at [947, 45] on strong "Dinheiro" at bounding box center [974, 40] width 55 height 15
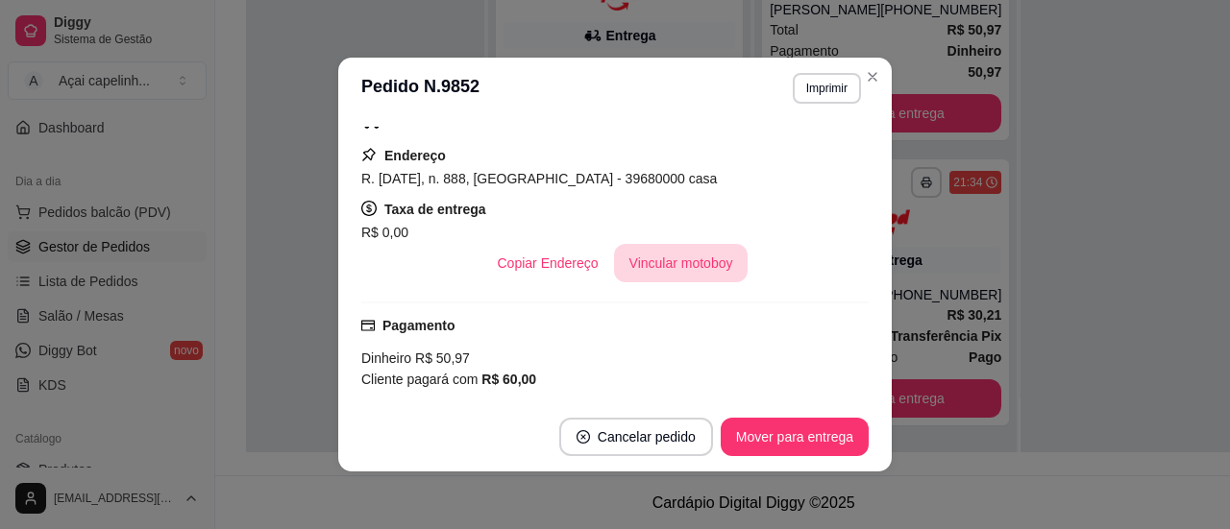
scroll to position [368, 0]
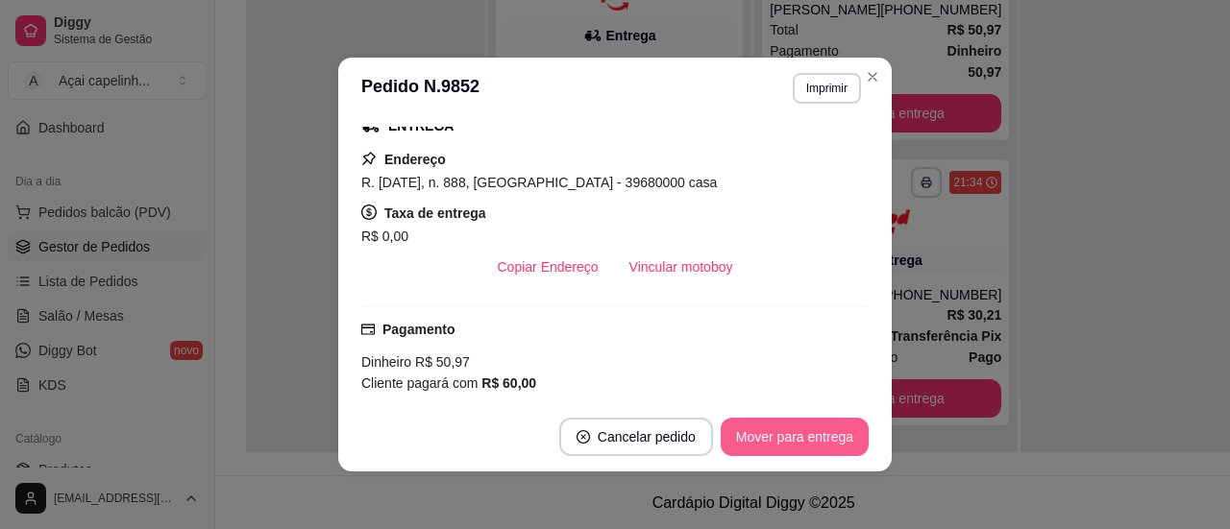
click at [781, 451] on button "Mover para entrega" at bounding box center [795, 437] width 148 height 38
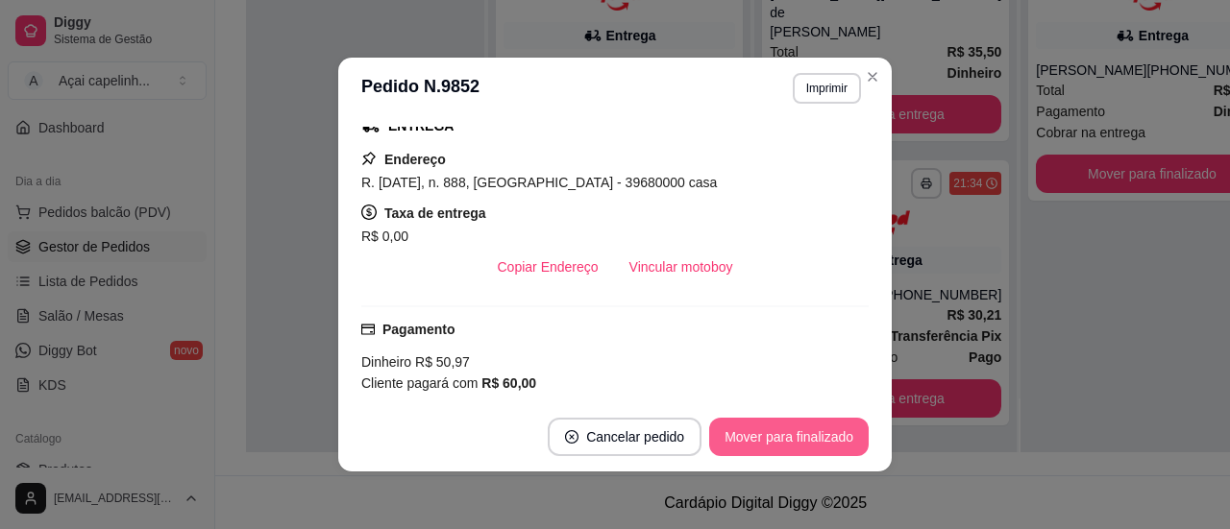
scroll to position [805, 0]
click at [809, 444] on button "Mover para finalizado" at bounding box center [789, 437] width 155 height 37
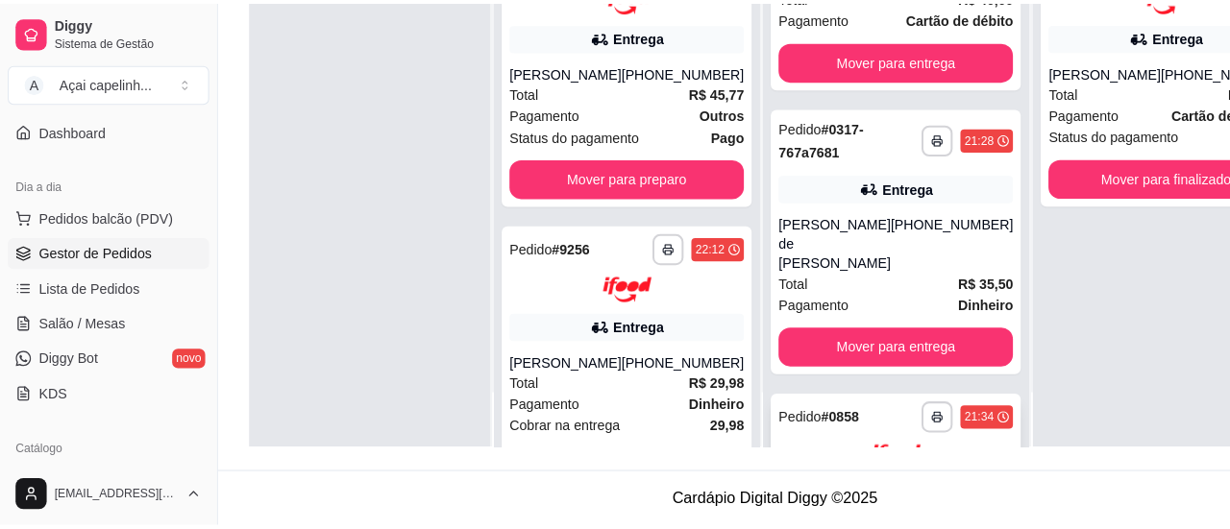
scroll to position [567, 0]
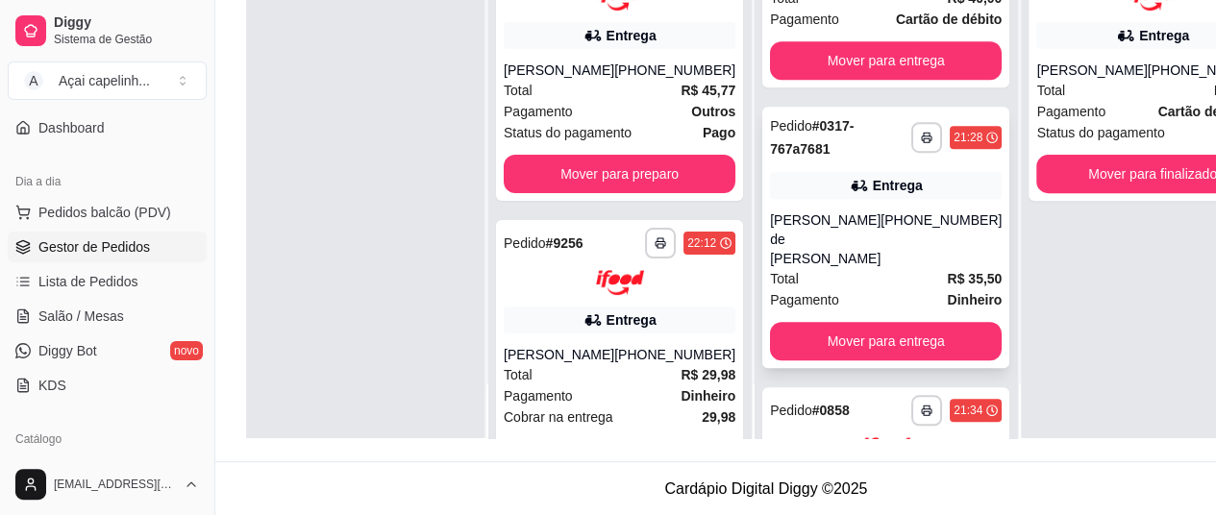
click at [783, 287] on div "Total R$ 35,50" at bounding box center [886, 278] width 232 height 21
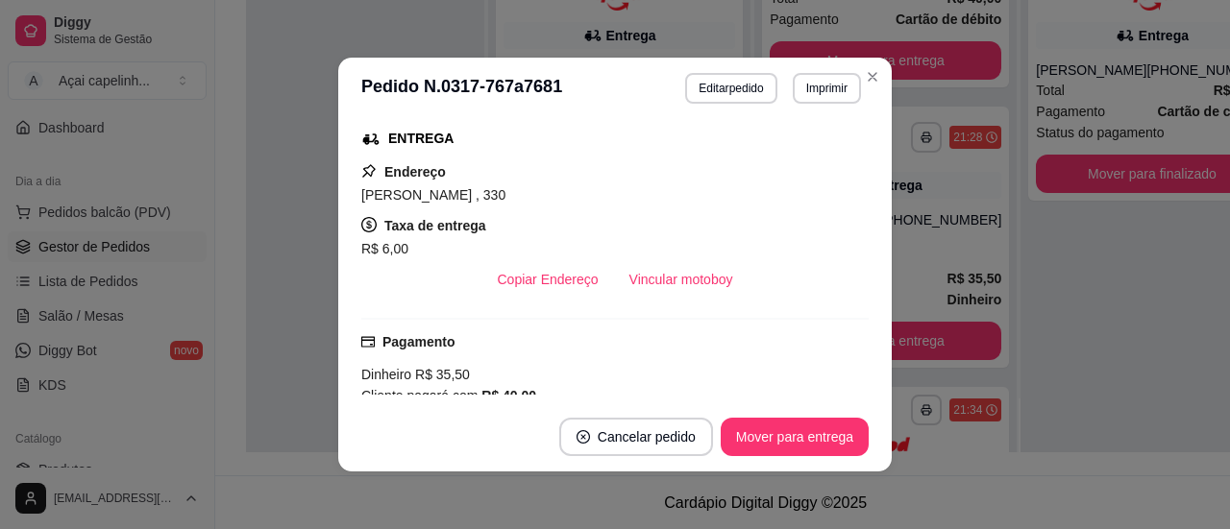
scroll to position [401, 0]
click at [771, 442] on button "Mover para entrega" at bounding box center [795, 437] width 144 height 37
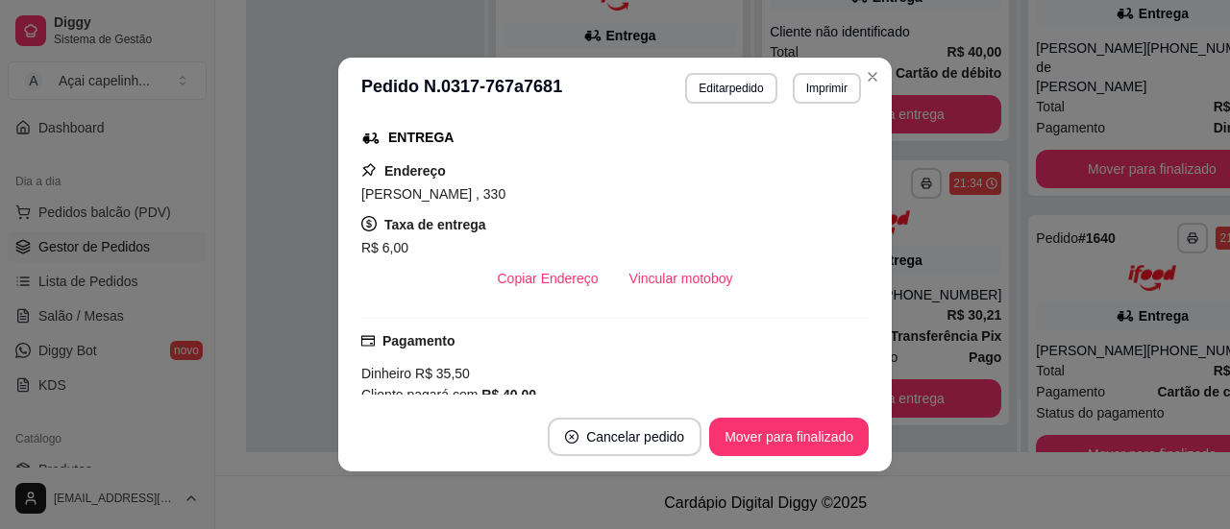
scroll to position [544, 0]
click at [771, 442] on button "Mover para finalizado" at bounding box center [789, 437] width 155 height 37
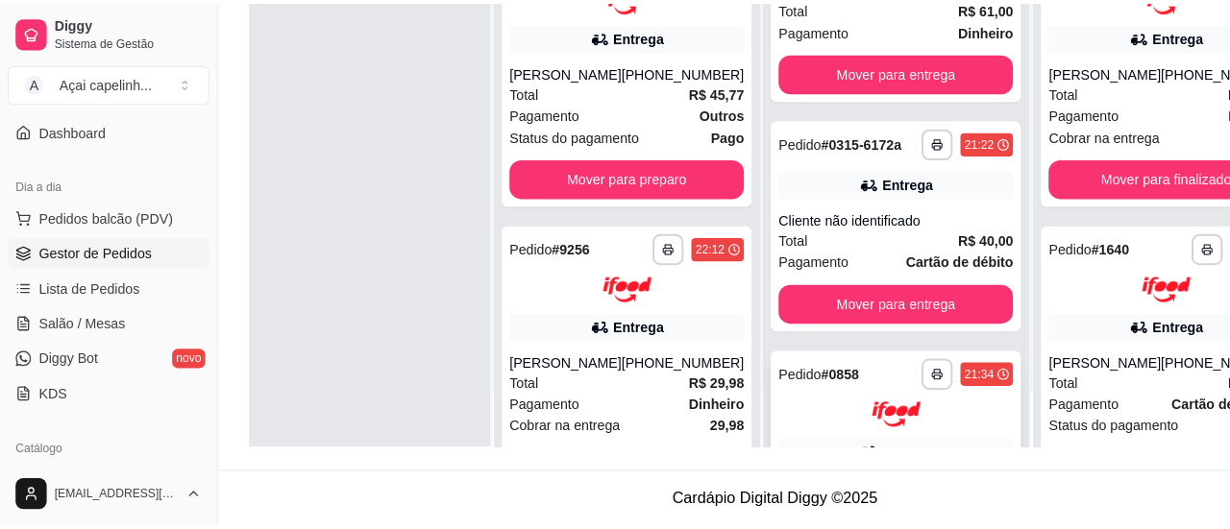
scroll to position [326, 0]
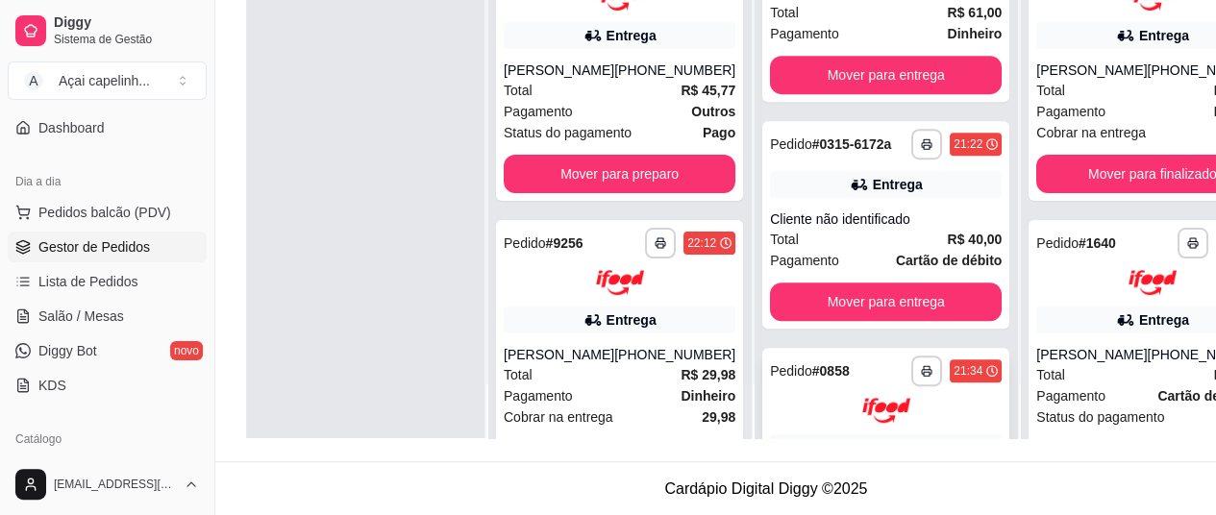
click at [818, 229] on div "Cliente não identificado" at bounding box center [886, 218] width 232 height 19
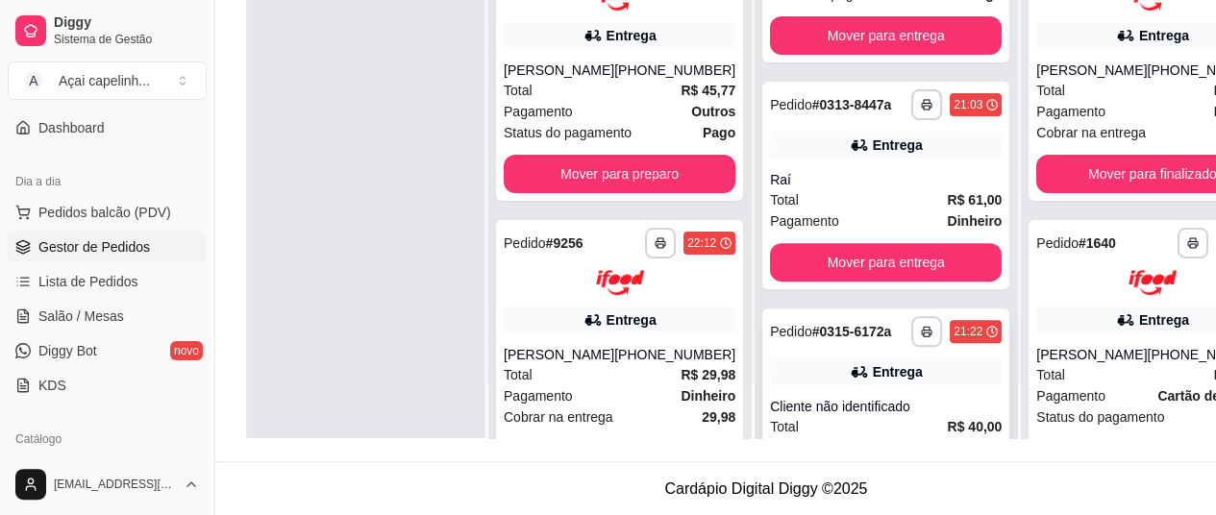
scroll to position [137, 0]
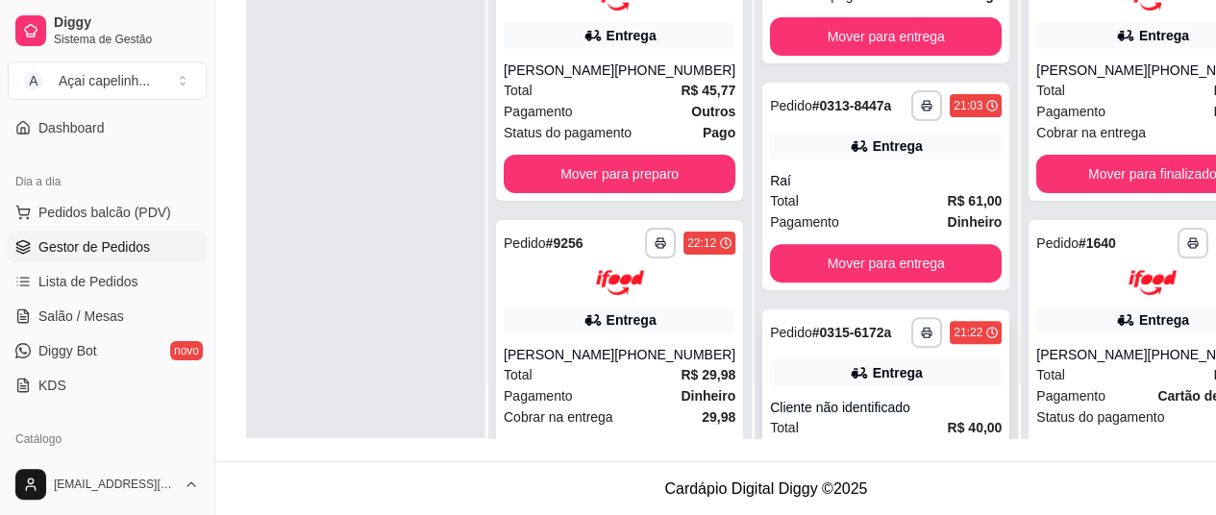
click at [819, 227] on div "Pagamento Dinheiro" at bounding box center [886, 221] width 232 height 21
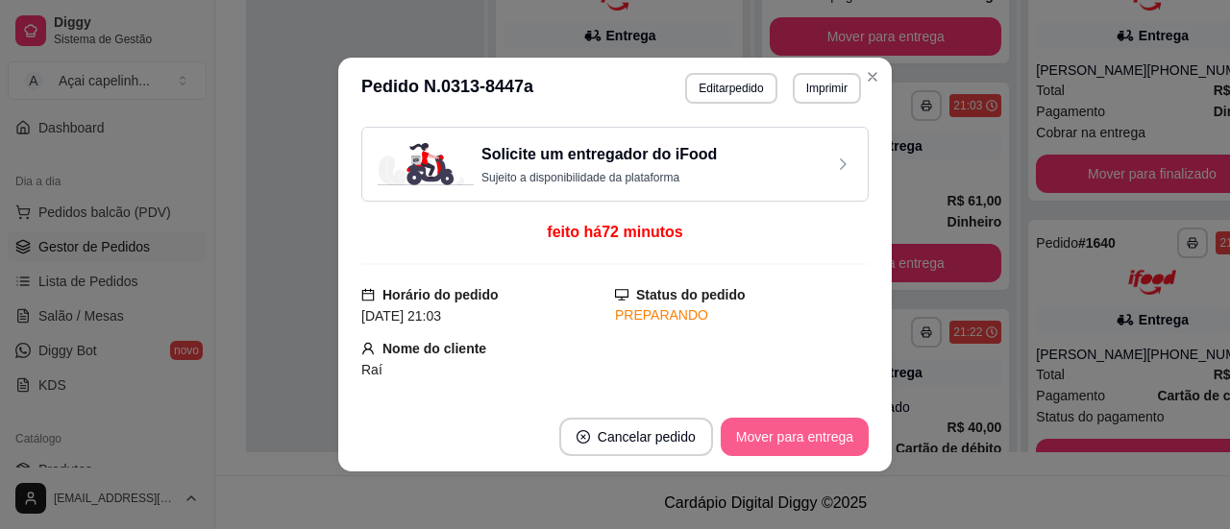
click at [771, 428] on button "Mover para entrega" at bounding box center [795, 437] width 148 height 38
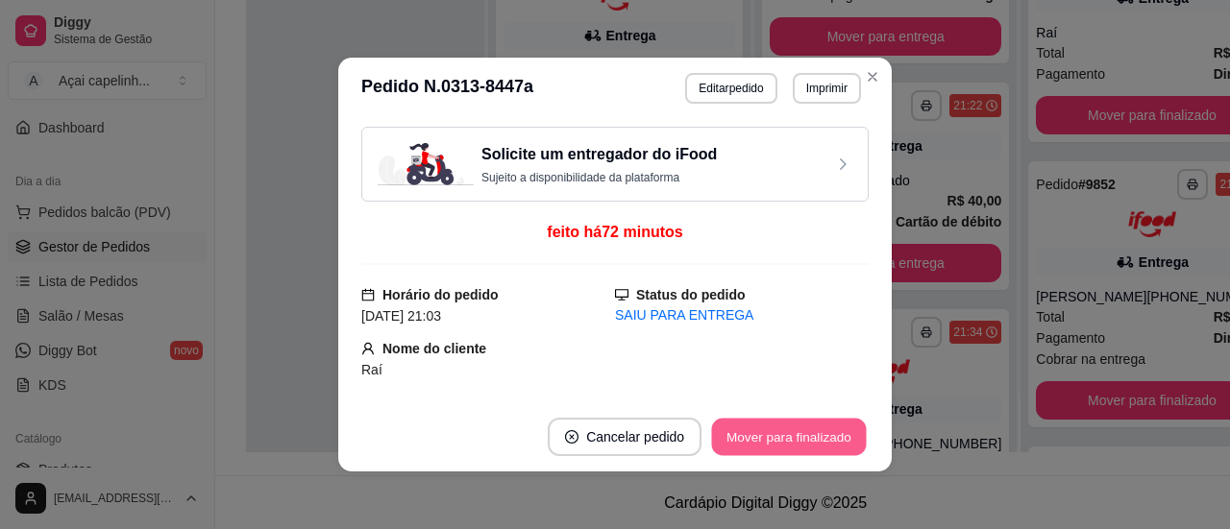
click at [771, 428] on button "Mover para finalizado" at bounding box center [789, 437] width 155 height 37
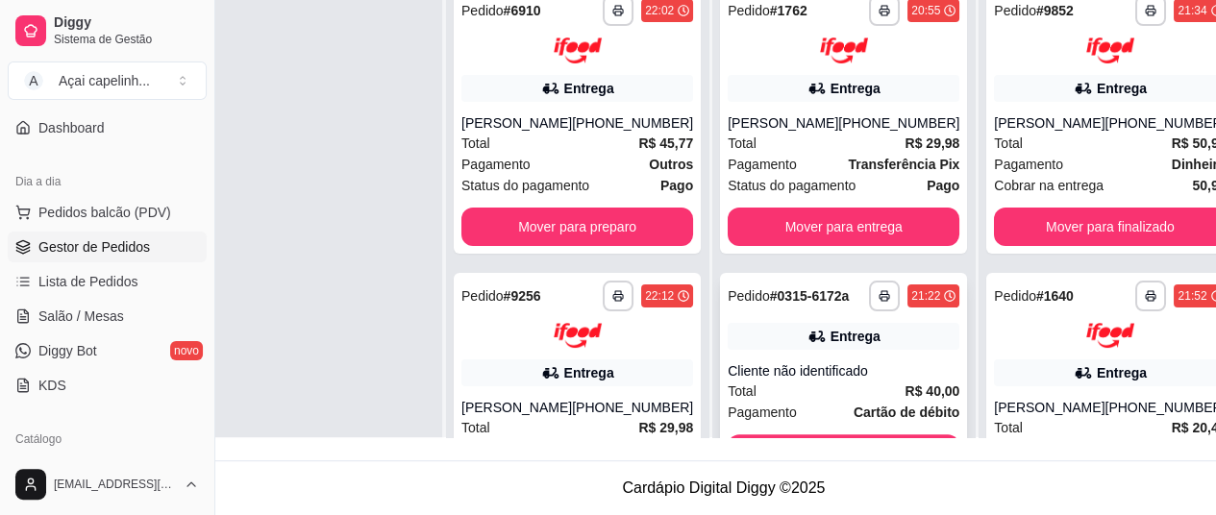
scroll to position [308, 42]
drag, startPoint x: 842, startPoint y: 134, endPoint x: 686, endPoint y: 128, distance: 155.8
click at [686, 128] on div "**********" at bounding box center [579, 179] width 266 height 515
click at [786, 133] on div "Total R$ 29,98" at bounding box center [843, 143] width 232 height 21
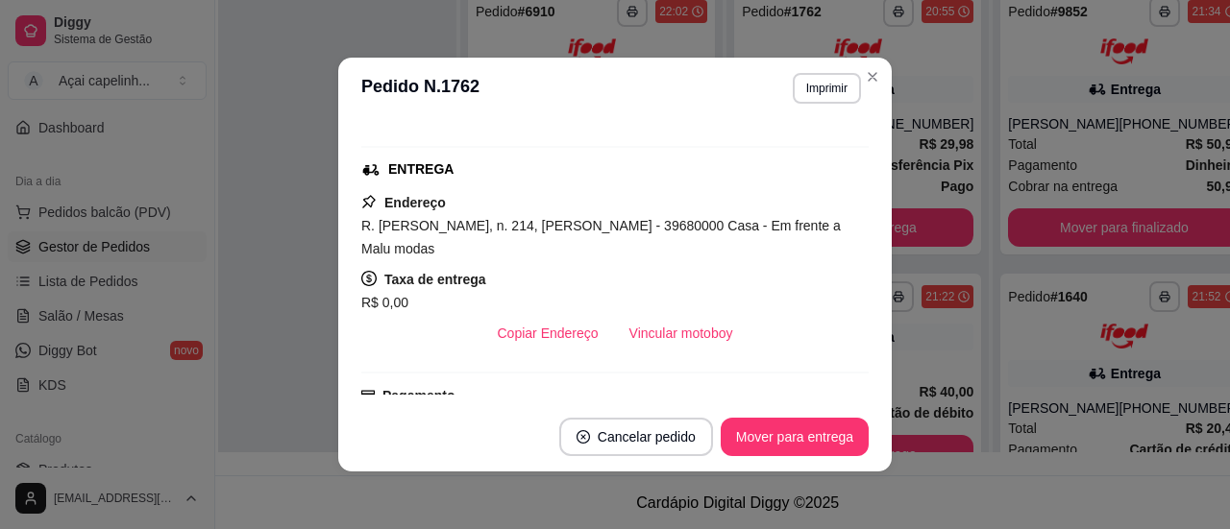
scroll to position [327, 0]
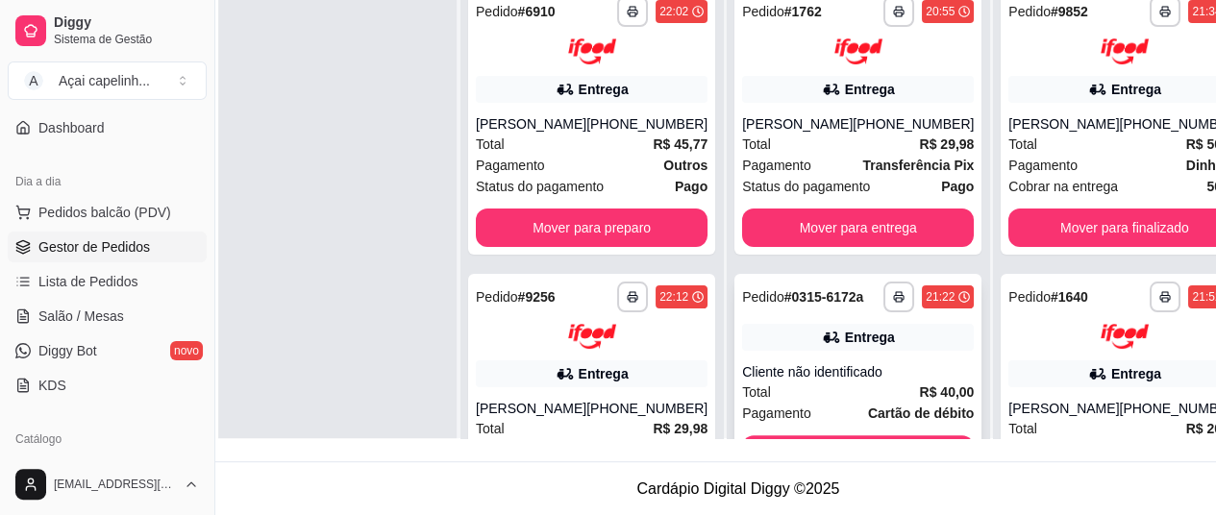
click at [742, 351] on div "Entrega" at bounding box center [858, 337] width 232 height 27
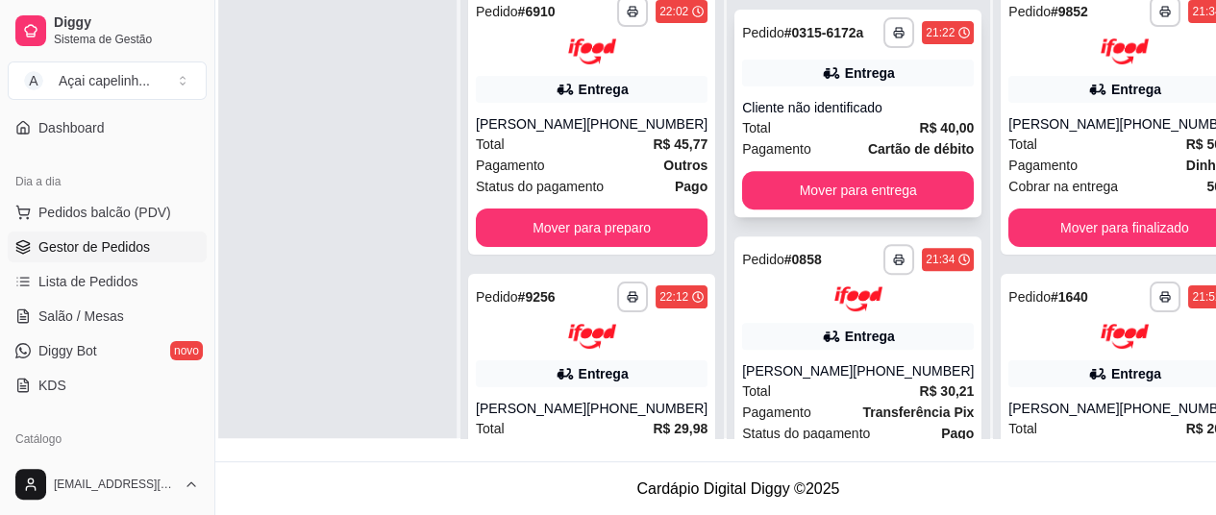
scroll to position [268, 0]
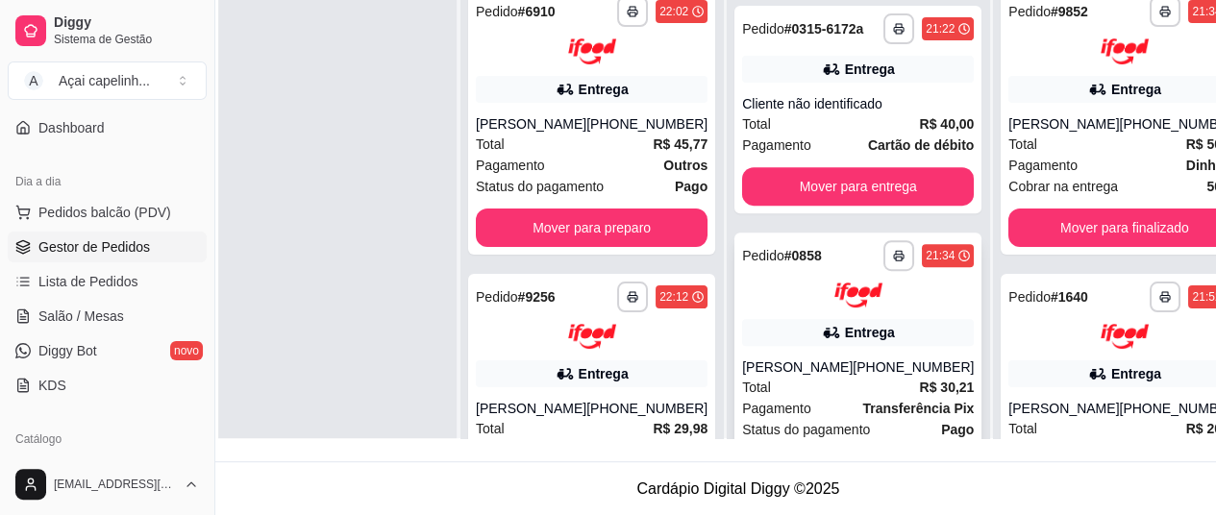
drag, startPoint x: 778, startPoint y: 306, endPoint x: 734, endPoint y: 296, distance: 45.2
click at [742, 296] on div "**********" at bounding box center [858, 274] width 232 height 68
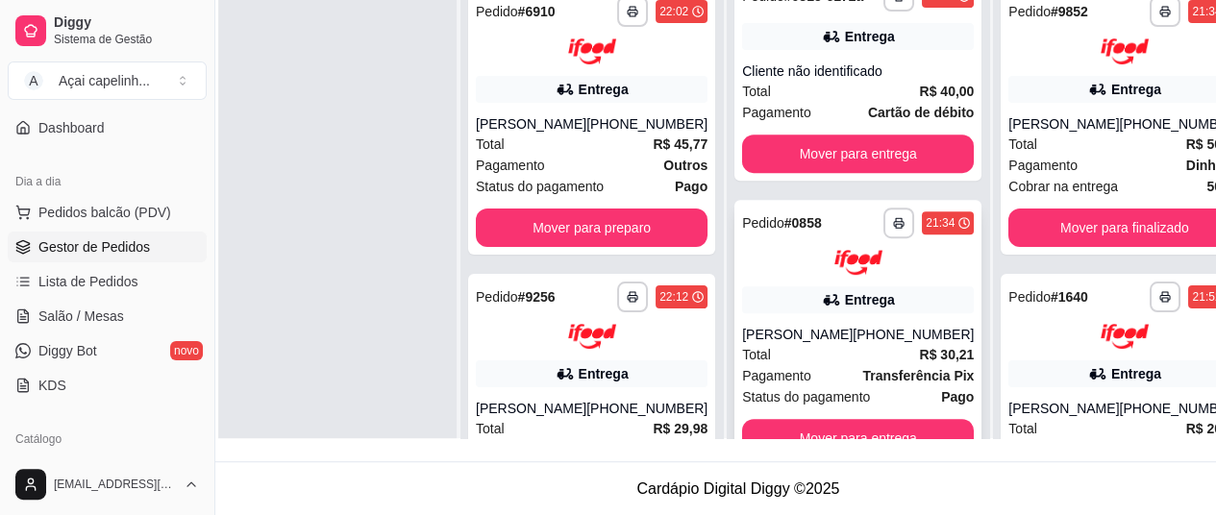
scroll to position [54, 0]
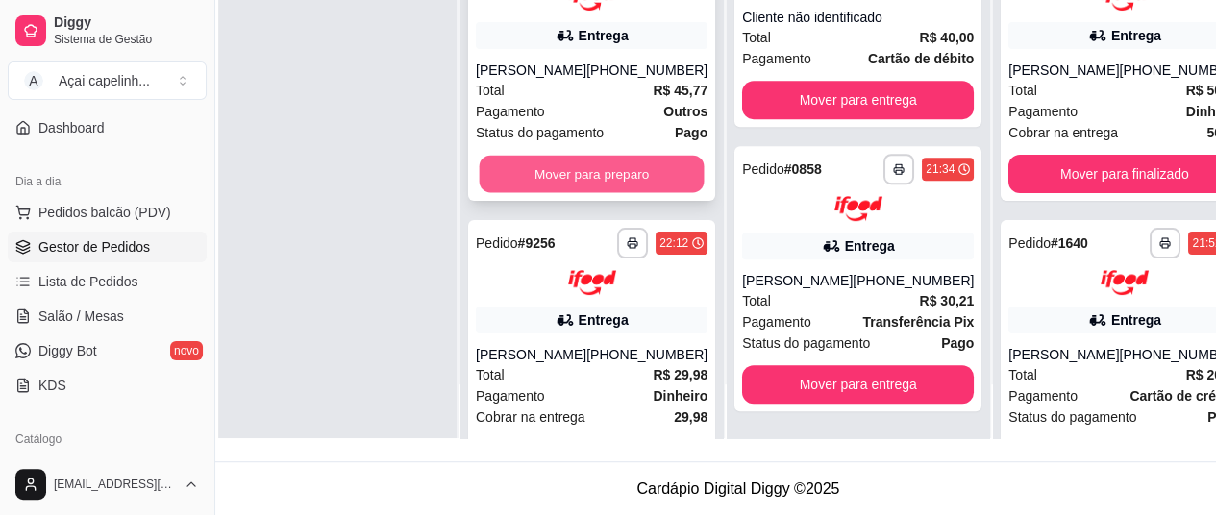
click at [607, 190] on button "Mover para preparo" at bounding box center [592, 173] width 225 height 37
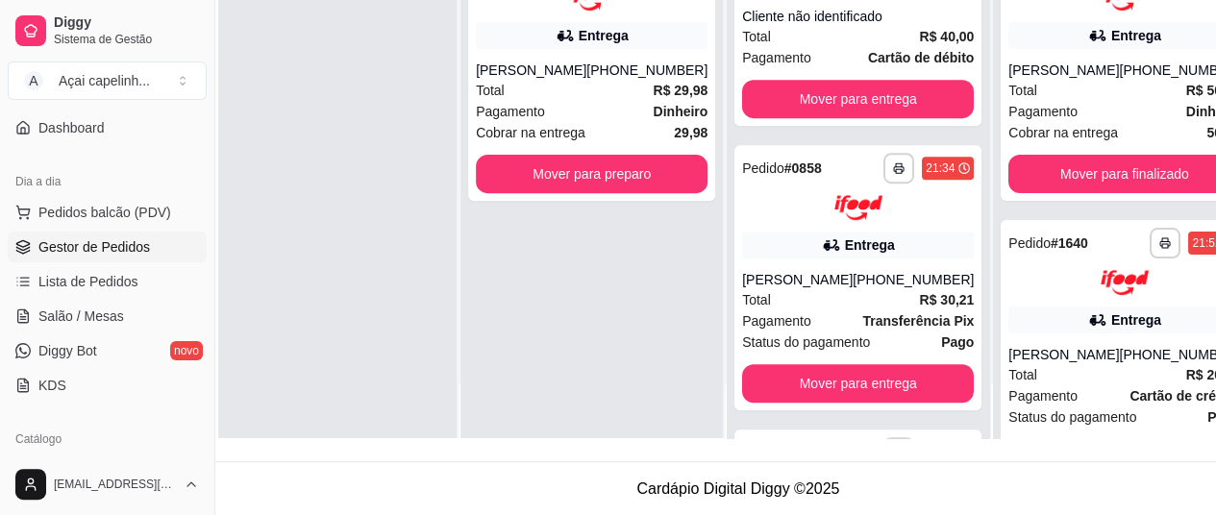
click at [607, 192] on div "**********" at bounding box center [591, 68] width 247 height 266
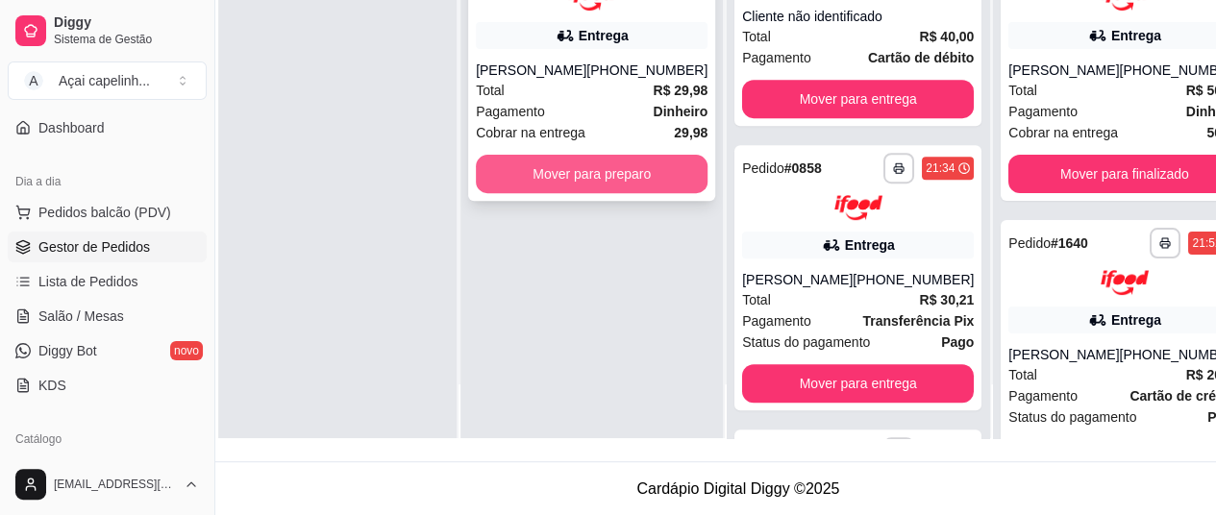
click at [593, 166] on button "Mover para preparo" at bounding box center [592, 174] width 232 height 38
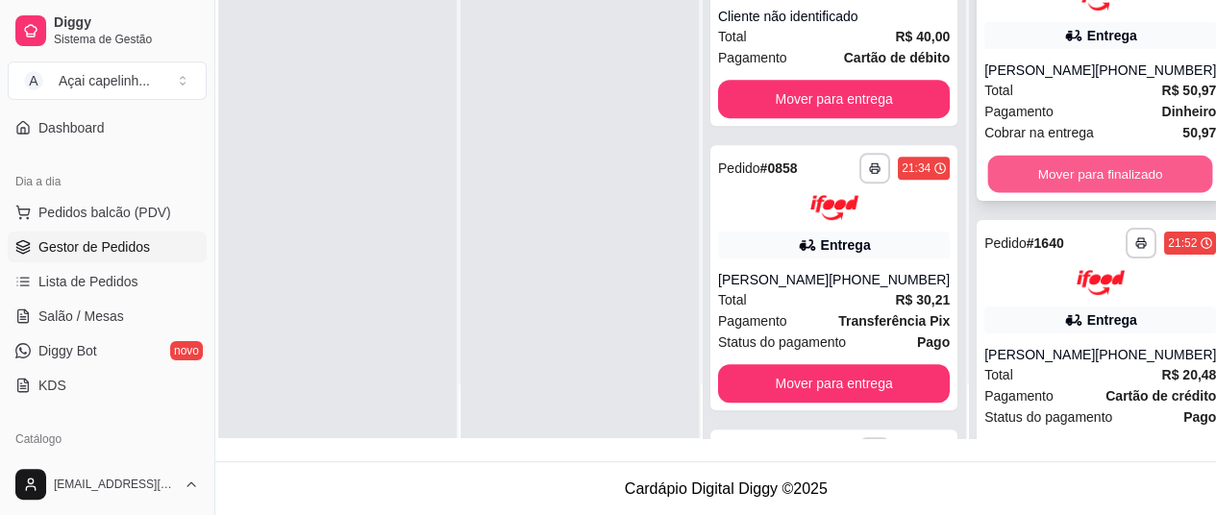
click at [1094, 176] on button "Mover para finalizado" at bounding box center [1100, 173] width 225 height 37
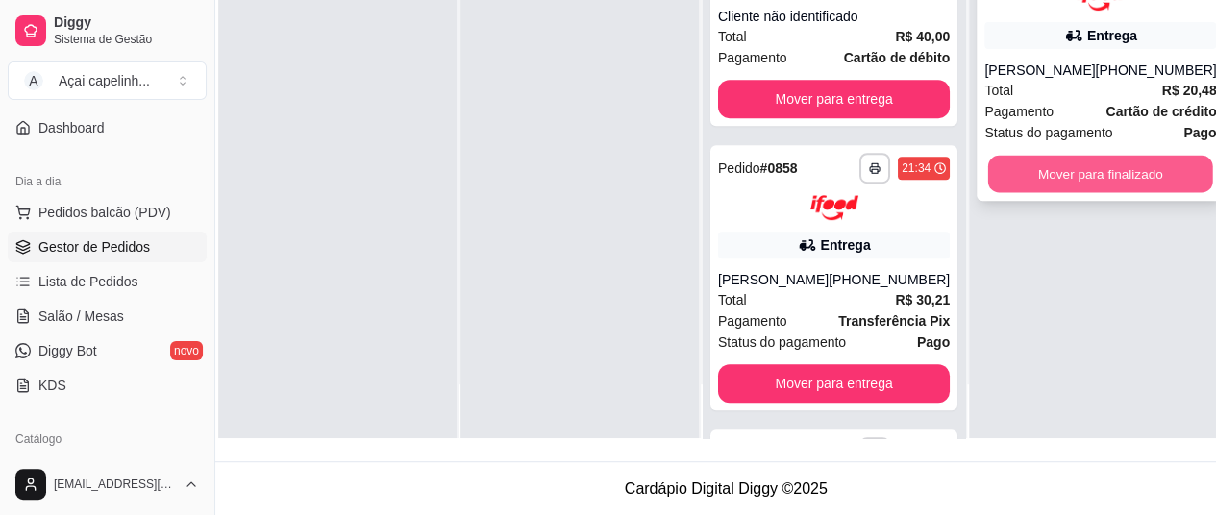
click at [1094, 176] on button "Mover para finalizado" at bounding box center [1100, 173] width 225 height 37
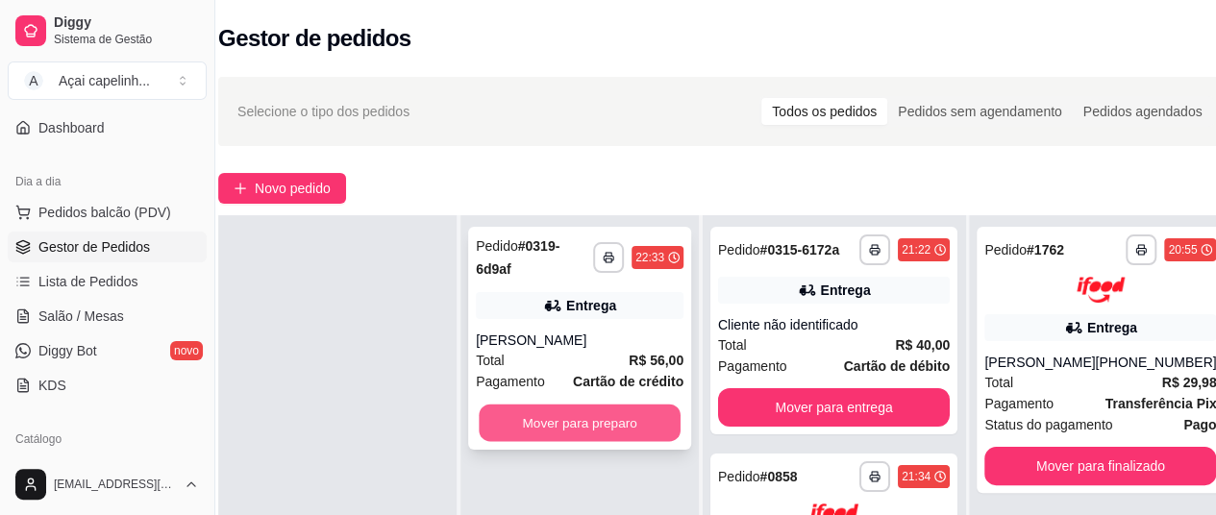
click at [559, 437] on button "Mover para preparo" at bounding box center [580, 423] width 202 height 37
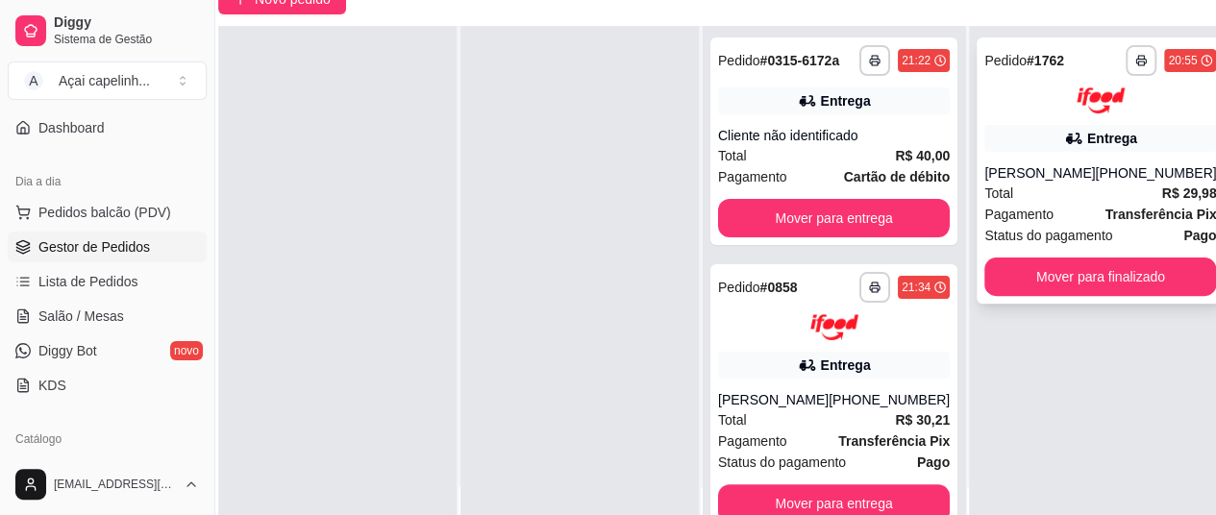
scroll to position [197, 28]
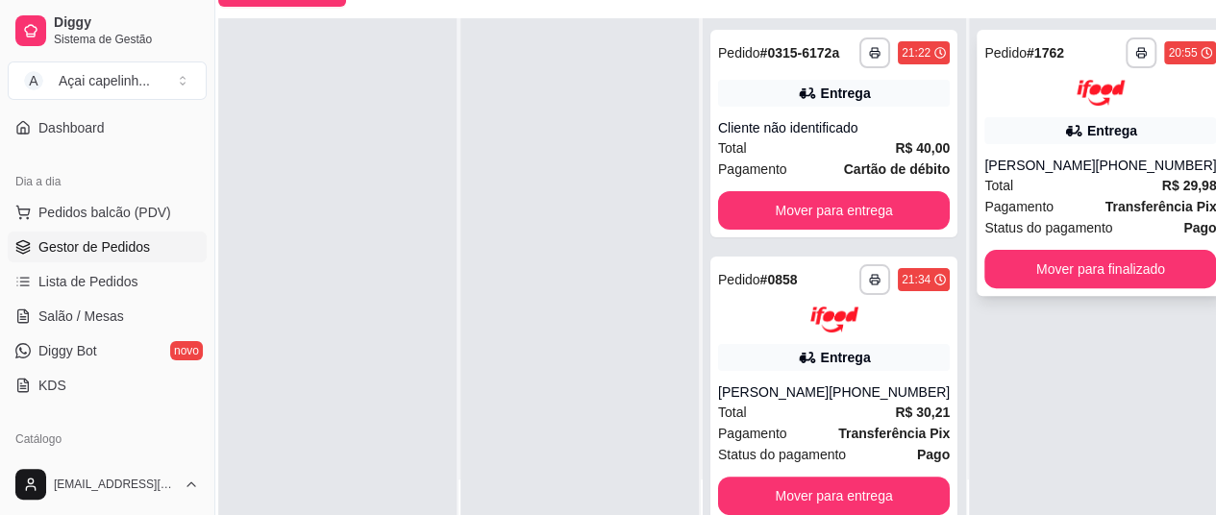
click at [1068, 167] on div "[PERSON_NAME]" at bounding box center [1039, 165] width 111 height 19
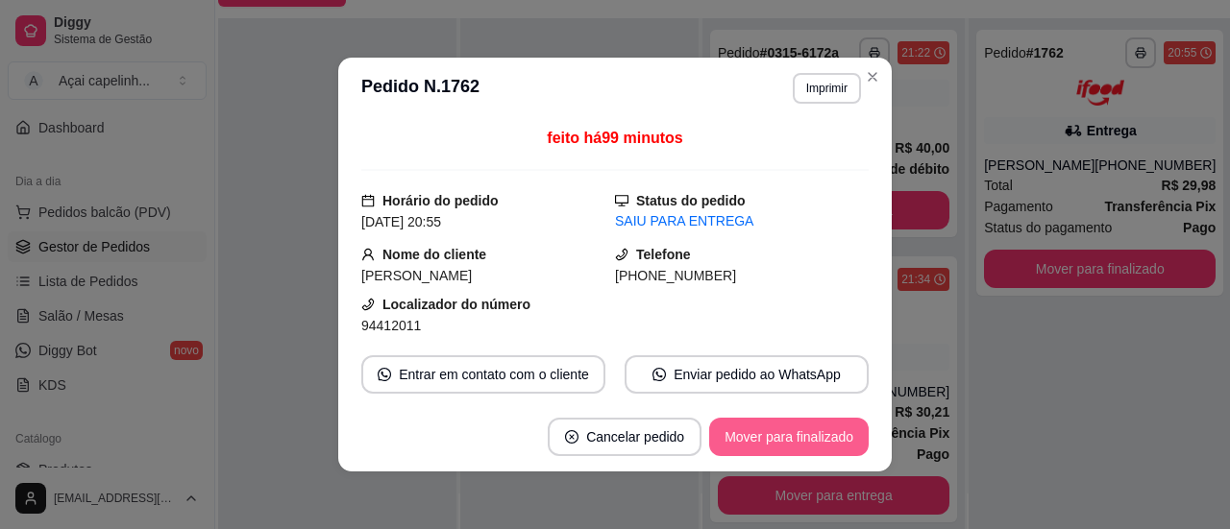
click at [798, 441] on button "Mover para finalizado" at bounding box center [789, 437] width 160 height 38
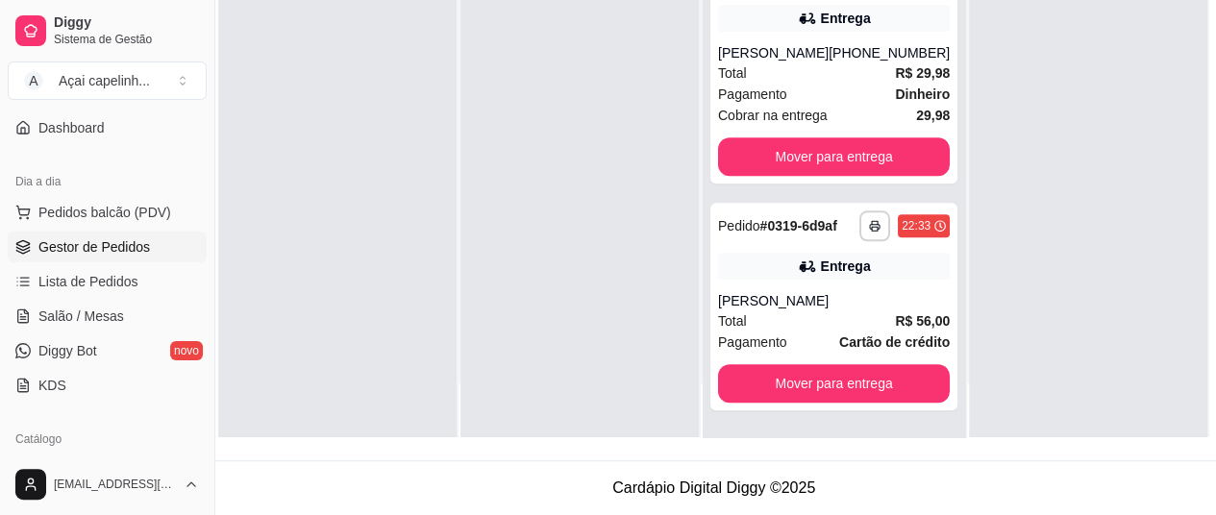
scroll to position [848, 0]
click at [813, 378] on button "Mover para entrega" at bounding box center [834, 383] width 232 height 38
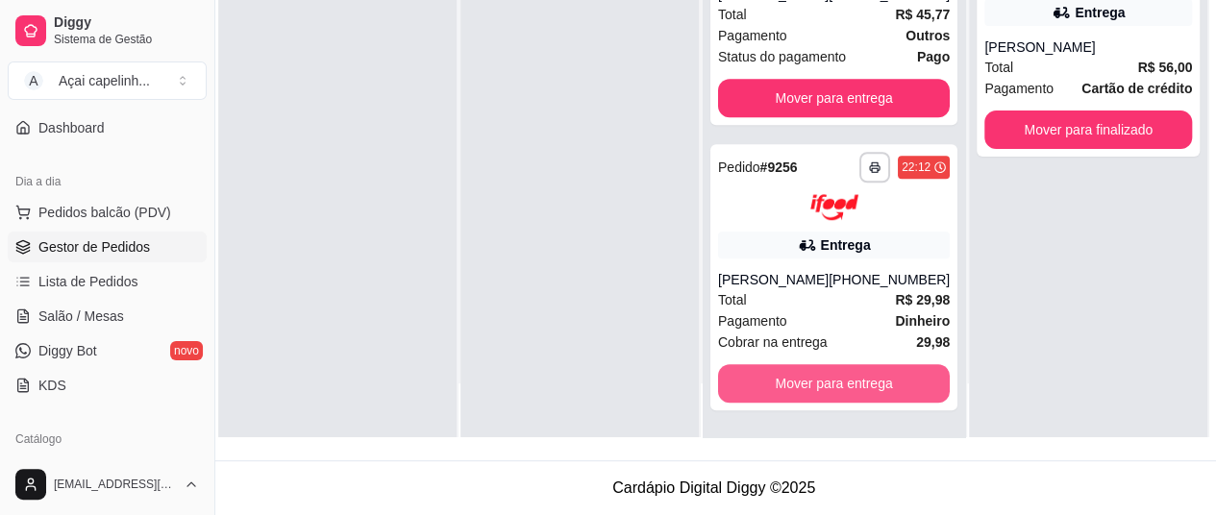
scroll to position [605, 0]
click at [813, 378] on button "Mover para entrega" at bounding box center [834, 382] width 225 height 37
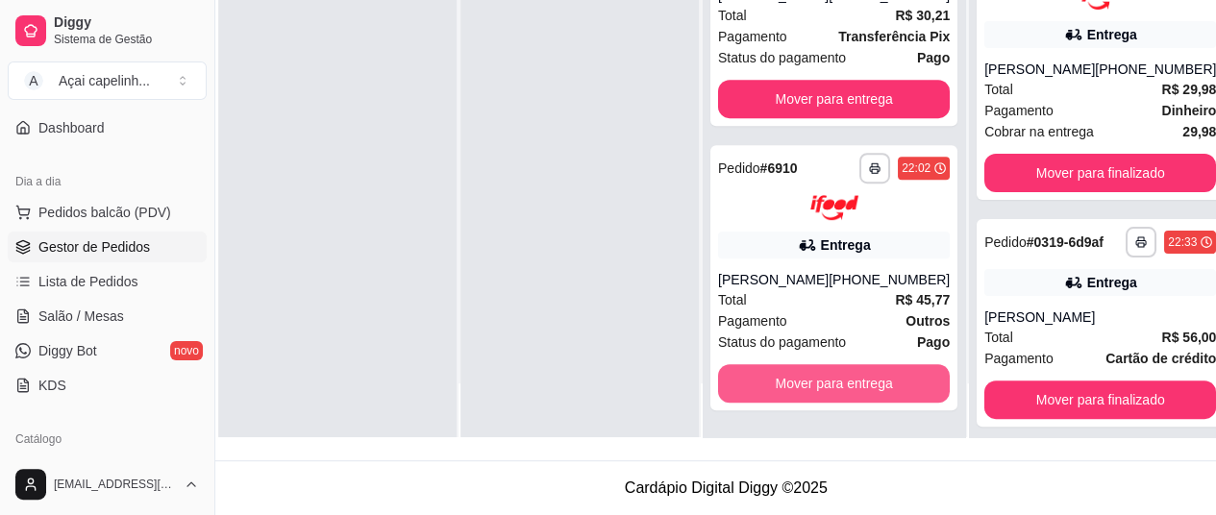
scroll to position [321, 0]
click at [813, 378] on button "Mover para entrega" at bounding box center [834, 383] width 232 height 38
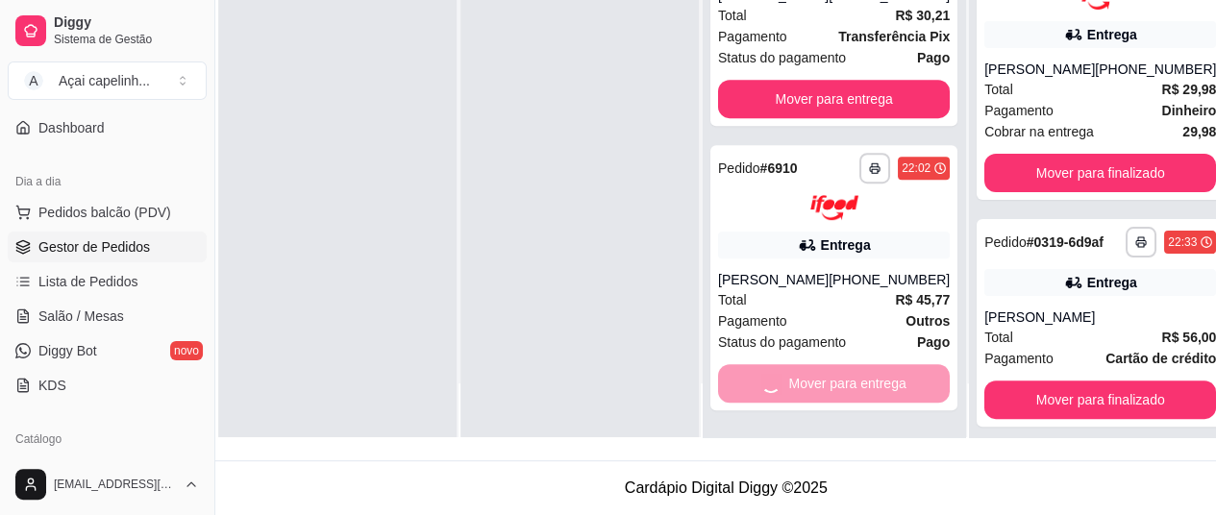
scroll to position [16, 0]
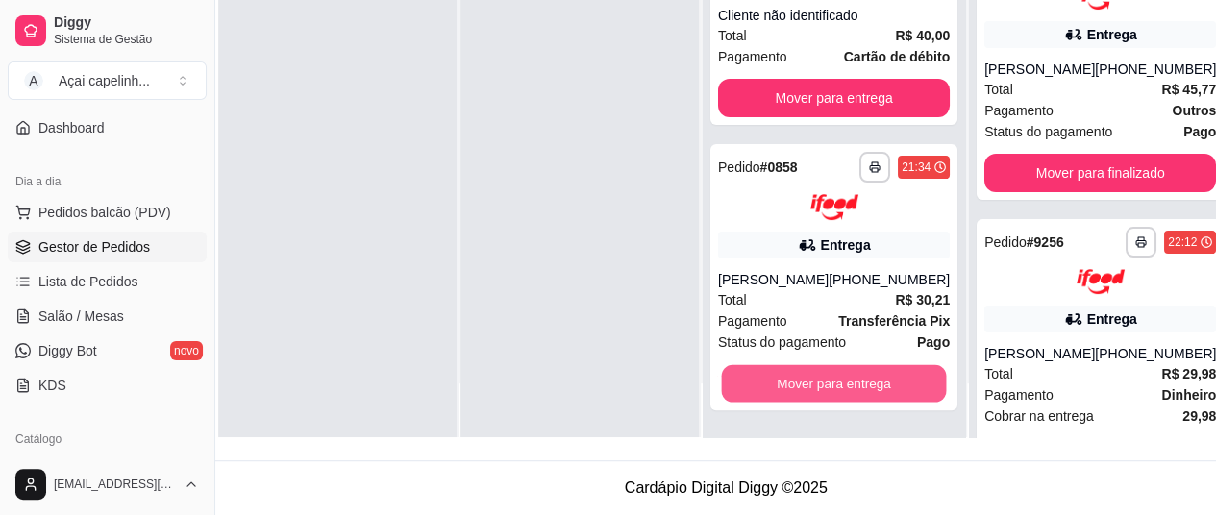
click at [813, 378] on button "Mover para entrega" at bounding box center [834, 382] width 225 height 37
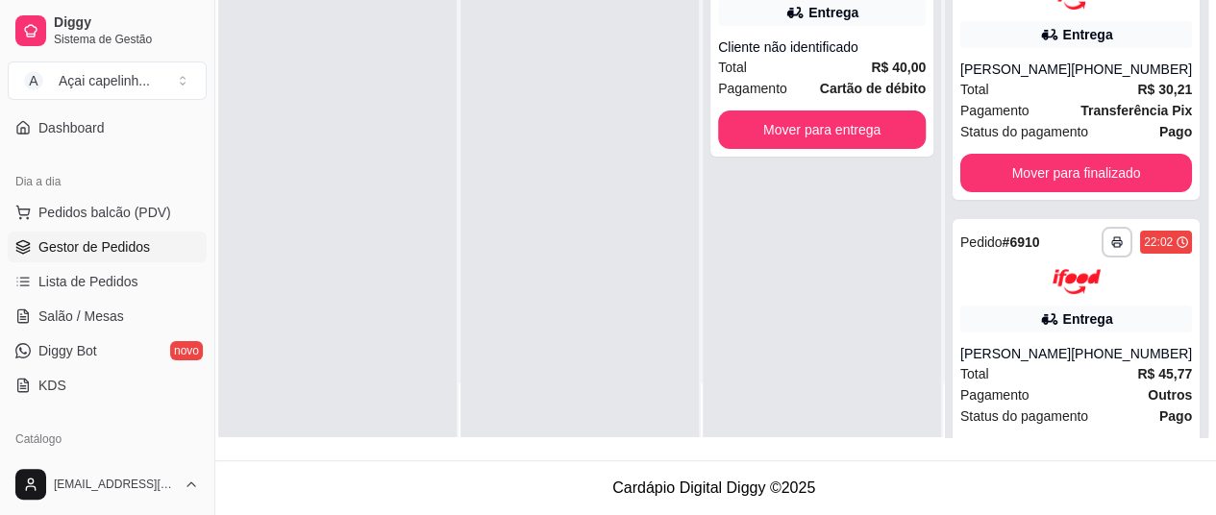
scroll to position [0, 0]
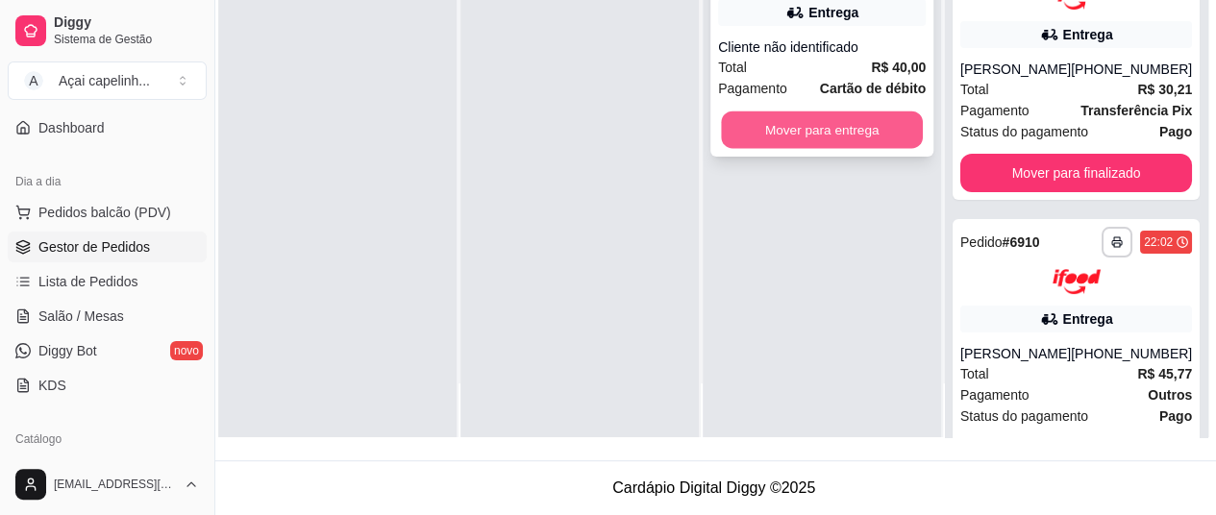
click at [848, 113] on button "Mover para entrega" at bounding box center [822, 129] width 202 height 37
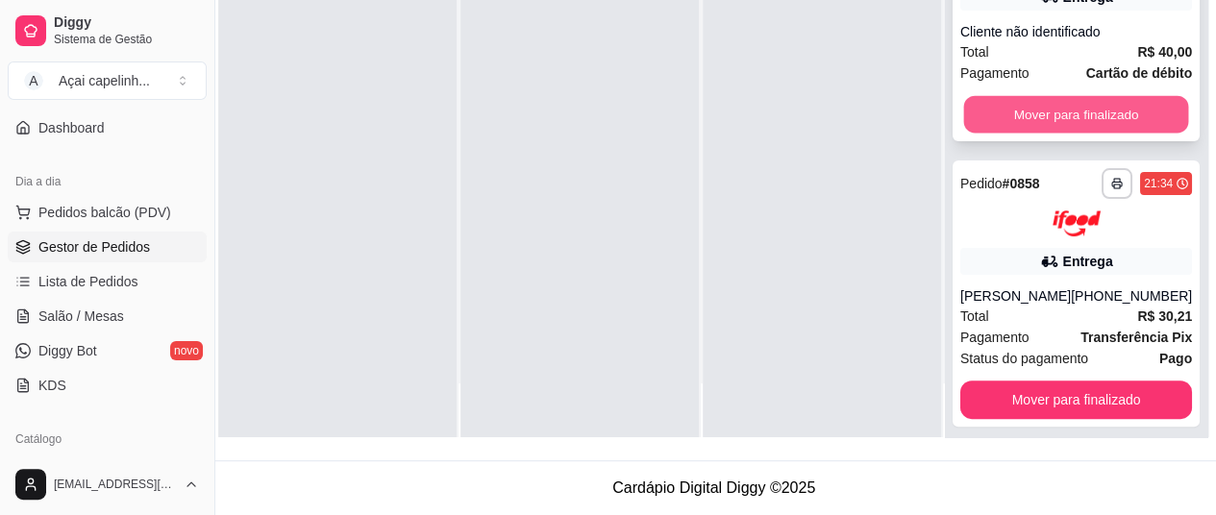
click at [1075, 119] on button "Mover para finalizado" at bounding box center [1076, 114] width 225 height 37
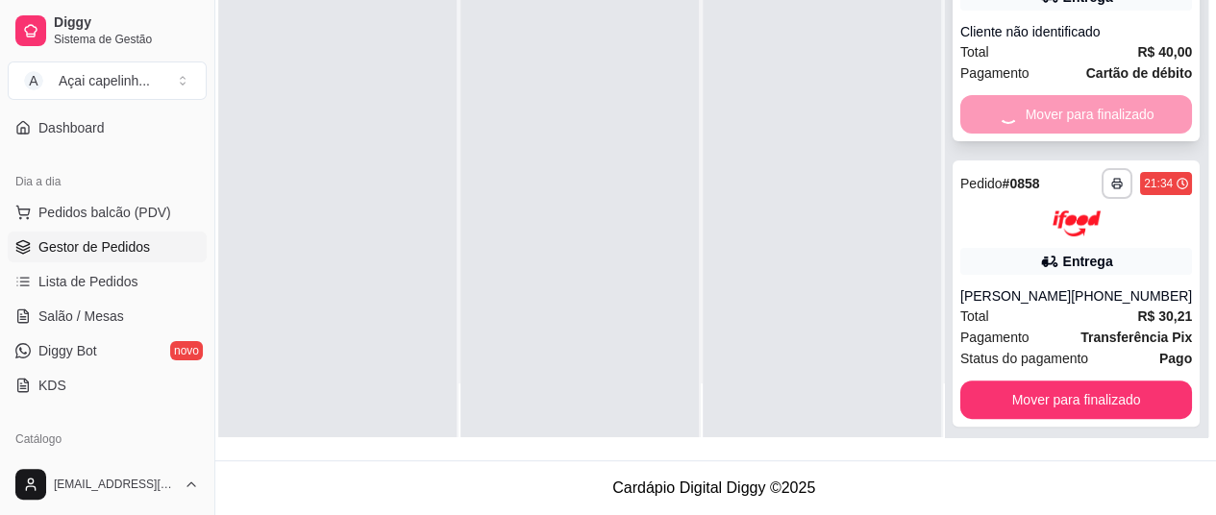
click at [1075, 120] on div "Mover para finalizado" at bounding box center [1076, 114] width 232 height 38
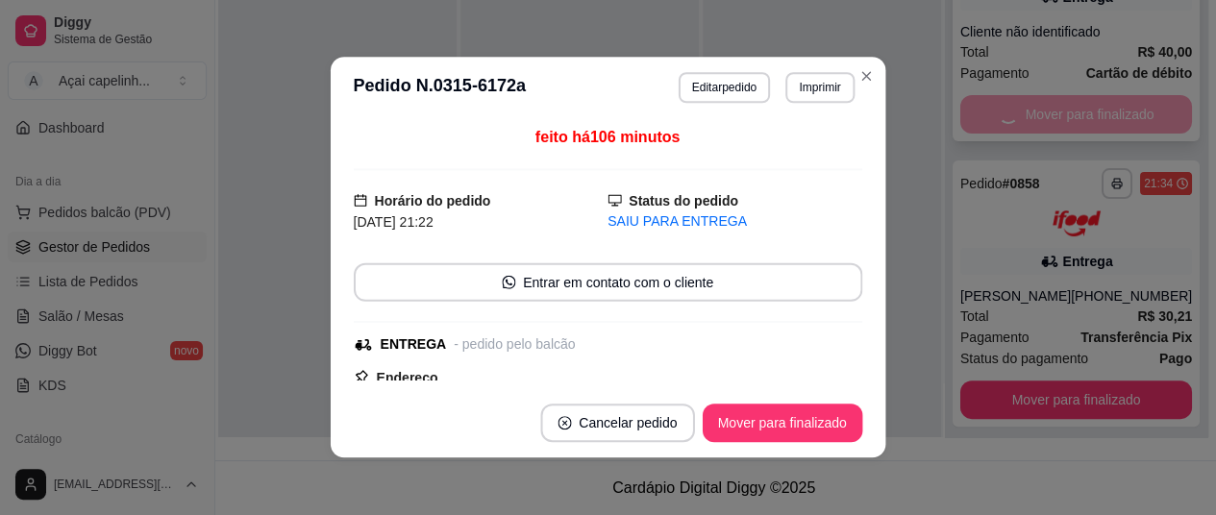
scroll to position [292, 28]
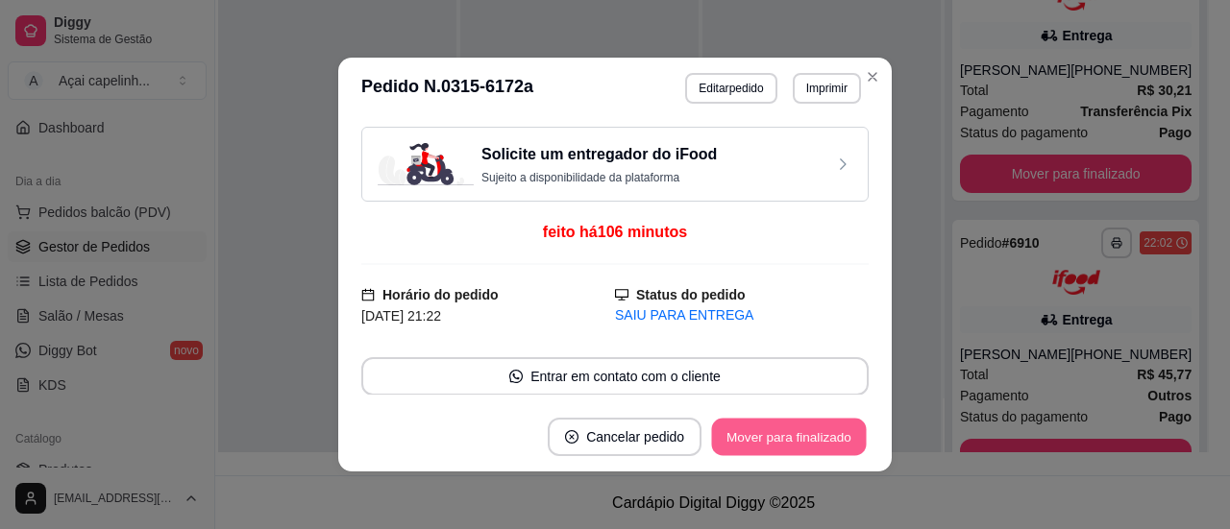
click at [801, 436] on button "Mover para finalizado" at bounding box center [789, 437] width 155 height 37
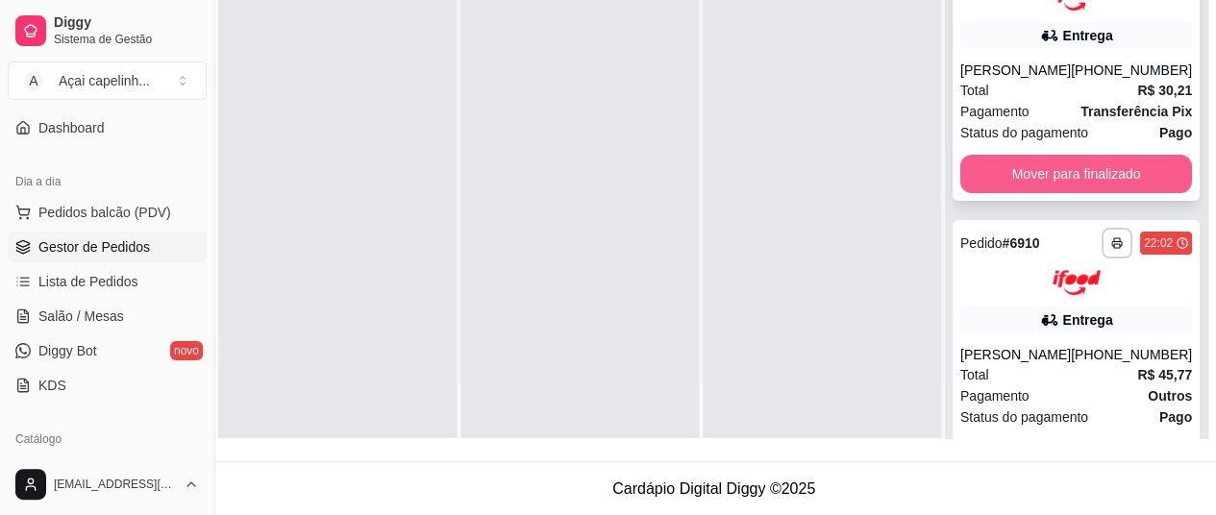
click at [1058, 181] on button "Mover para finalizado" at bounding box center [1076, 174] width 232 height 38
click at [1059, 178] on button "Mover para finalizado" at bounding box center [1076, 174] width 232 height 38
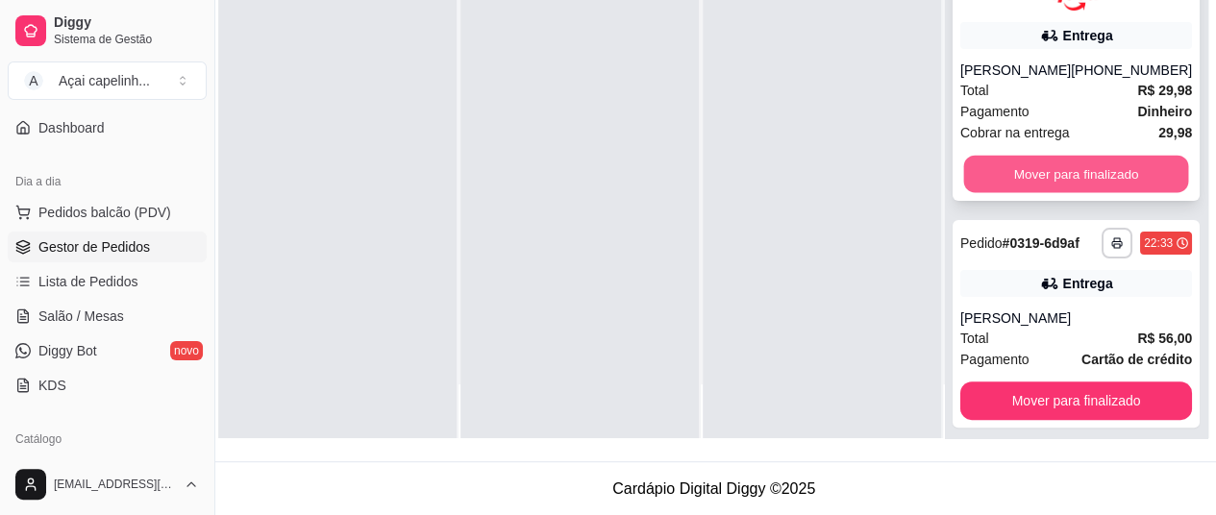
click at [1053, 172] on button "Mover para finalizado" at bounding box center [1076, 173] width 225 height 37
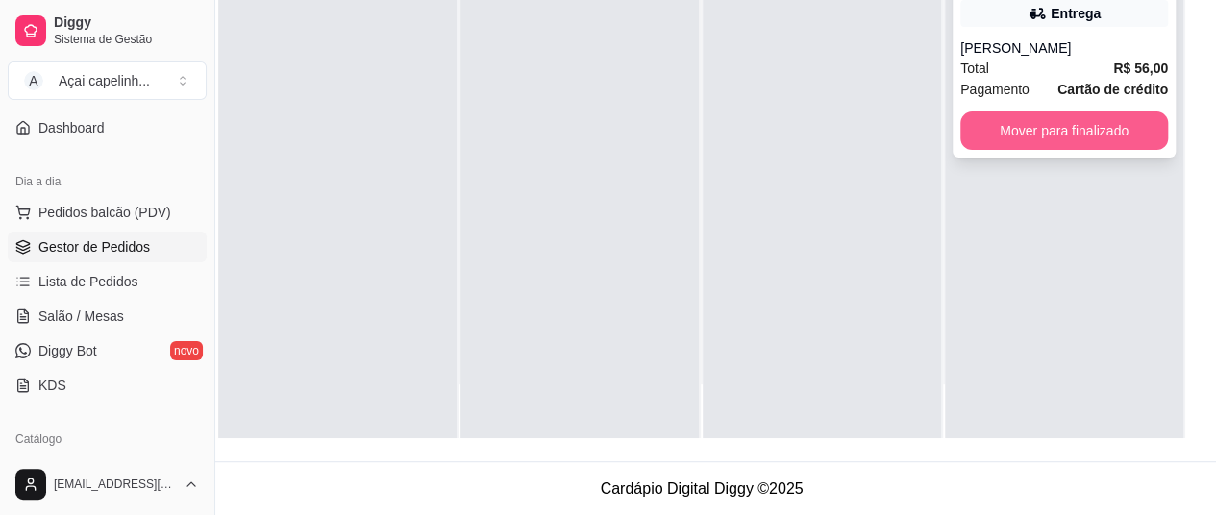
click at [1107, 115] on button "Mover para finalizado" at bounding box center [1064, 130] width 208 height 38
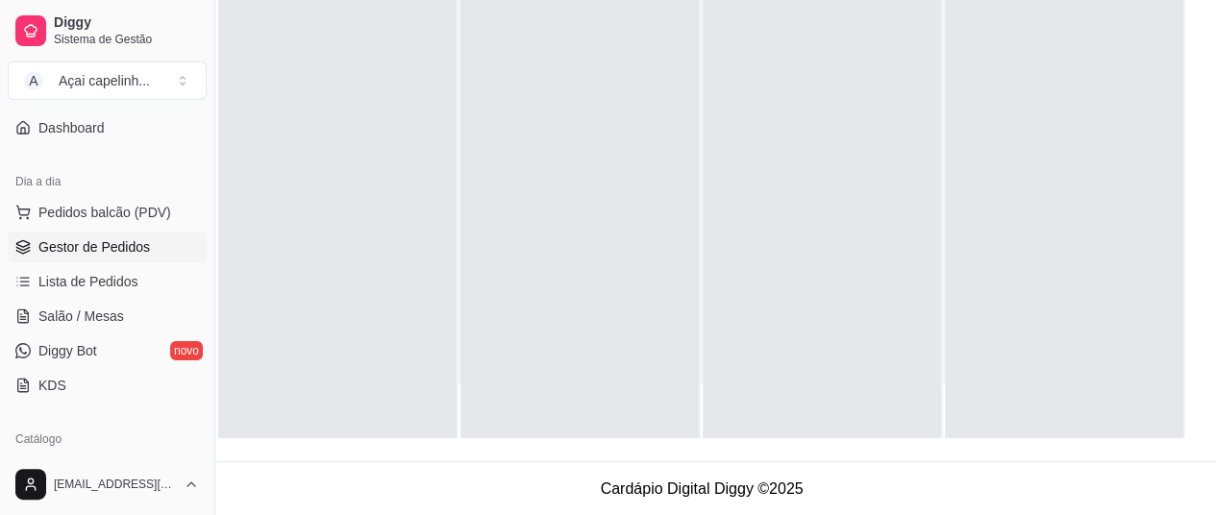
scroll to position [0, 0]
